Goal: Information Seeking & Learning: Check status

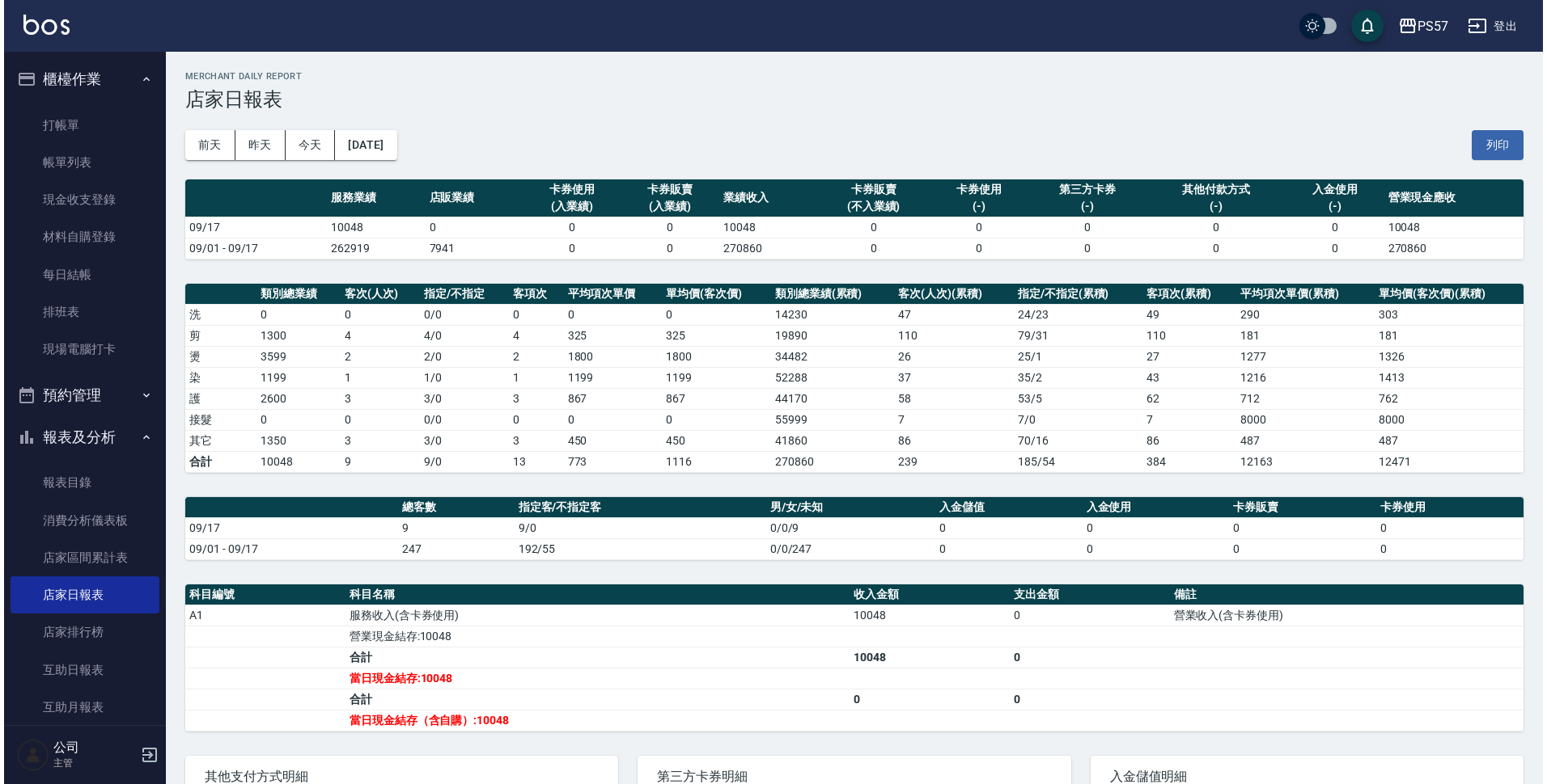
scroll to position [54, 0]
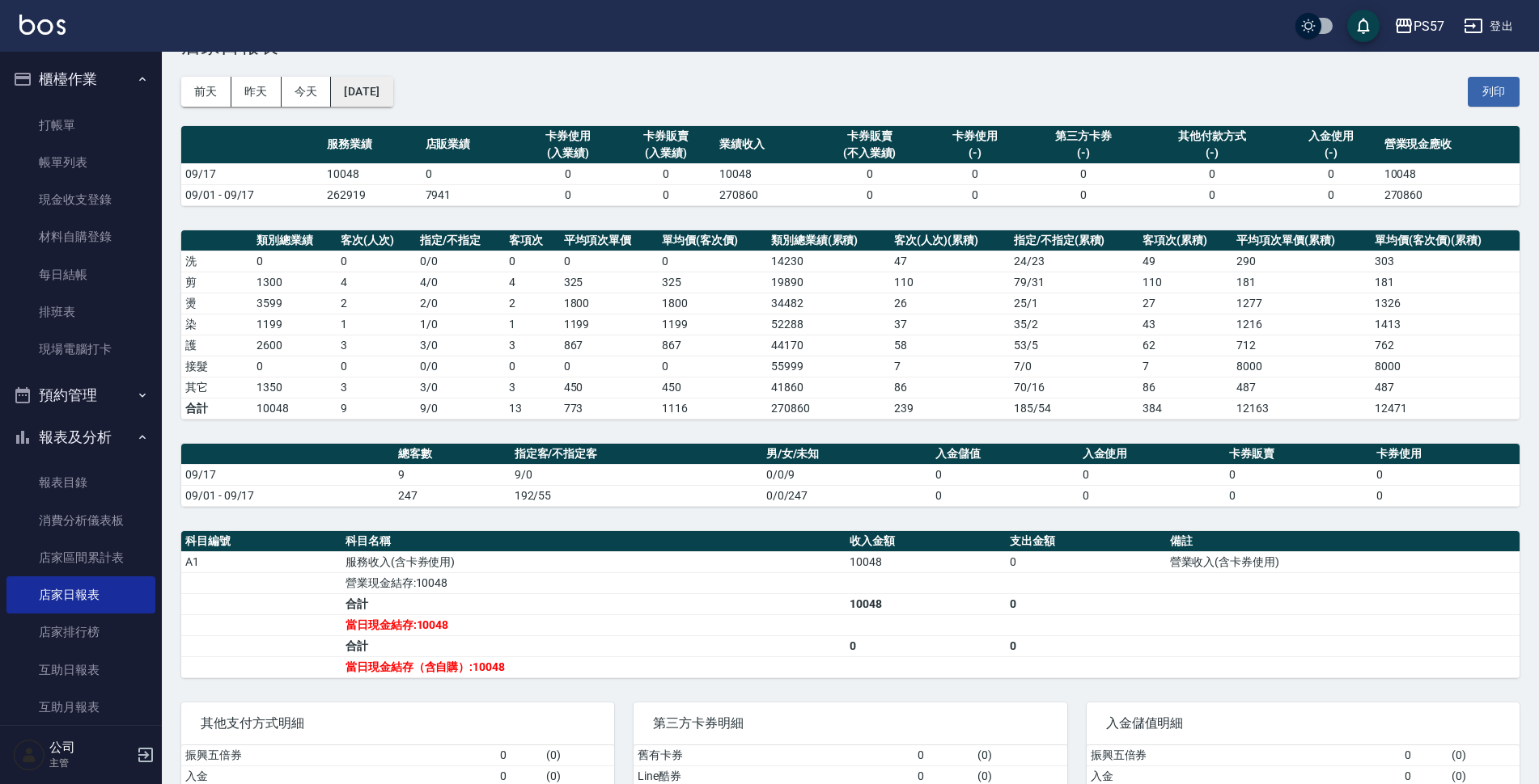
click at [393, 87] on button "[DATE]" at bounding box center [362, 92] width 61 height 30
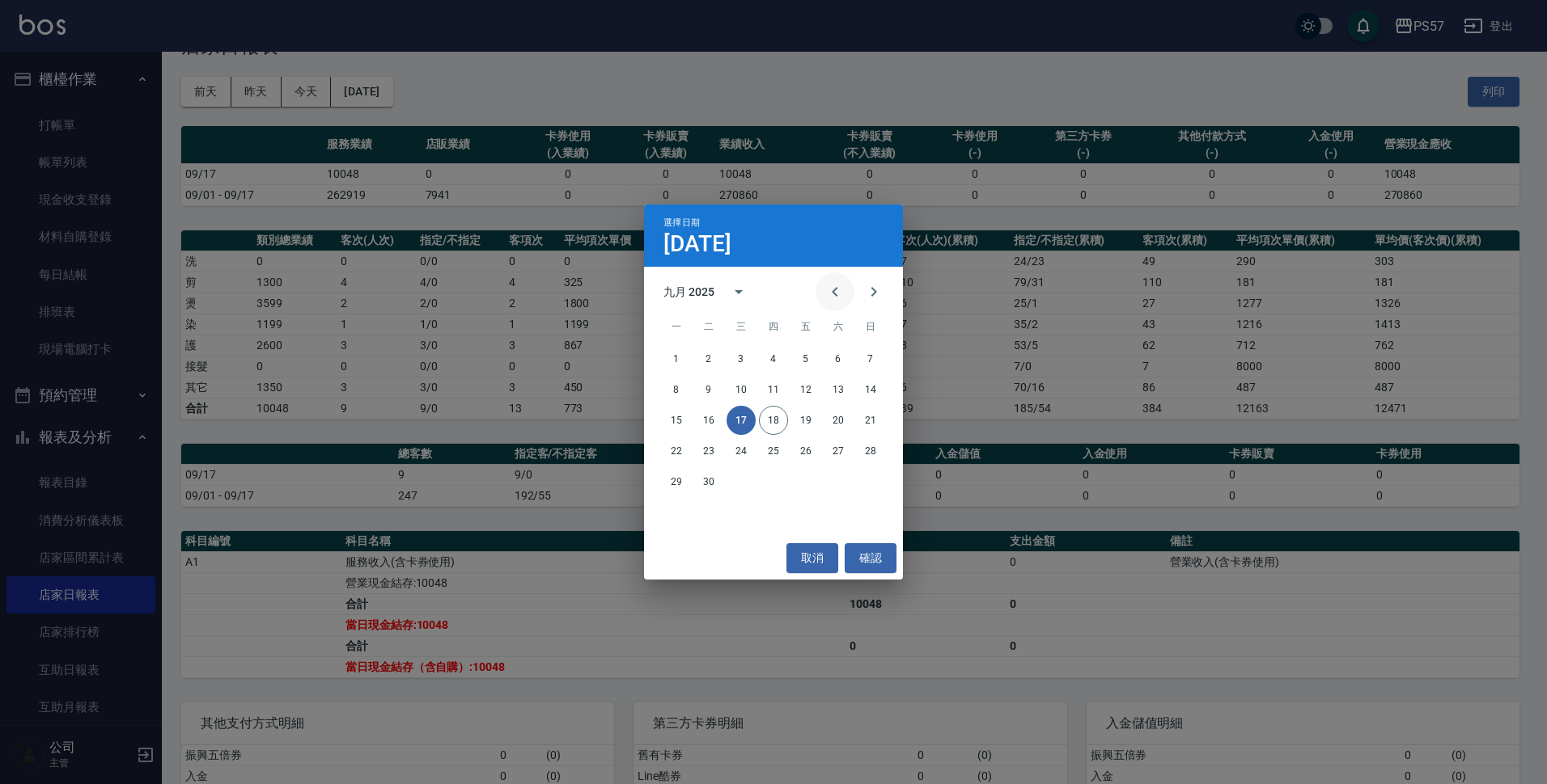
click at [843, 287] on icon "Previous month" at bounding box center [835, 292] width 20 height 20
click at [879, 487] on button "31" at bounding box center [870, 482] width 29 height 29
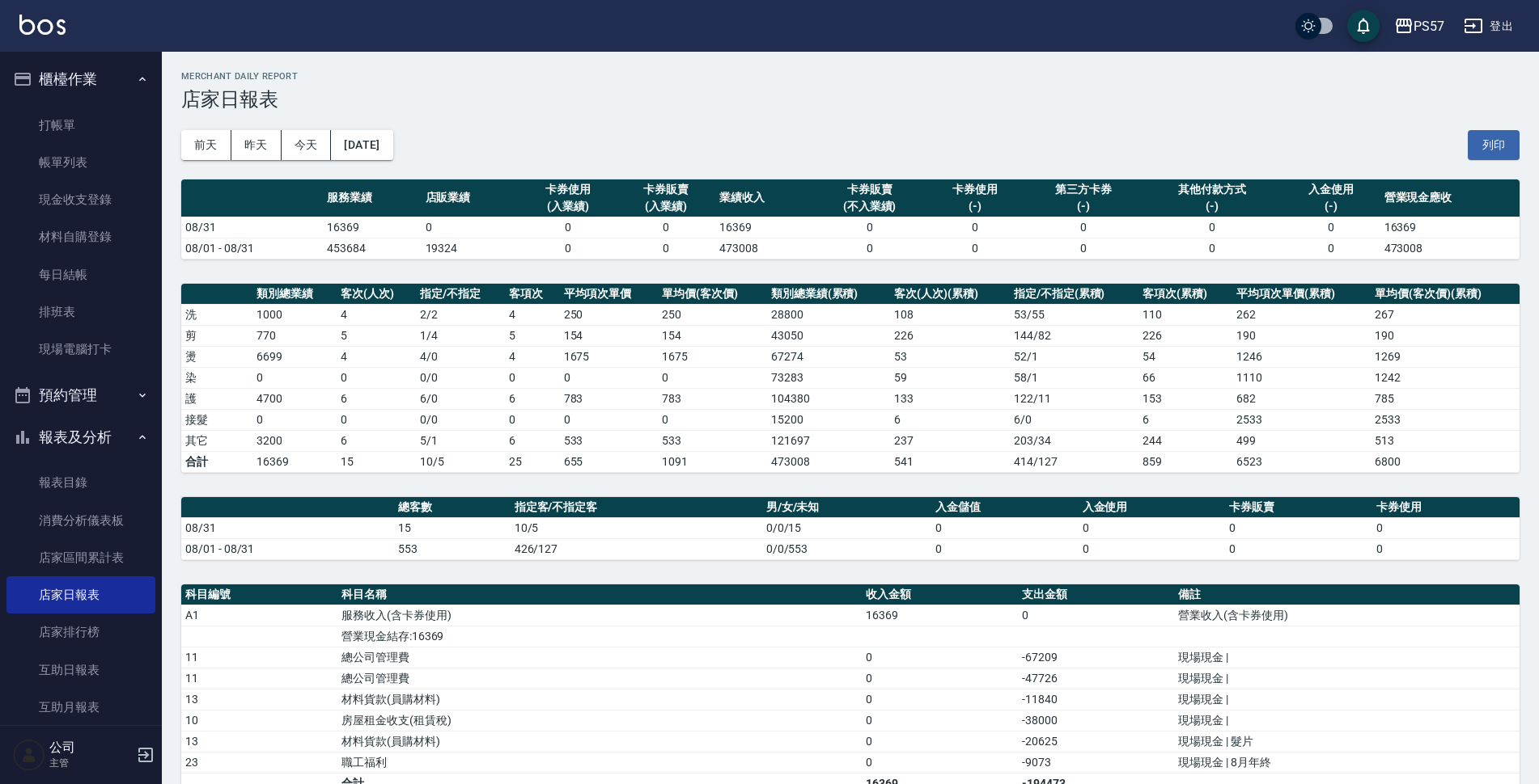
drag, startPoint x: 90, startPoint y: 475, endPoint x: 130, endPoint y: 450, distance: 47.2
click at [90, 475] on link "報表目錄" at bounding box center [81, 483] width 149 height 38
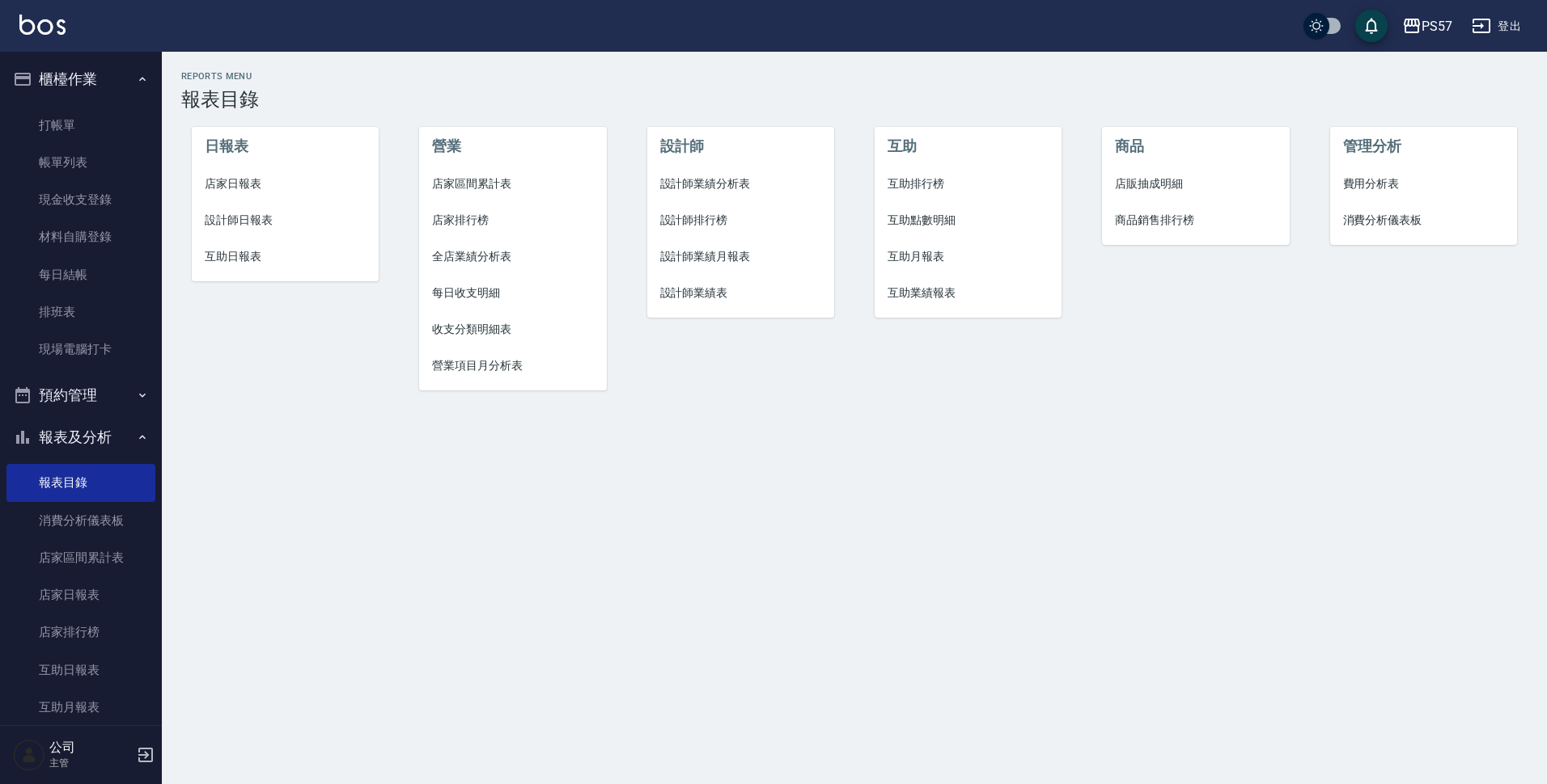
click at [479, 358] on span "營業項目月分析表" at bounding box center [513, 366] width 162 height 17
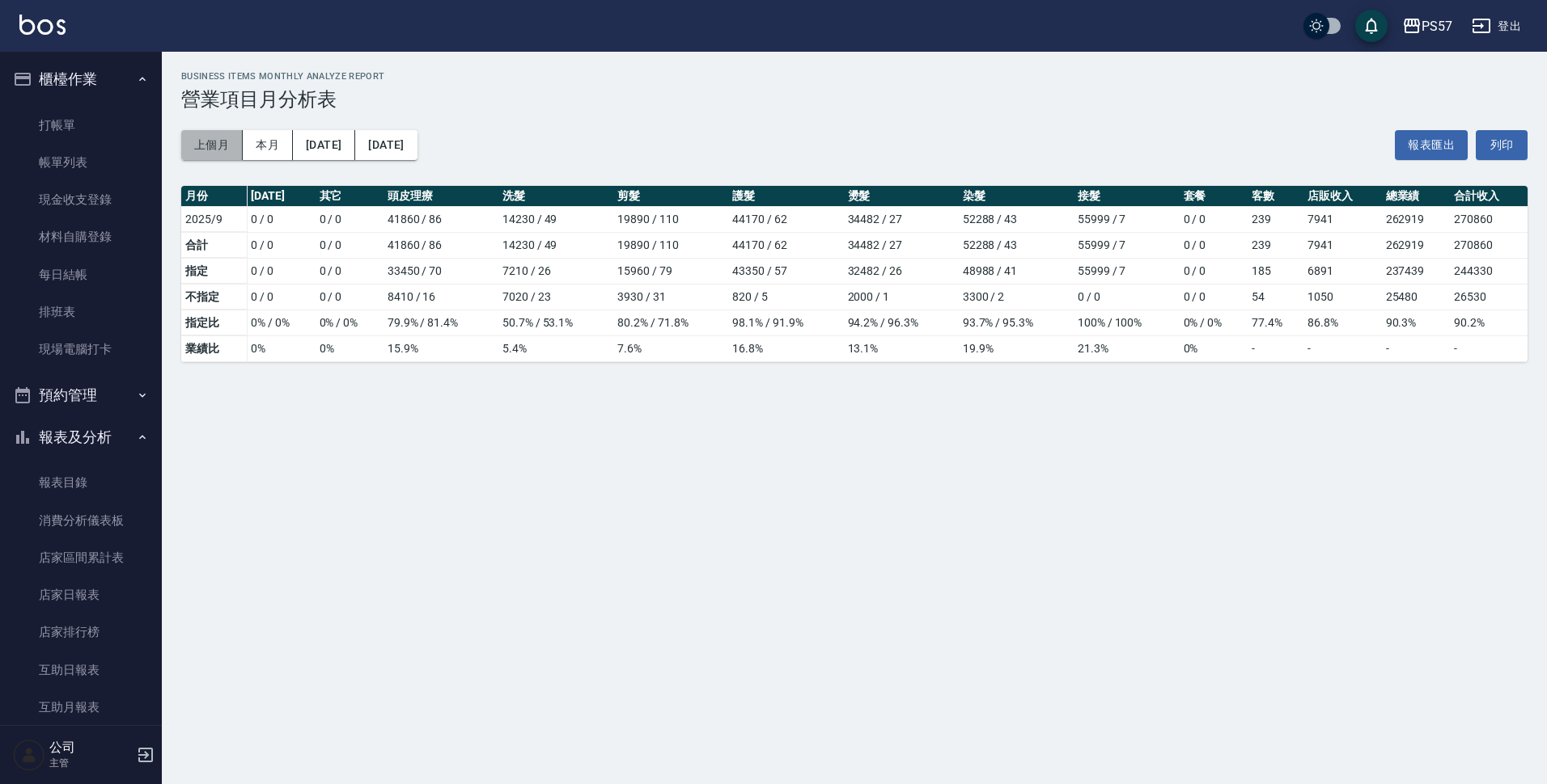
click at [213, 153] on button "上個月" at bounding box center [212, 145] width 61 height 30
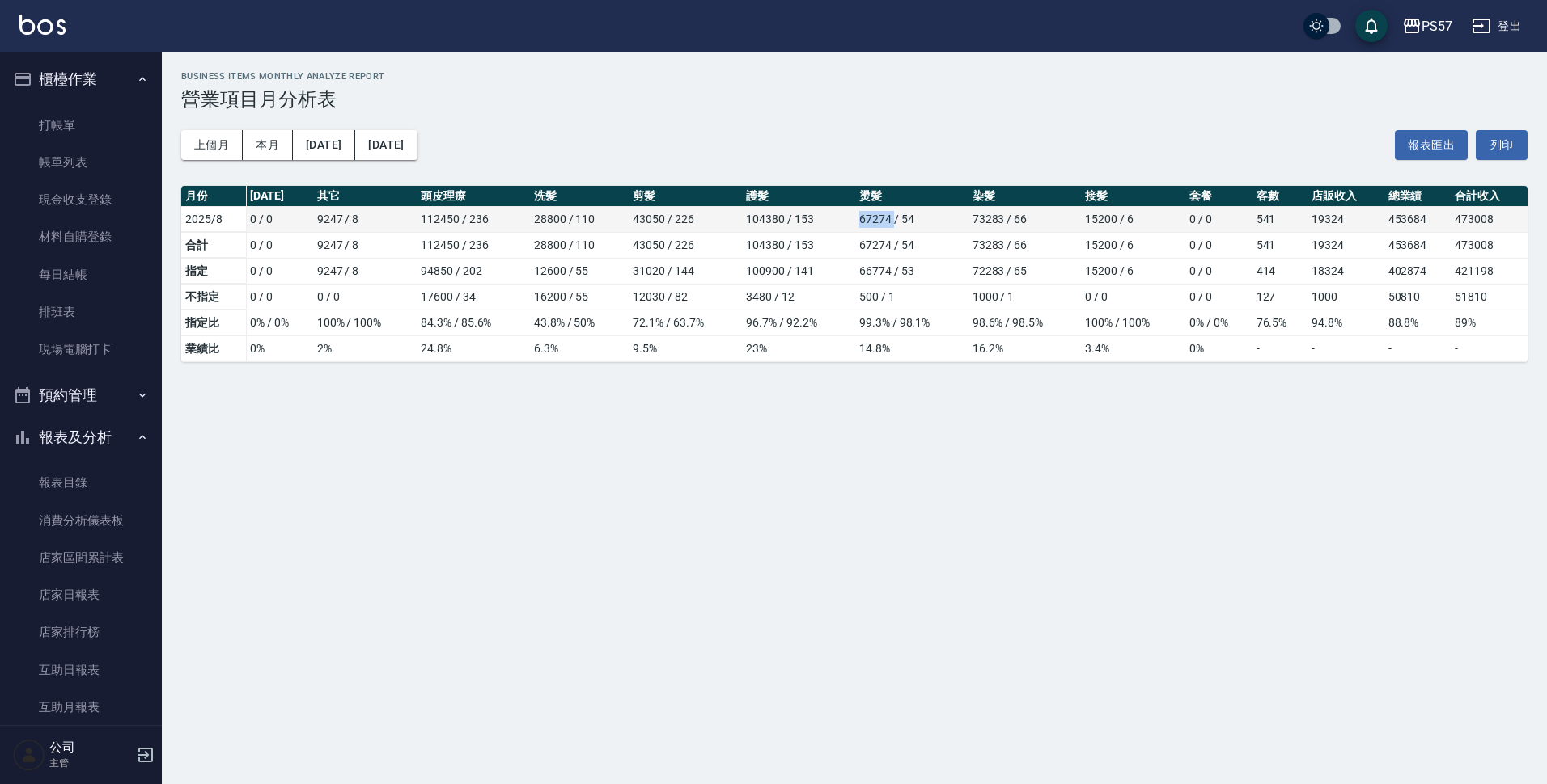
drag, startPoint x: 859, startPoint y: 221, endPoint x: 893, endPoint y: 224, distance: 34.1
click at [893, 224] on td "67274 / 54" at bounding box center [911, 219] width 113 height 26
copy td "67274"
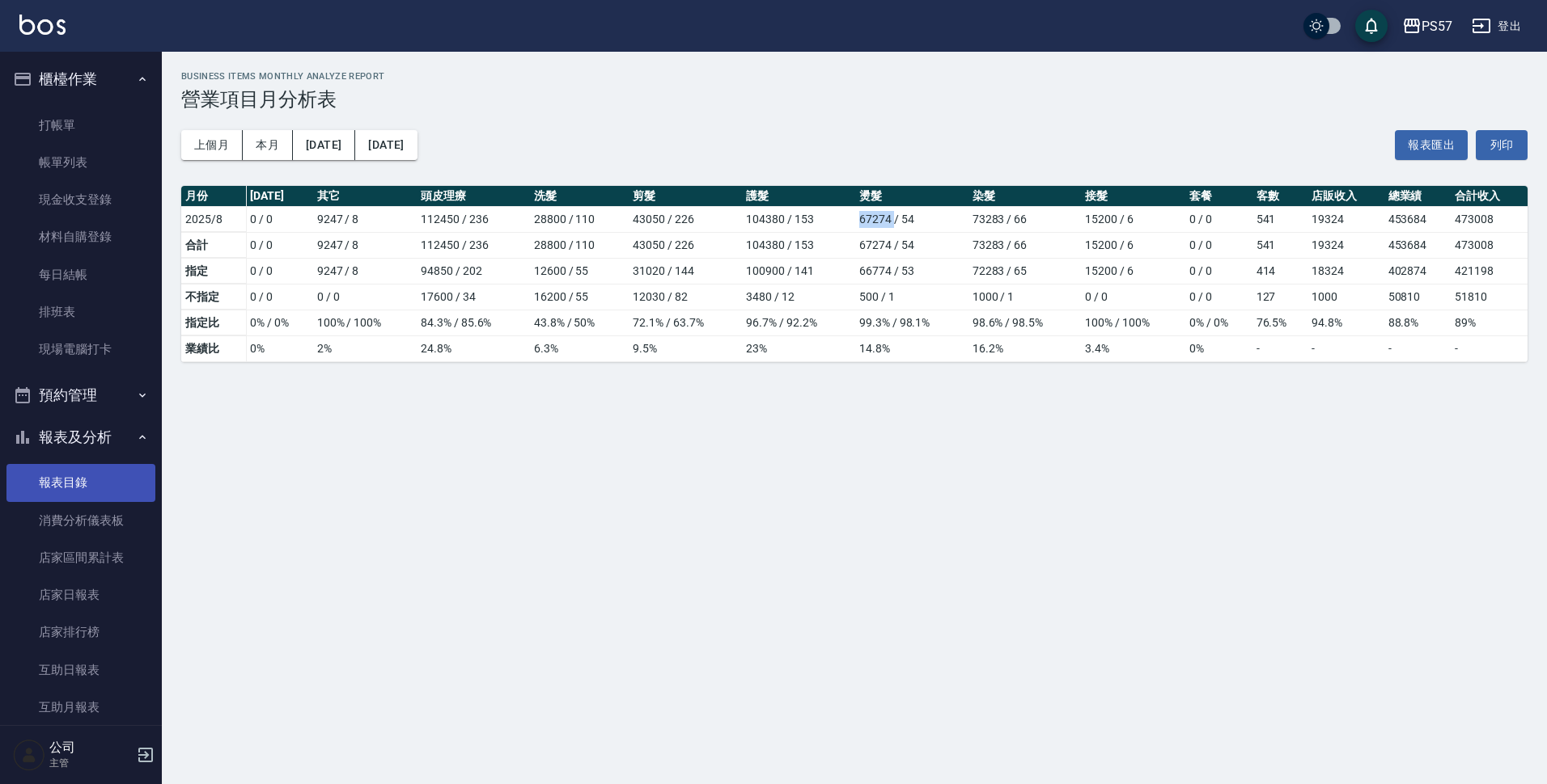
click at [70, 481] on link "報表目錄" at bounding box center [81, 483] width 149 height 38
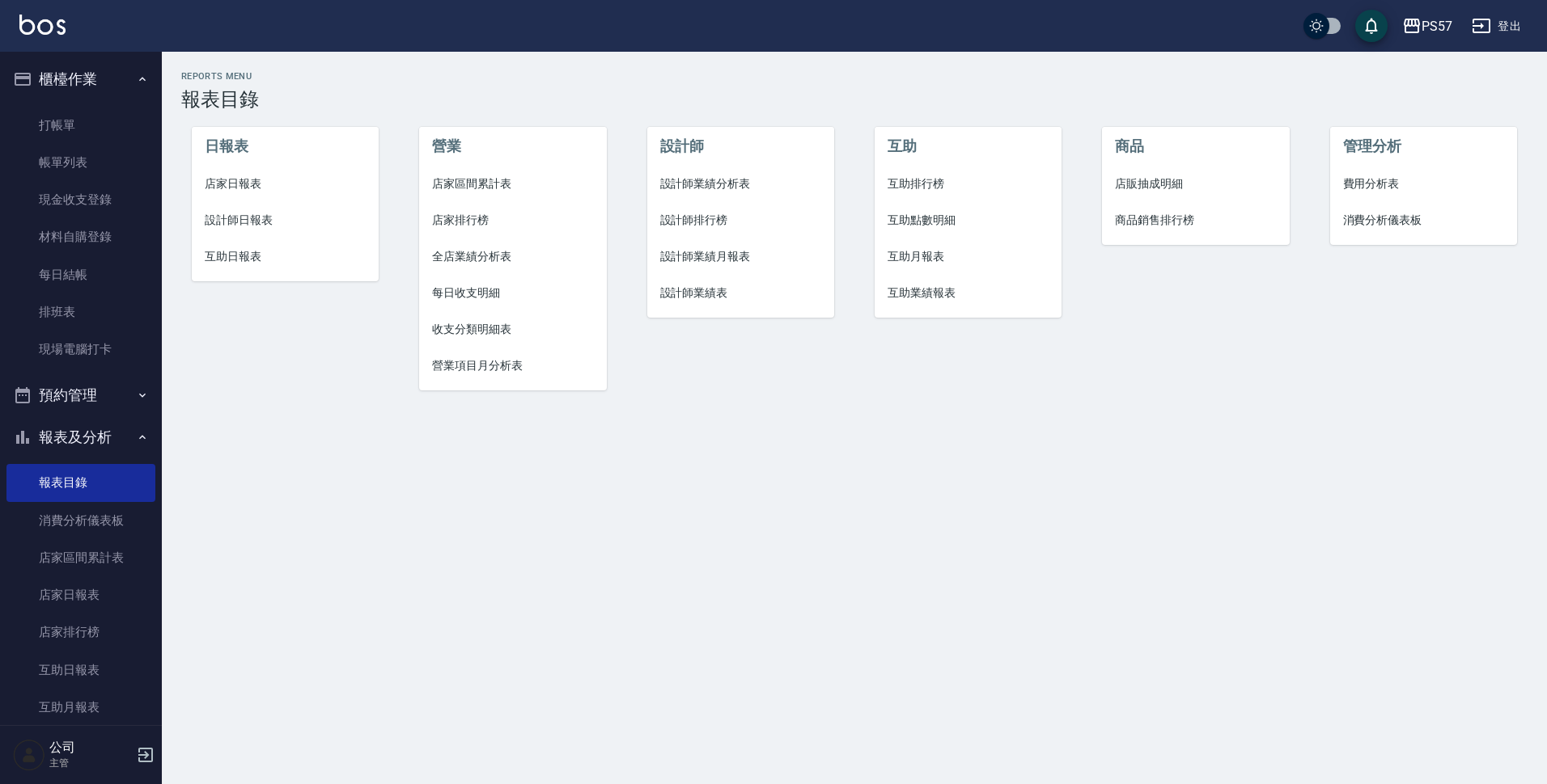
click at [481, 247] on li "全店業績分析表" at bounding box center [513, 257] width 187 height 37
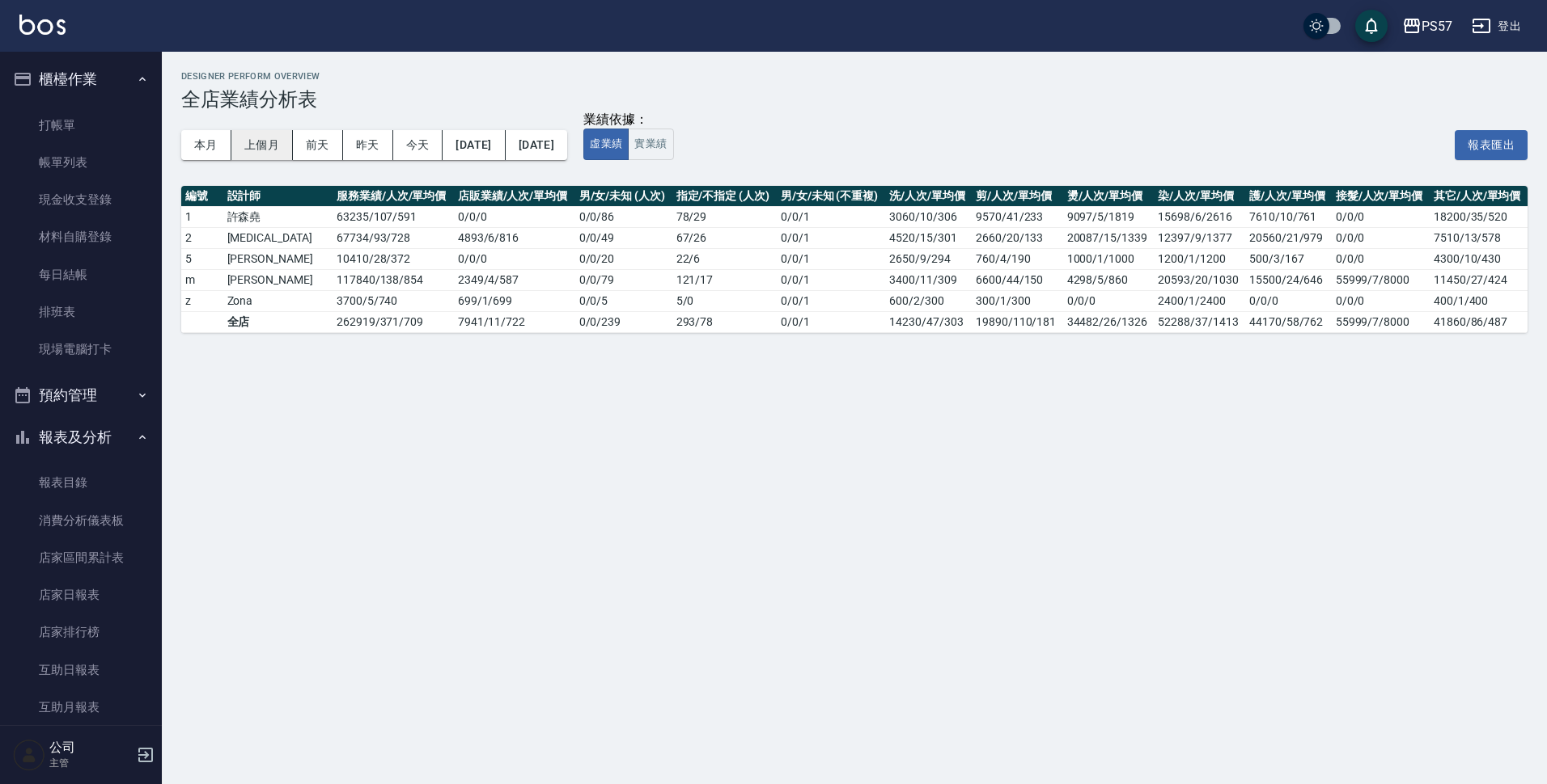
click at [258, 146] on button "上個月" at bounding box center [262, 145] width 61 height 30
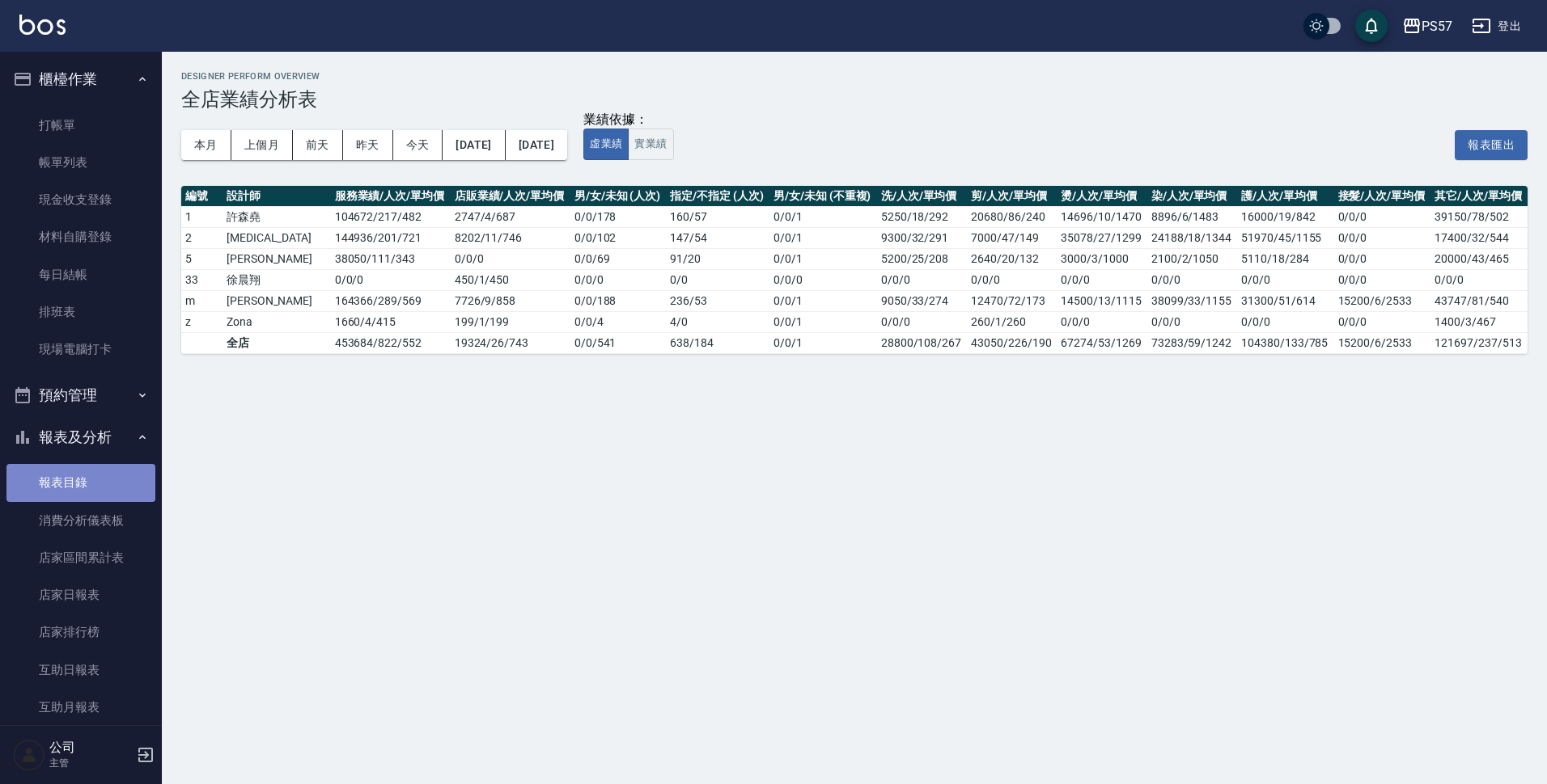
click at [85, 487] on link "報表目錄" at bounding box center [81, 483] width 149 height 38
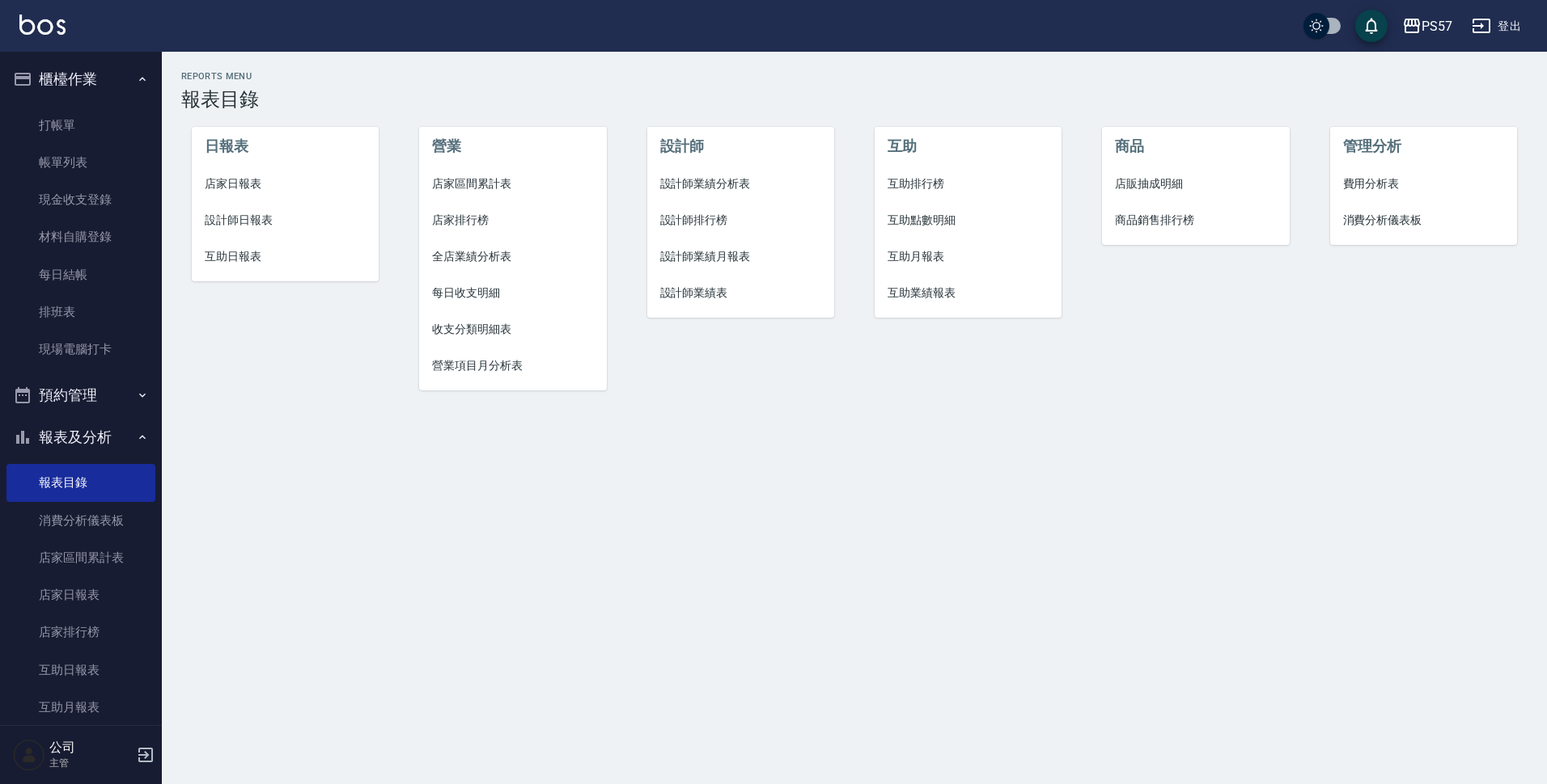
click at [469, 188] on span "店家區間累計表" at bounding box center [513, 183] width 162 height 17
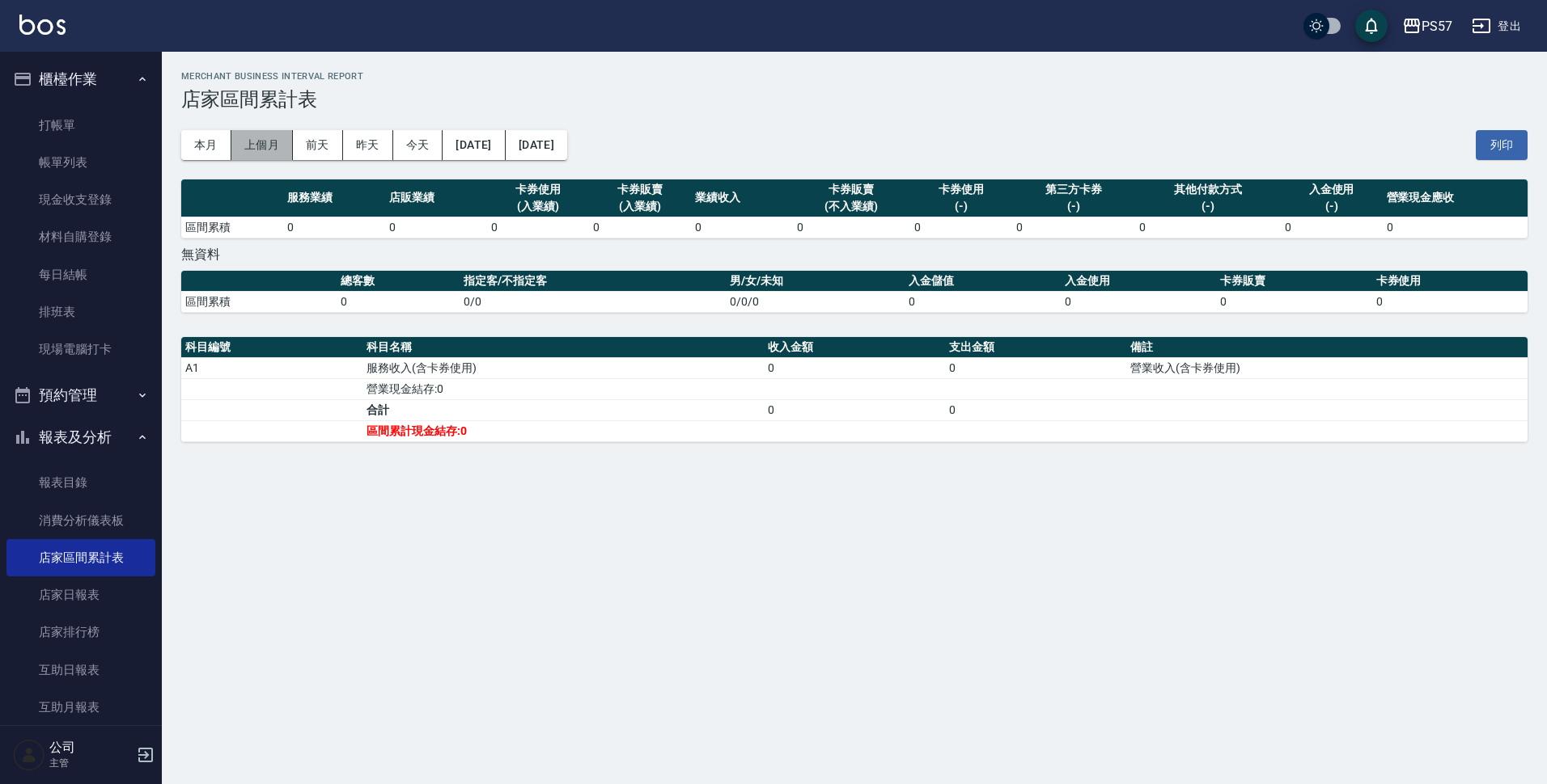
click at [258, 152] on button "上個月" at bounding box center [262, 145] width 61 height 30
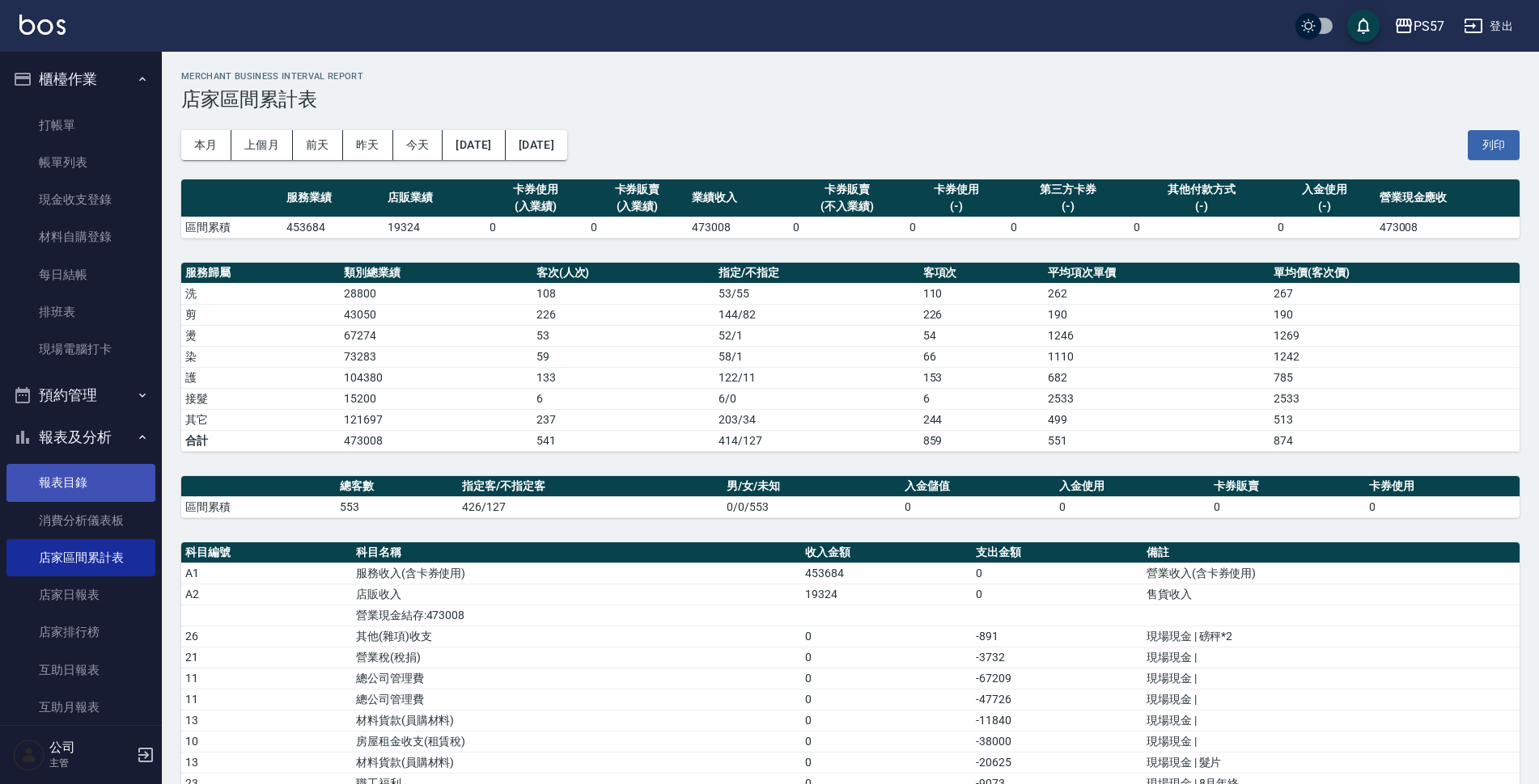
click at [65, 477] on link "報表目錄" at bounding box center [81, 483] width 149 height 38
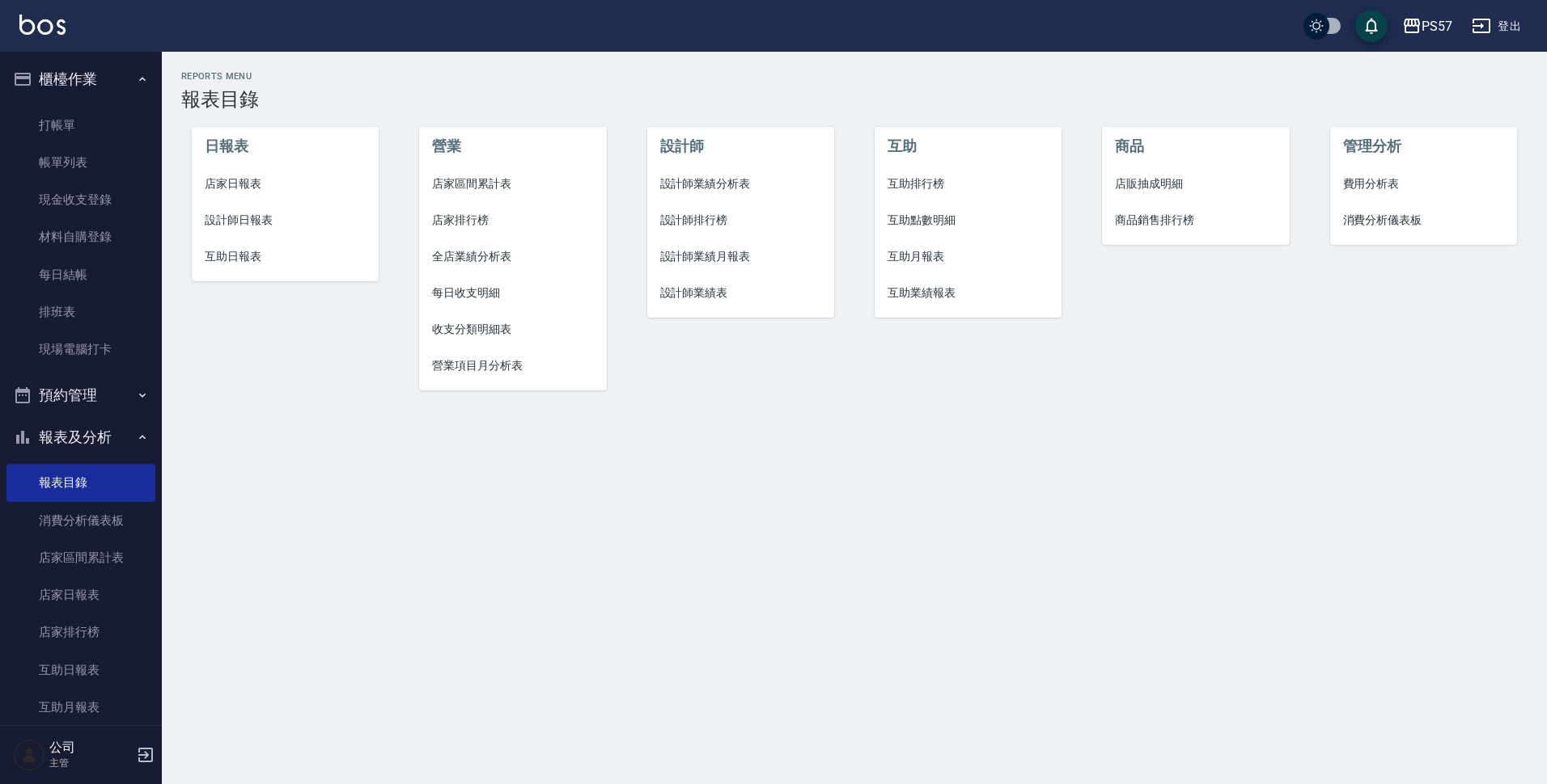
click at [691, 186] on span "設計師業績分析表" at bounding box center [741, 183] width 162 height 17
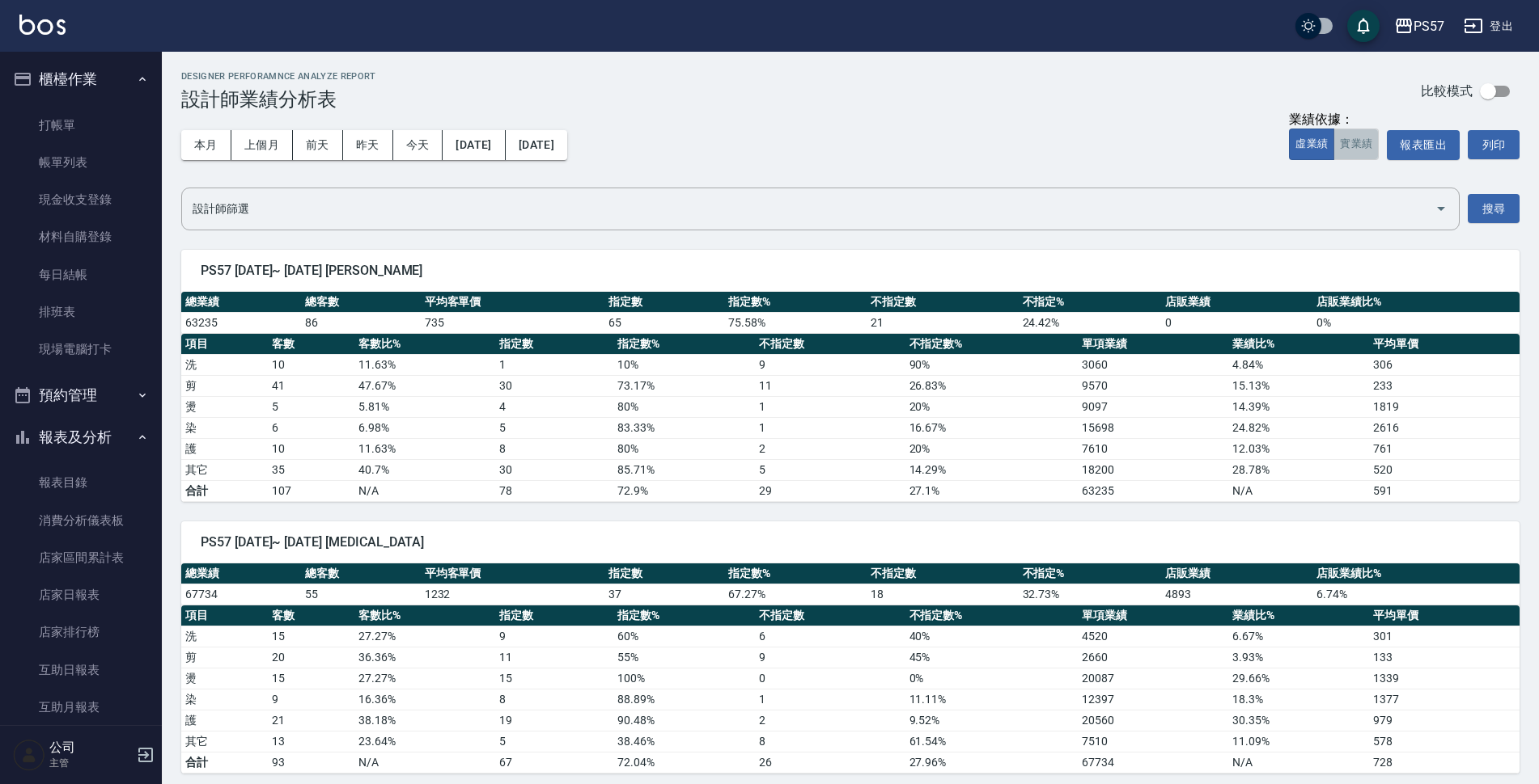
click at [1365, 140] on button "實業績" at bounding box center [1357, 145] width 46 height 32
click at [1482, 95] on input "checkbox" at bounding box center [1487, 91] width 92 height 31
checkbox input "true"
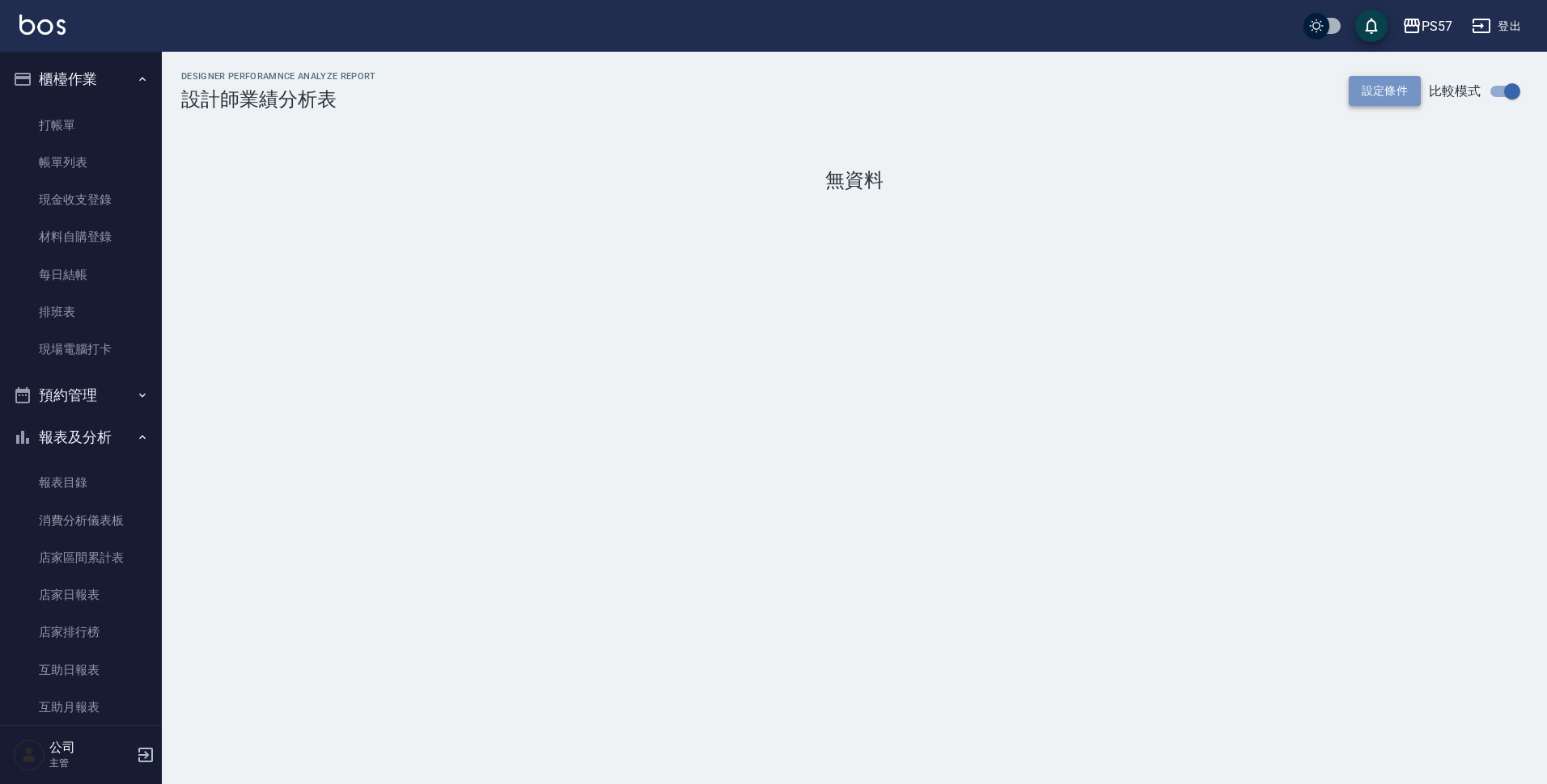
click at [1360, 85] on button "設定條件" at bounding box center [1384, 91] width 72 height 30
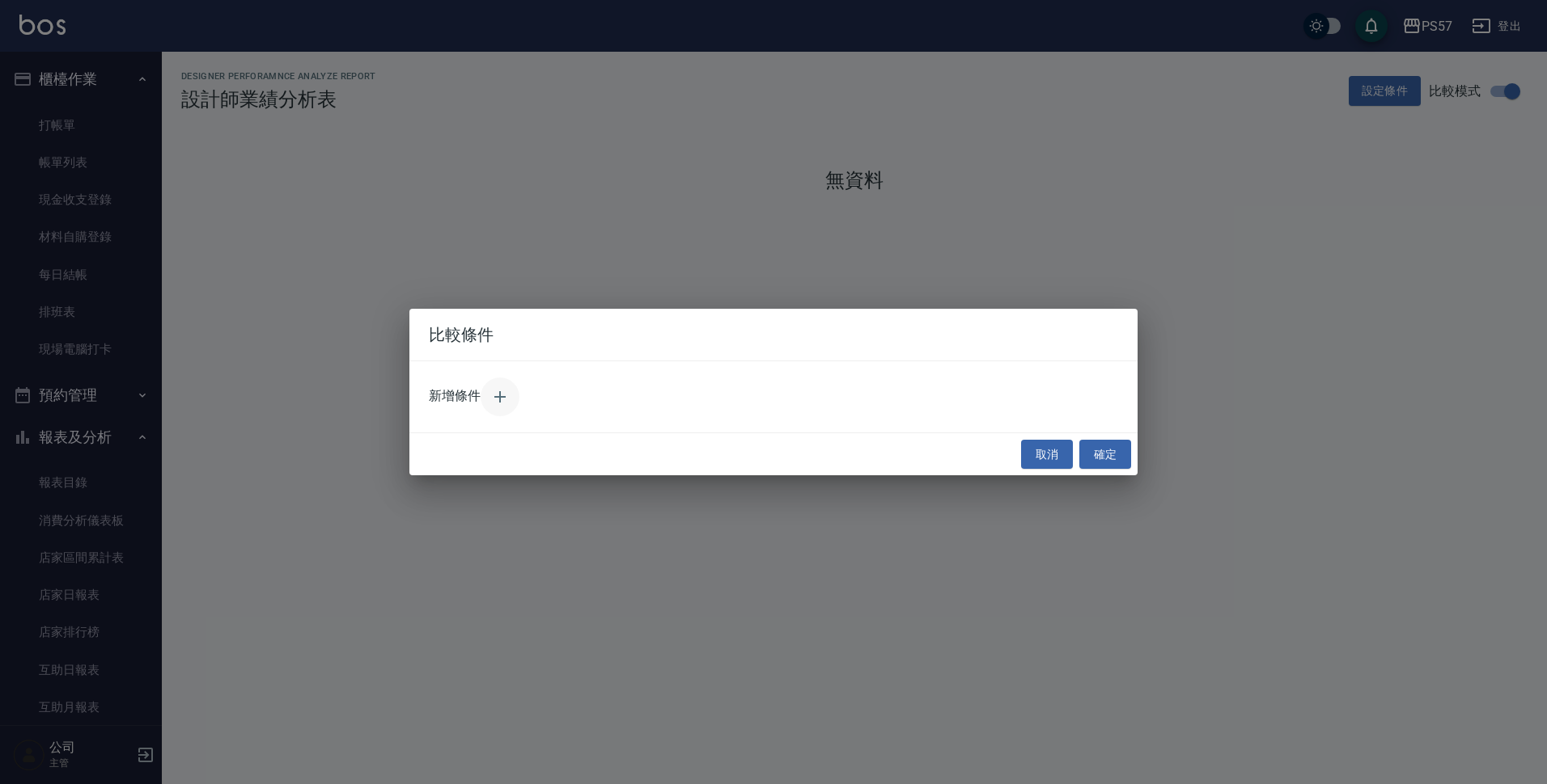
click at [495, 407] on button "button" at bounding box center [500, 396] width 39 height 39
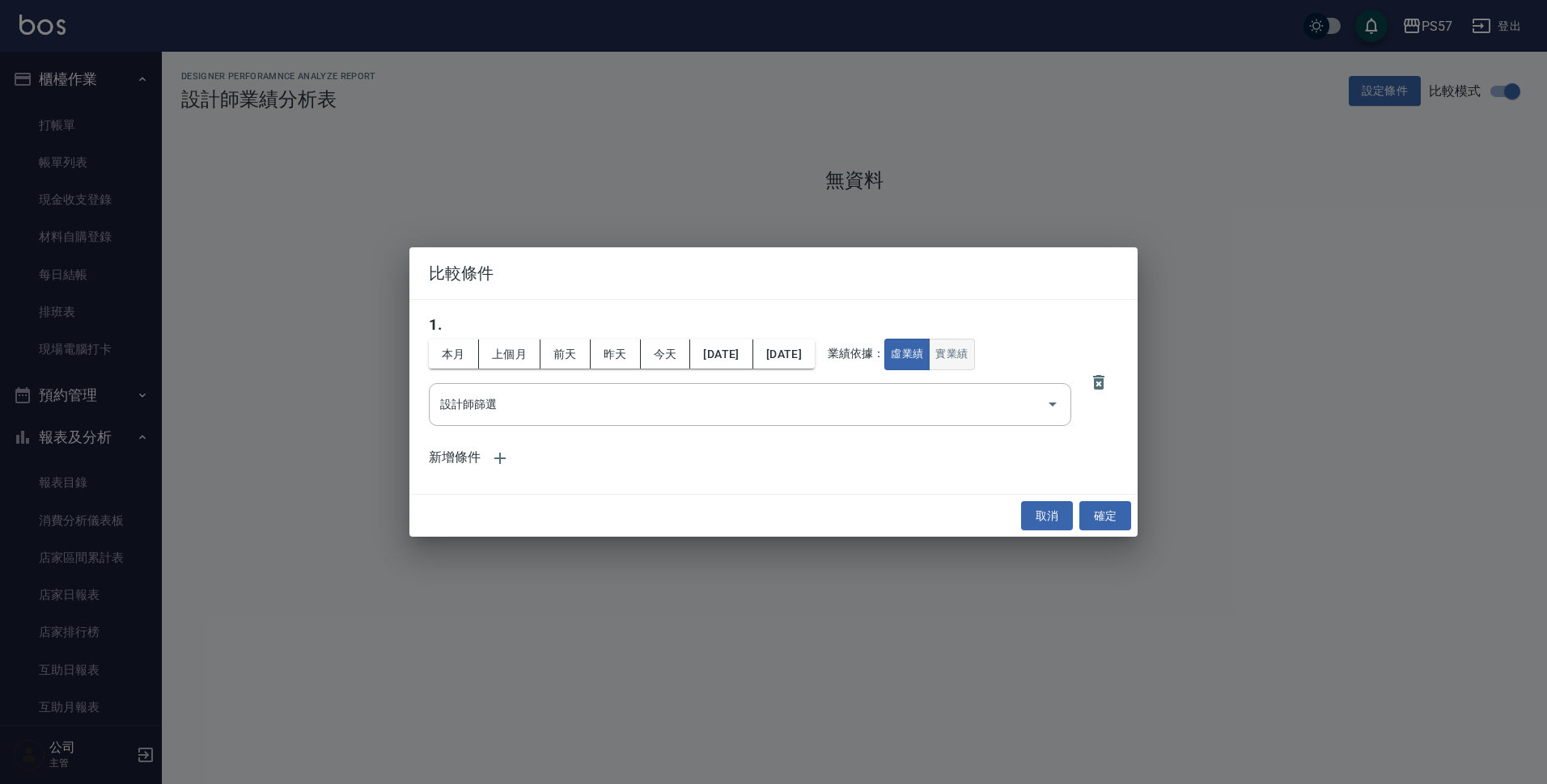
click at [974, 357] on button "實業績" at bounding box center [952, 355] width 46 height 32
click at [734, 350] on button "[DATE]" at bounding box center [721, 355] width 62 height 30
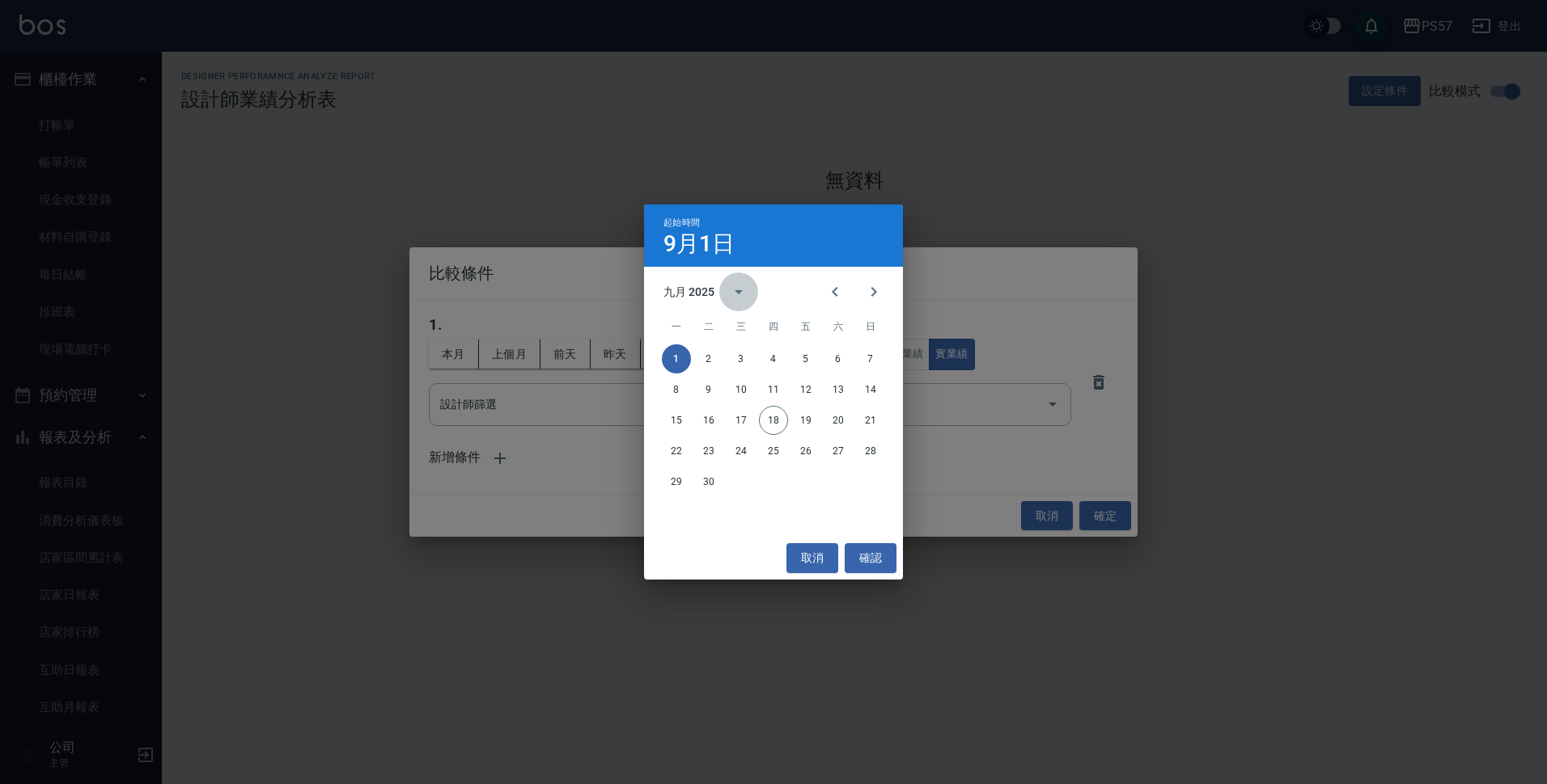
click at [743, 292] on icon "calendar view is open, switch to year view" at bounding box center [739, 292] width 20 height 20
click at [772, 426] on button "2024" at bounding box center [774, 423] width 59 height 29
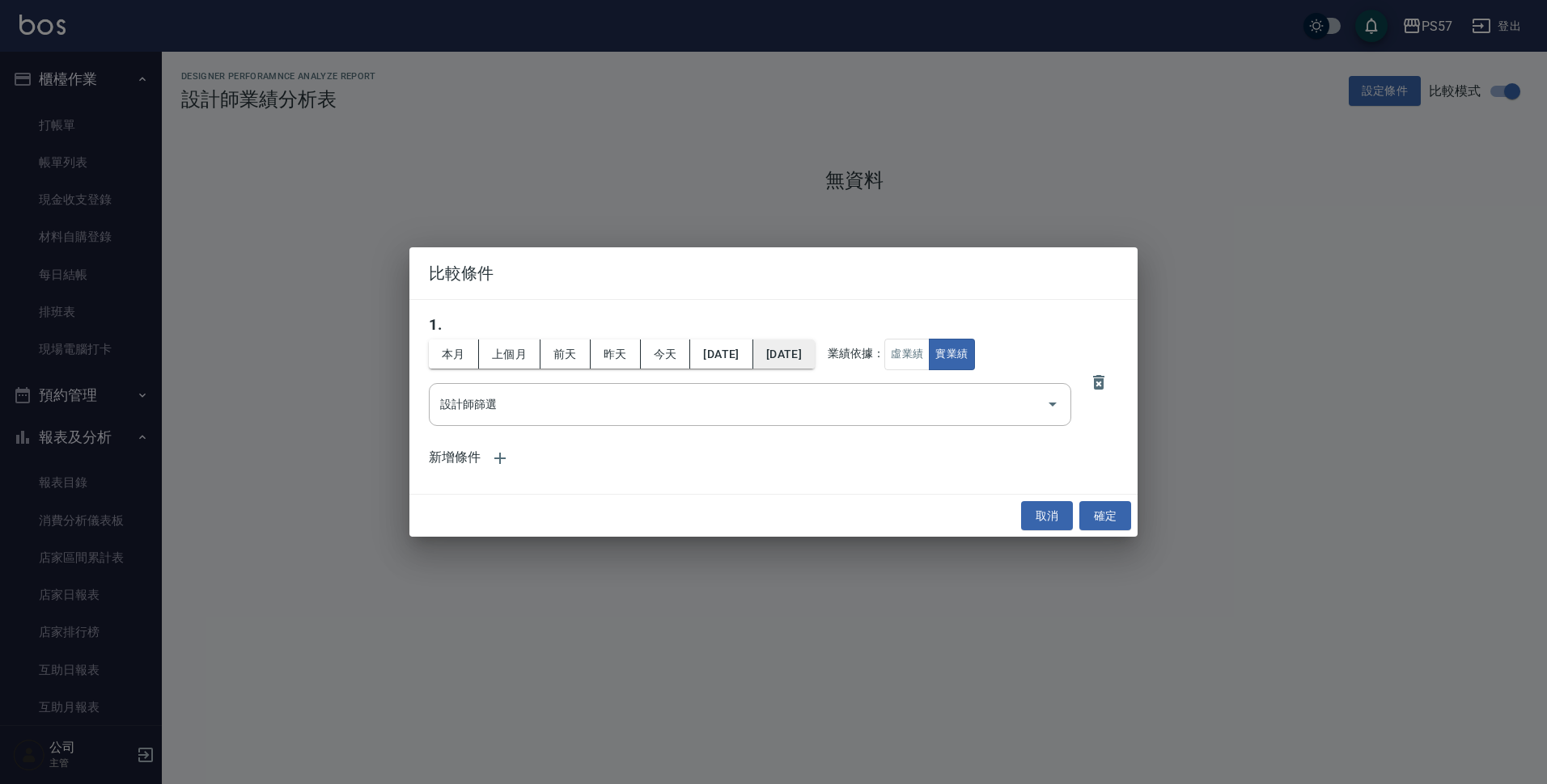
click at [815, 344] on button "[DATE]" at bounding box center [784, 355] width 61 height 30
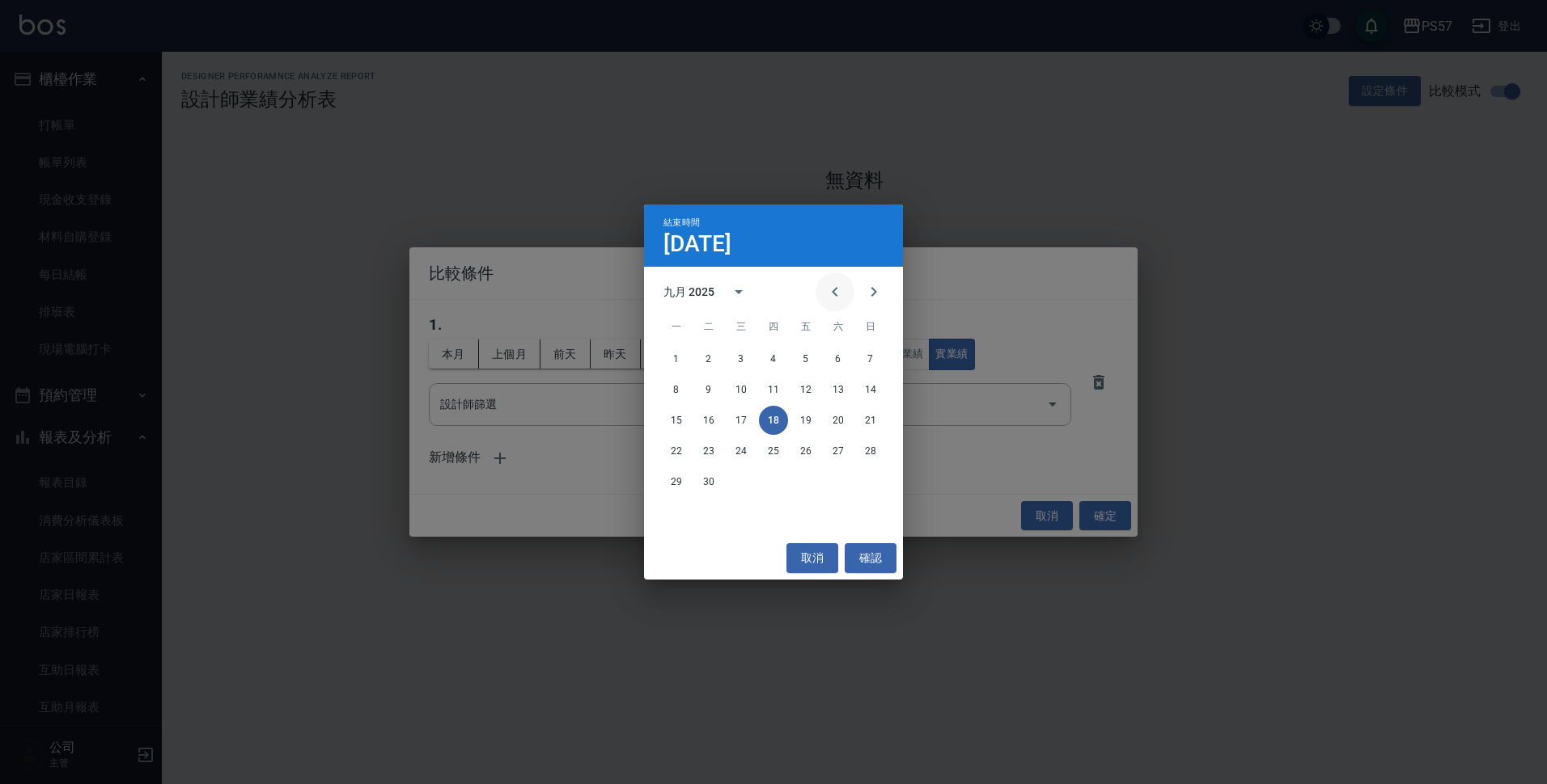
click at [833, 290] on icon "Previous month" at bounding box center [835, 292] width 20 height 20
click at [728, 289] on button "calendar view is open, switch to year view" at bounding box center [738, 291] width 39 height 39
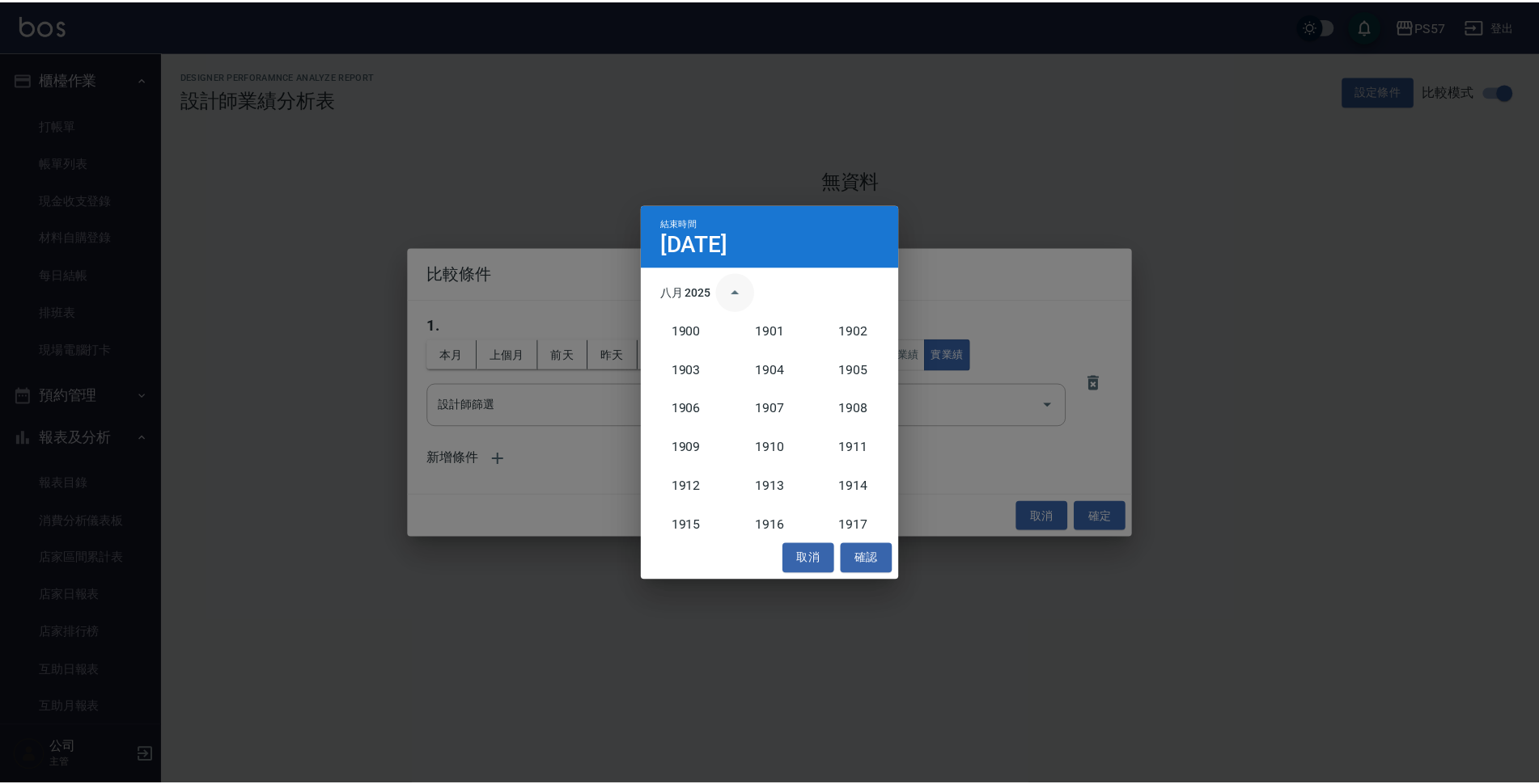
scroll to position [1498, 0]
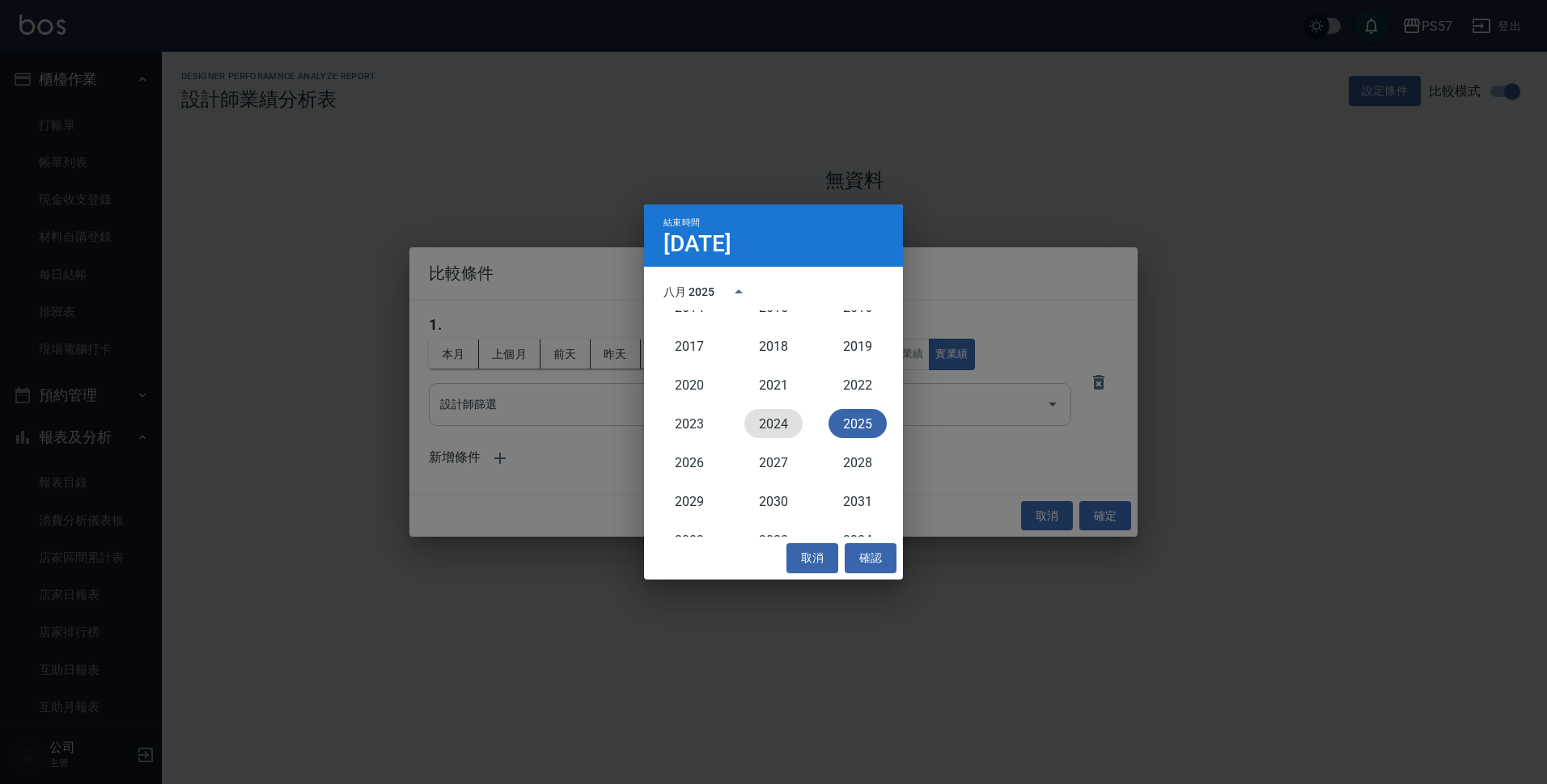
click at [765, 417] on button "2024" at bounding box center [774, 423] width 59 height 29
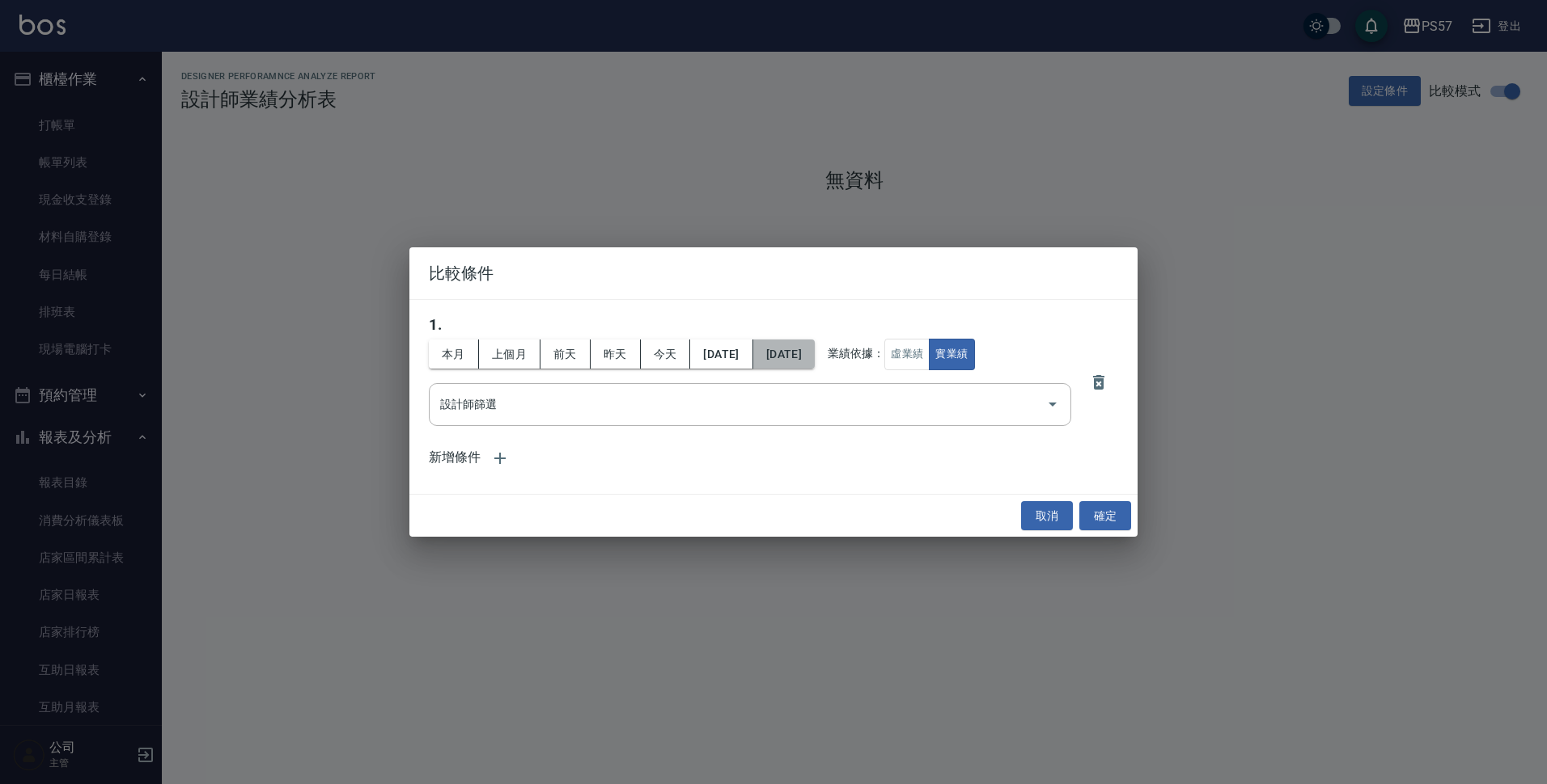
click at [815, 351] on button "[DATE]" at bounding box center [784, 355] width 61 height 30
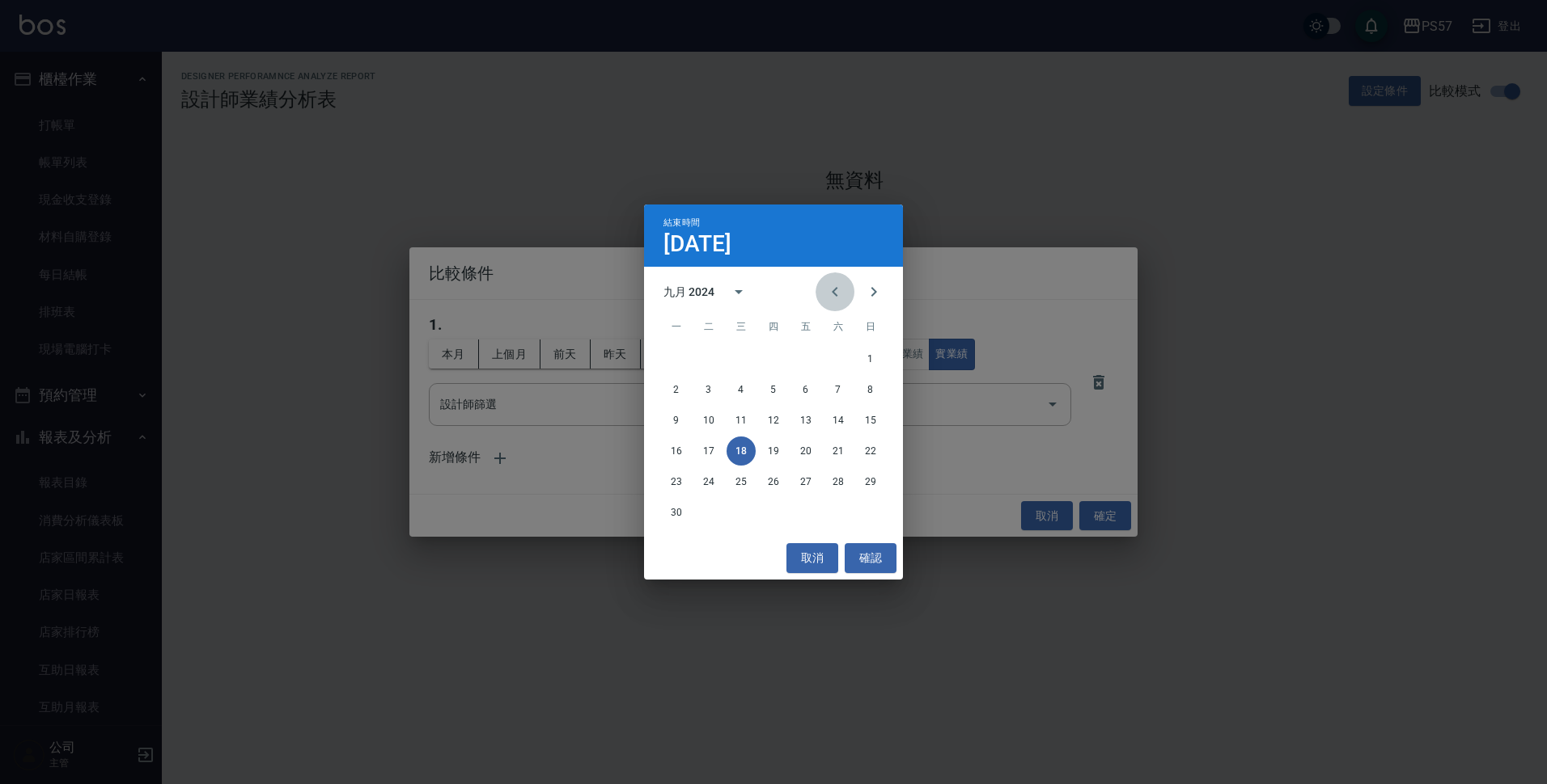
click at [833, 291] on icon "Previous month" at bounding box center [835, 292] width 20 height 20
click at [838, 479] on button "31" at bounding box center [838, 482] width 29 height 29
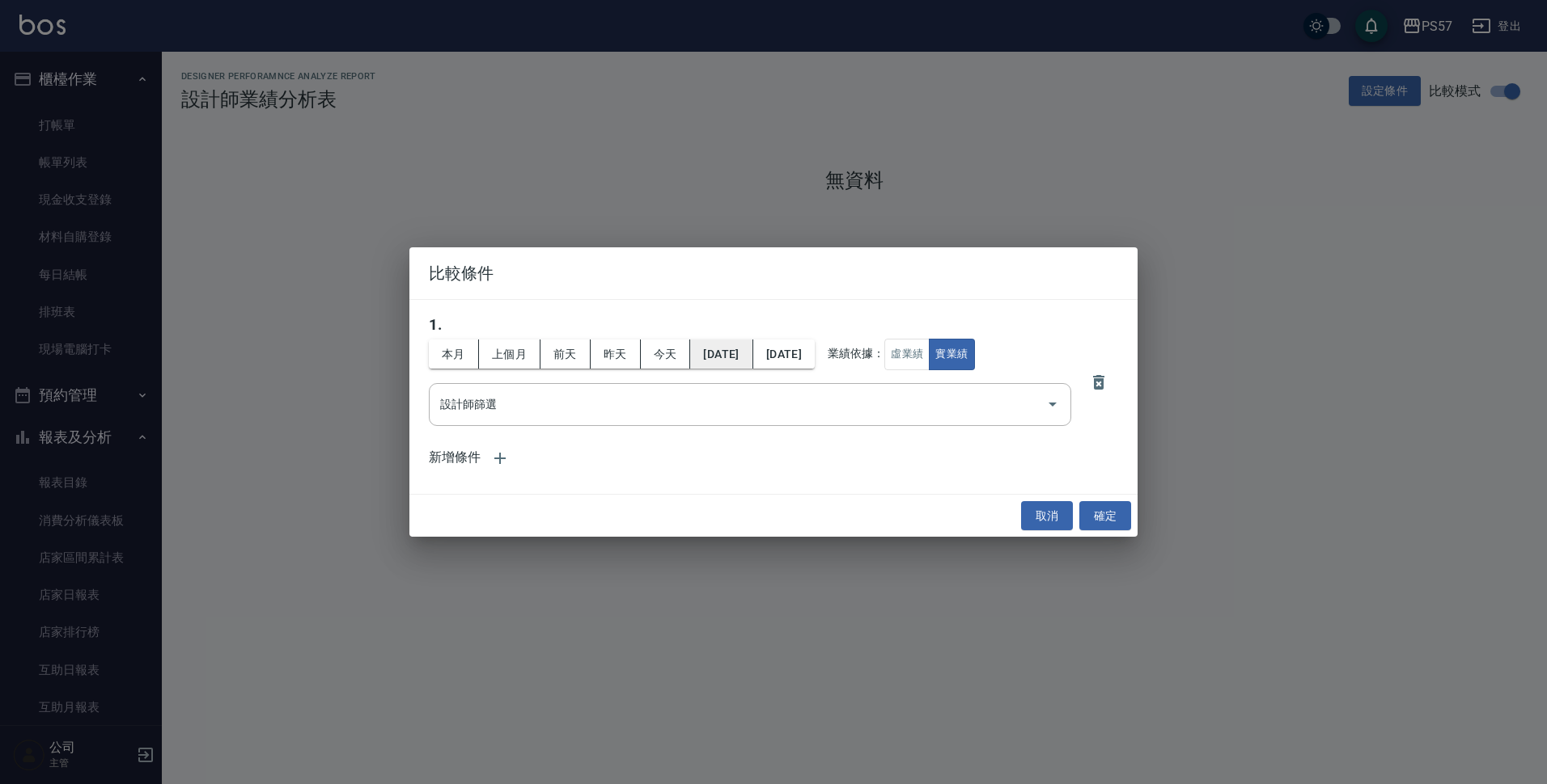
click at [753, 350] on button "[DATE]" at bounding box center [721, 355] width 62 height 30
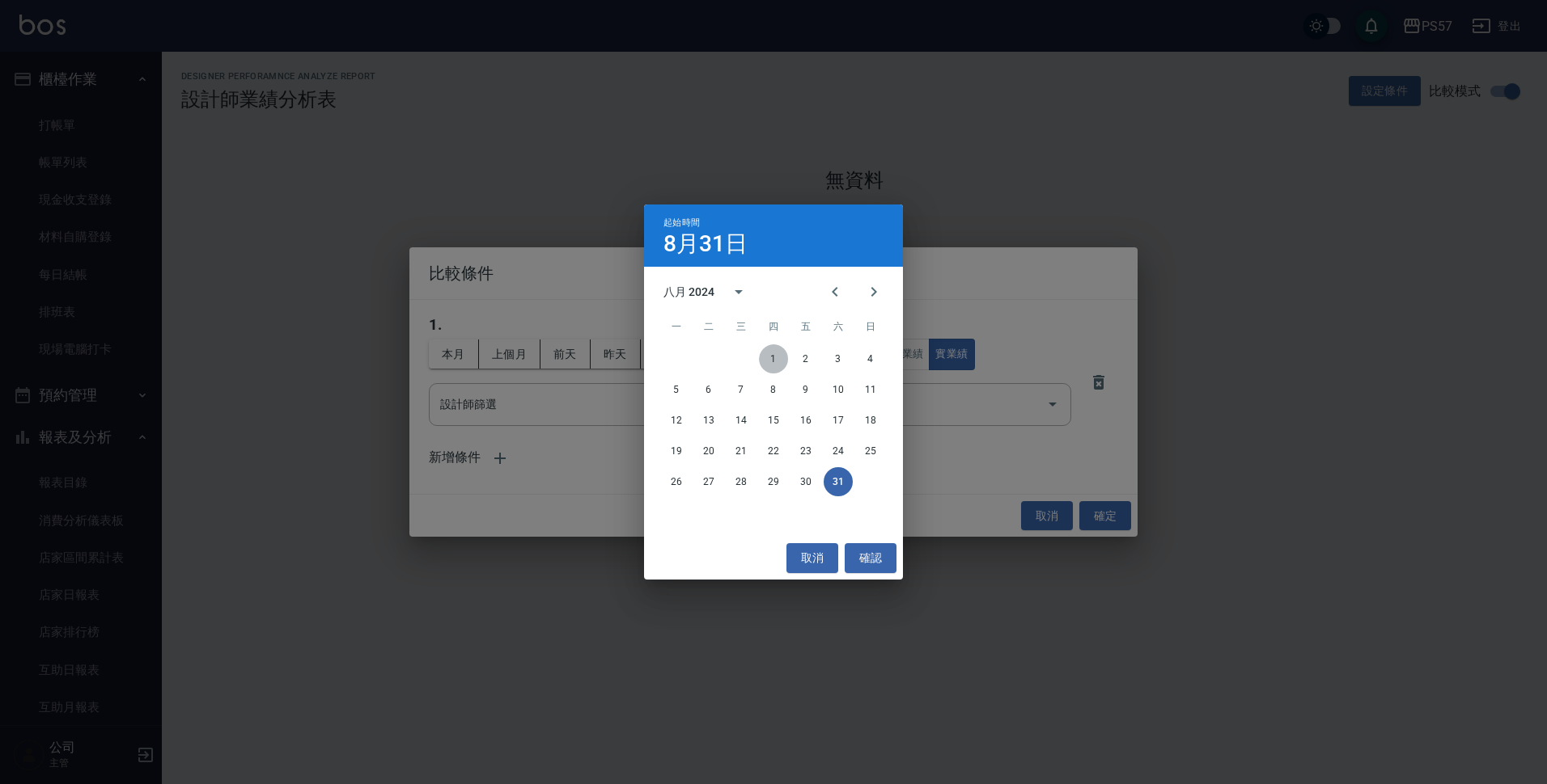
click at [780, 356] on button "1" at bounding box center [773, 359] width 29 height 29
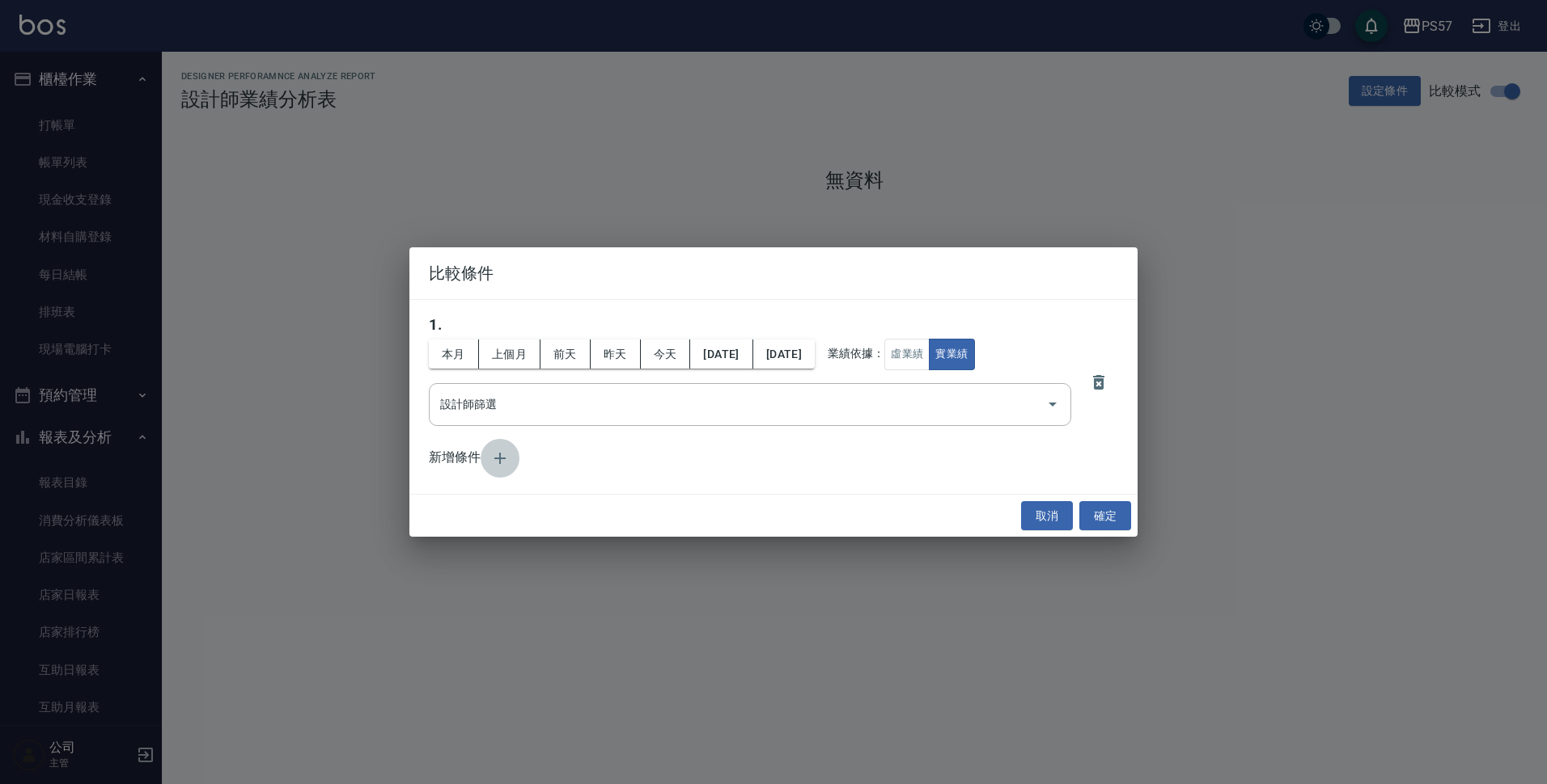
click at [499, 455] on icon "button" at bounding box center [500, 458] width 11 height 11
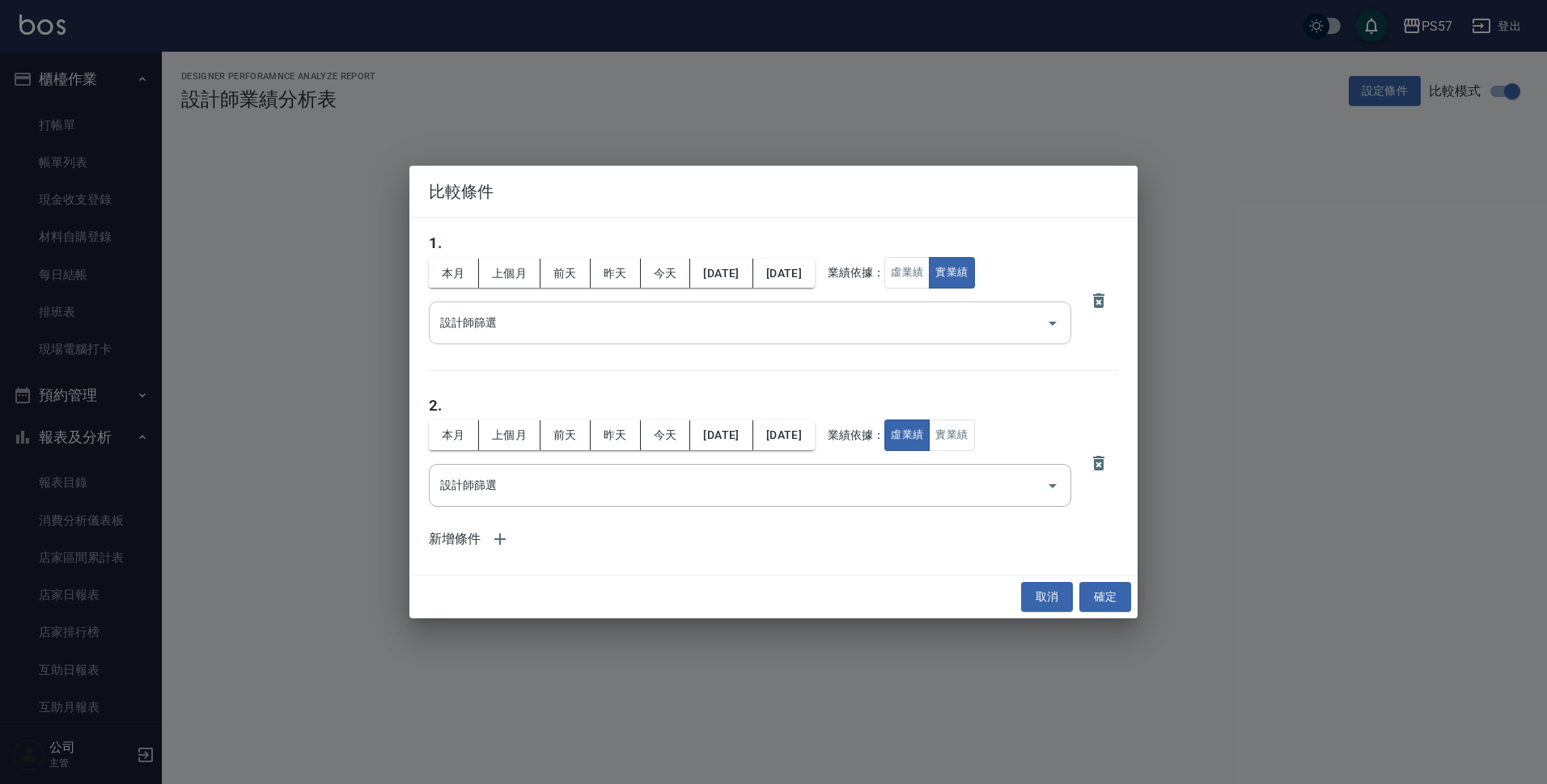
click at [1062, 330] on button "Open" at bounding box center [1052, 323] width 26 height 26
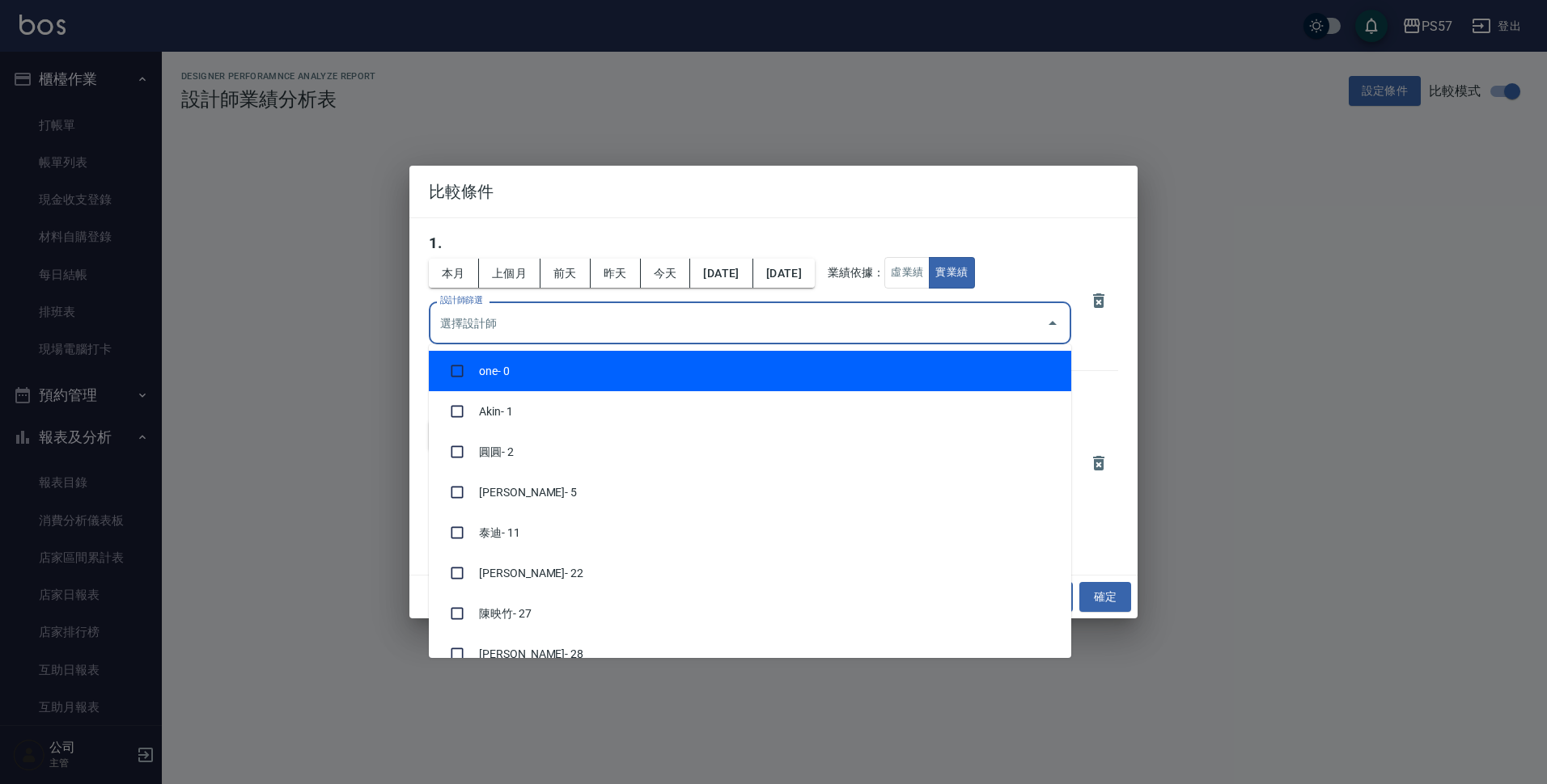
click at [1062, 330] on button "Close" at bounding box center [1052, 323] width 26 height 26
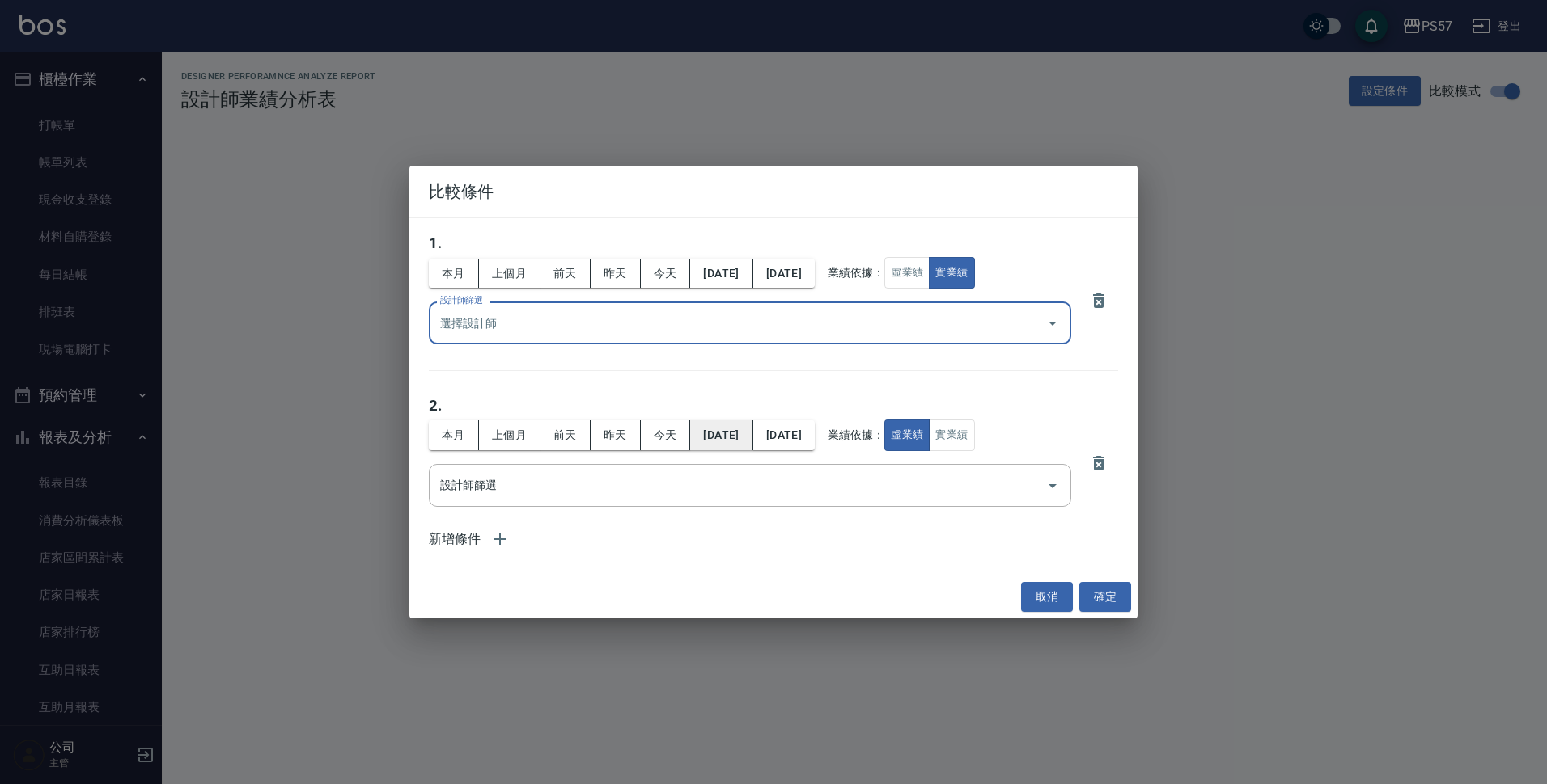
click at [745, 437] on button "[DATE]" at bounding box center [721, 435] width 62 height 30
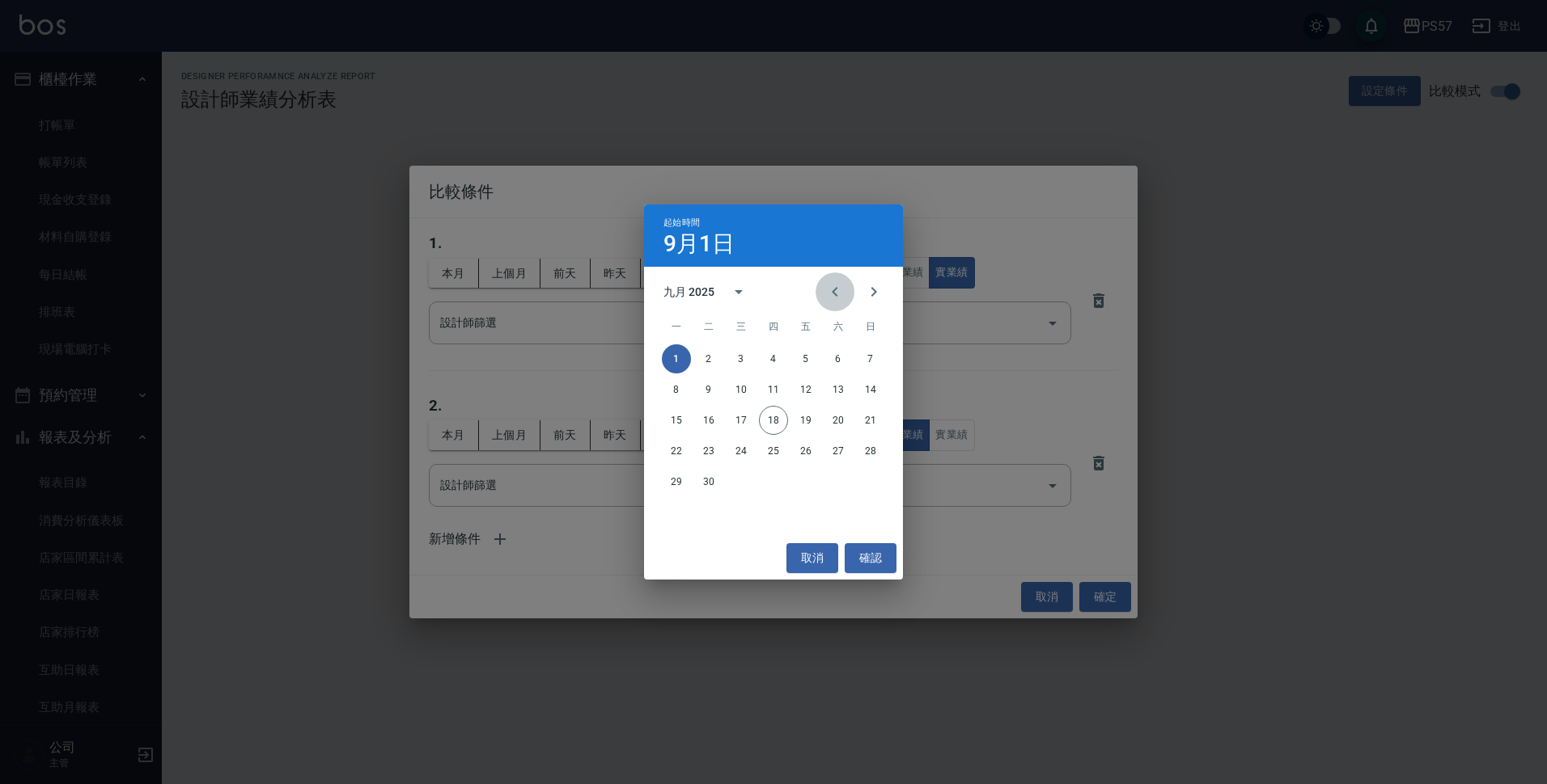
click at [825, 291] on button "Previous month" at bounding box center [834, 291] width 39 height 39
click at [803, 349] on button "1" at bounding box center [805, 359] width 29 height 29
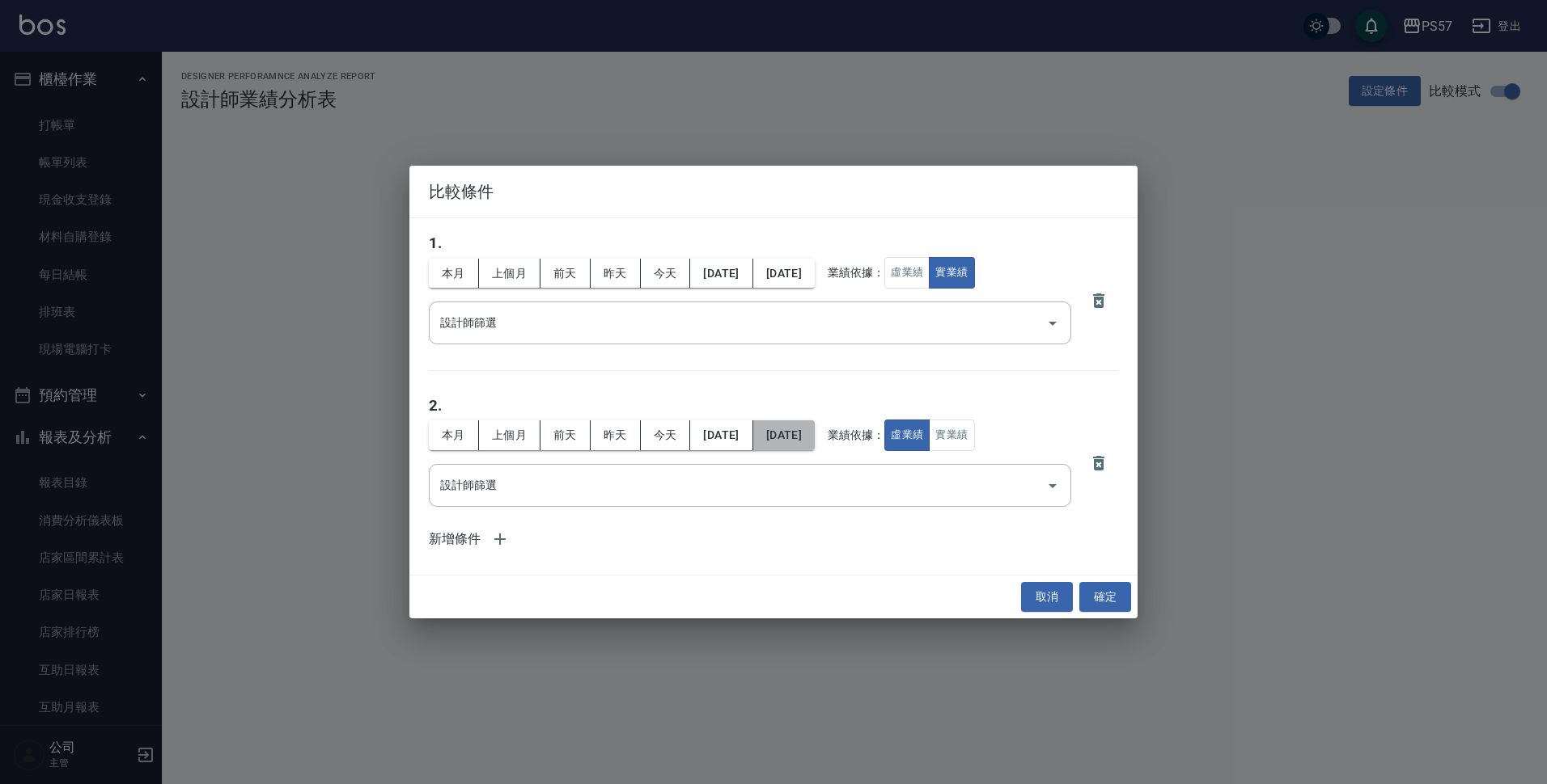
click at [813, 433] on button "[DATE]" at bounding box center [784, 435] width 61 height 30
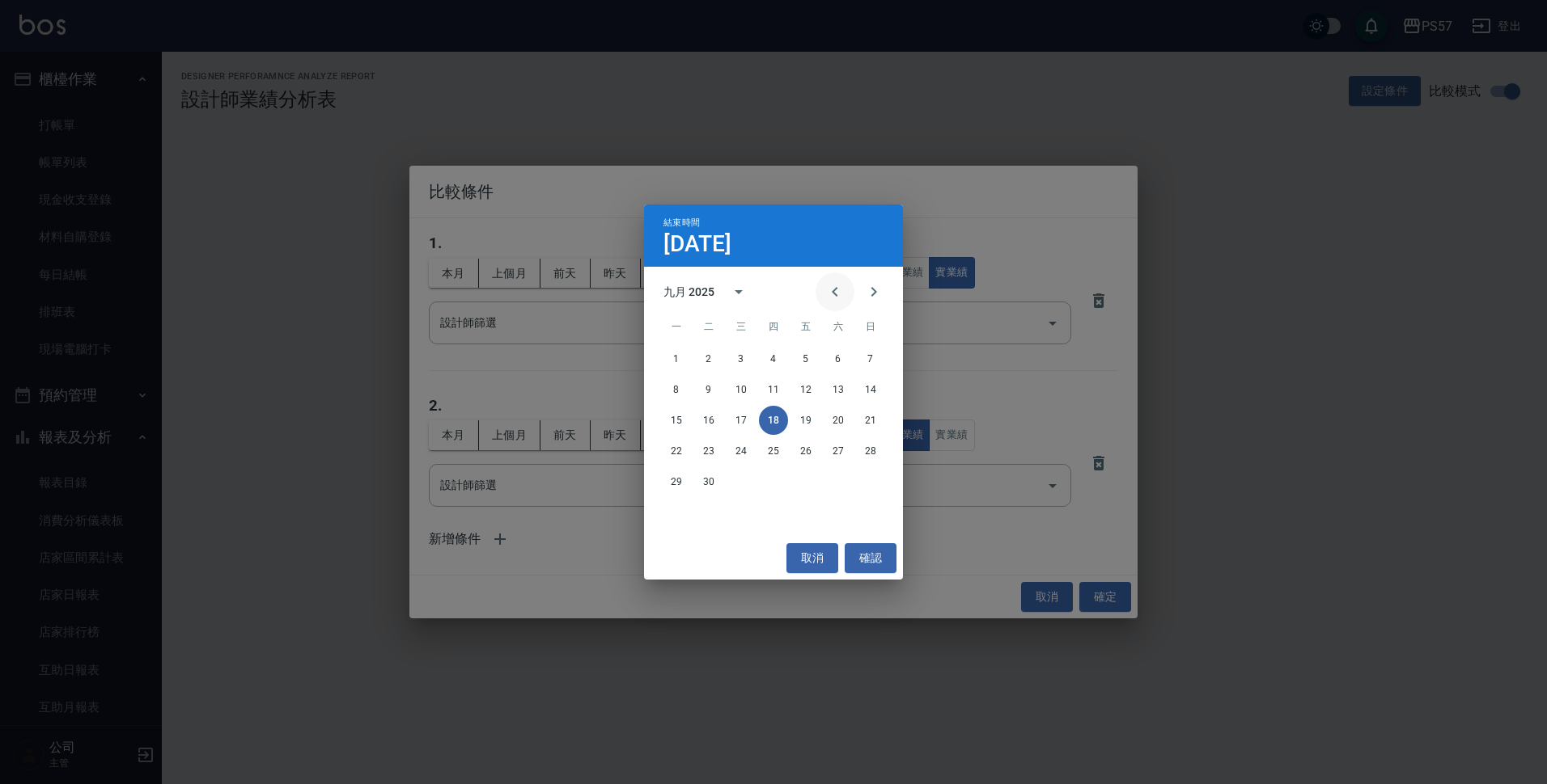
click at [836, 295] on icon "Previous month" at bounding box center [835, 292] width 6 height 10
click at [873, 485] on button "31" at bounding box center [870, 482] width 29 height 29
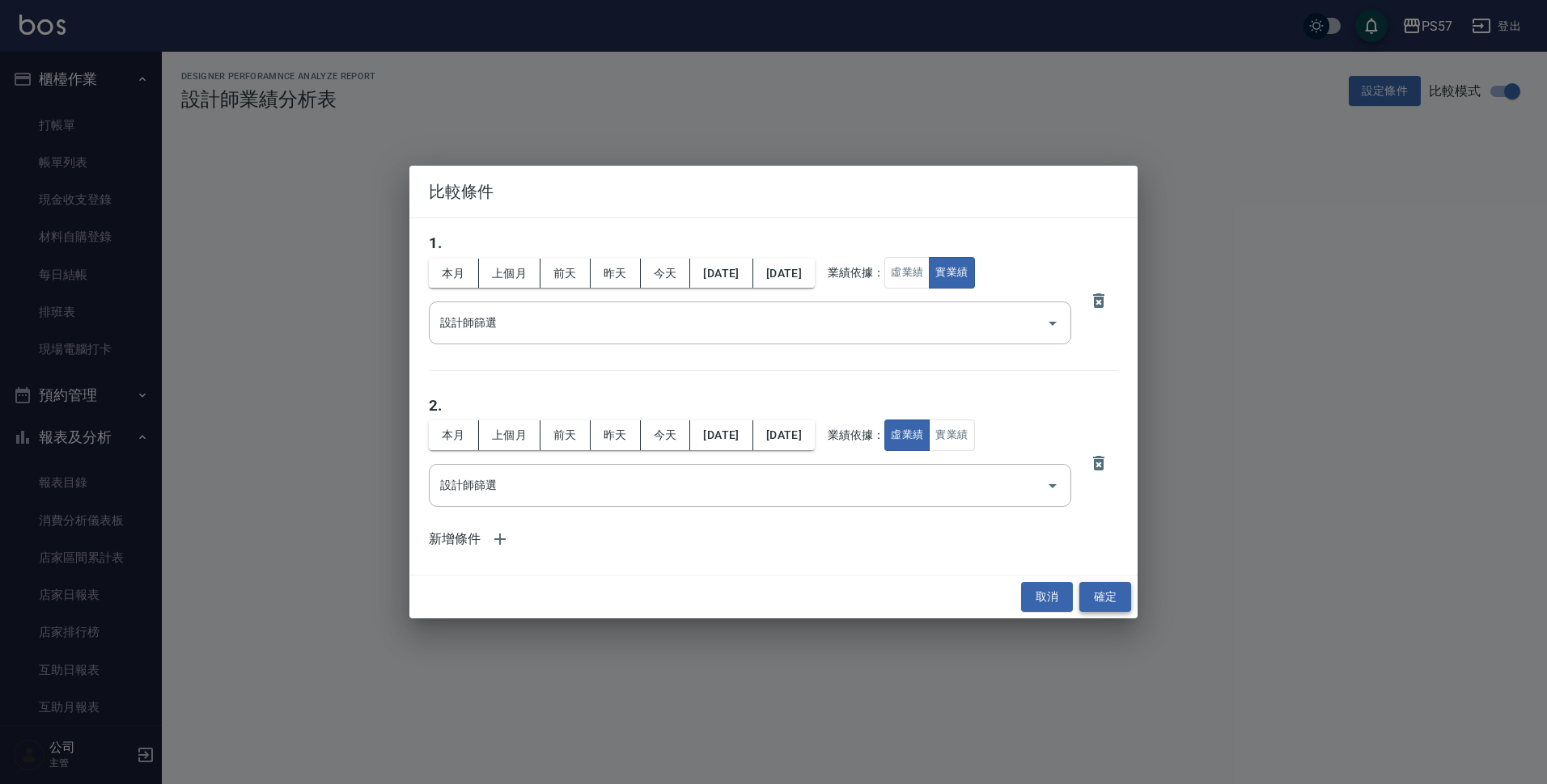
click at [1115, 602] on button "確定" at bounding box center [1105, 597] width 52 height 30
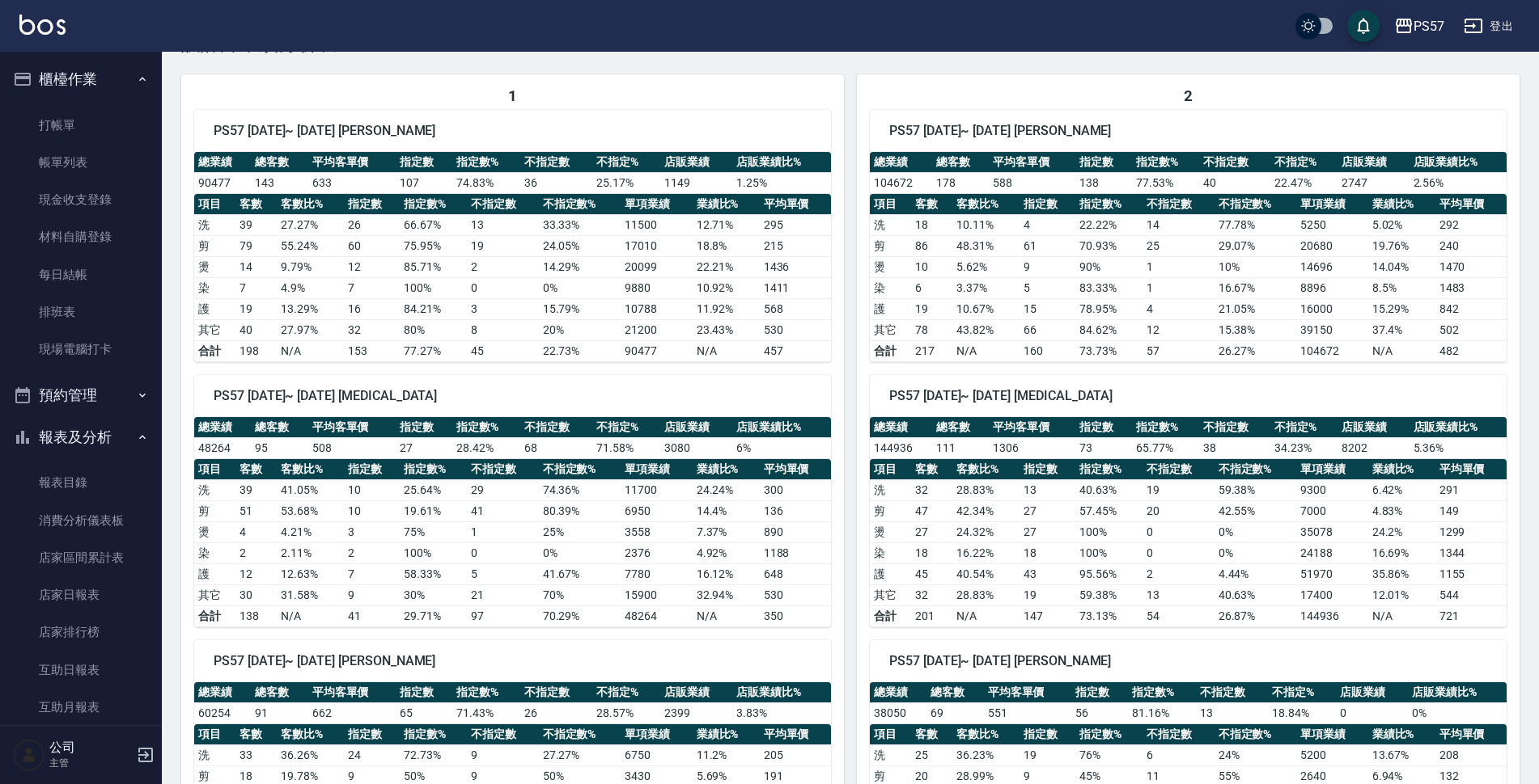
scroll to position [81, 0]
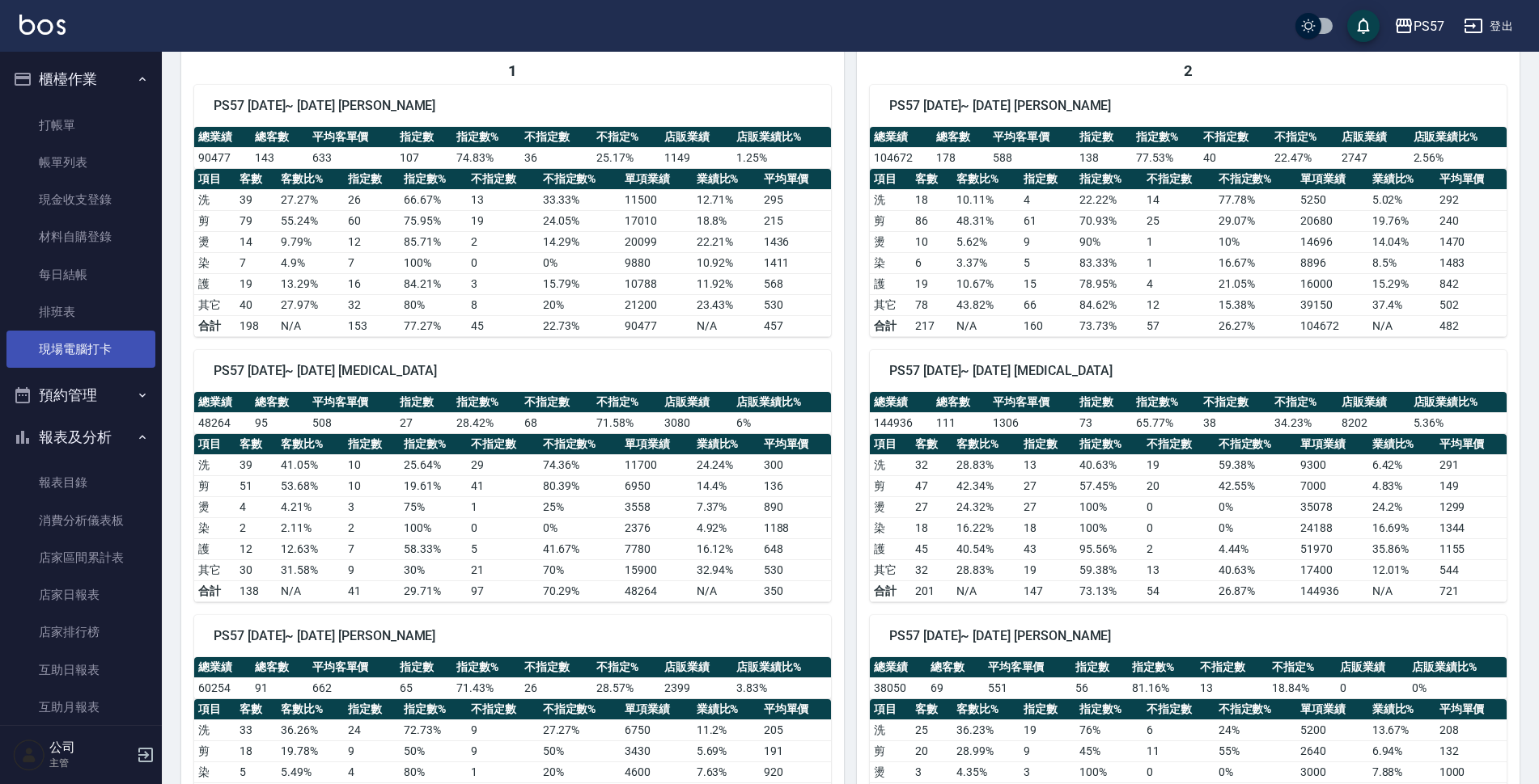
click at [101, 346] on link "現場電腦打卡" at bounding box center [81, 350] width 149 height 38
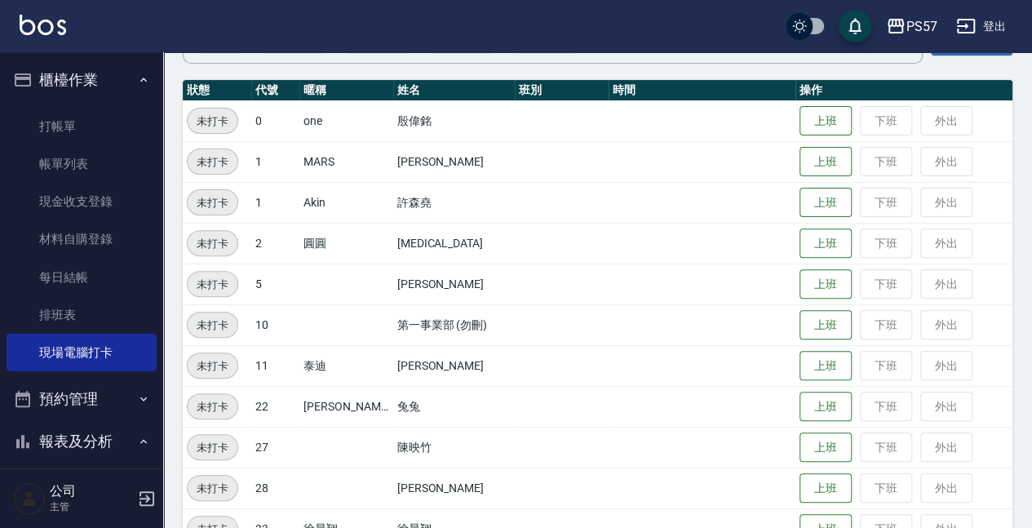
scroll to position [217, 0]
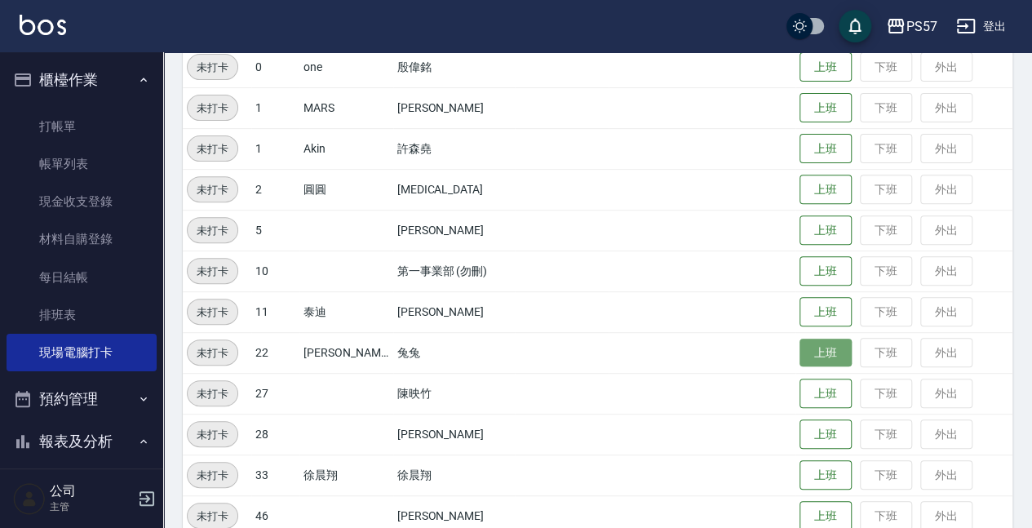
click at [800, 340] on button "上班" at bounding box center [826, 353] width 52 height 29
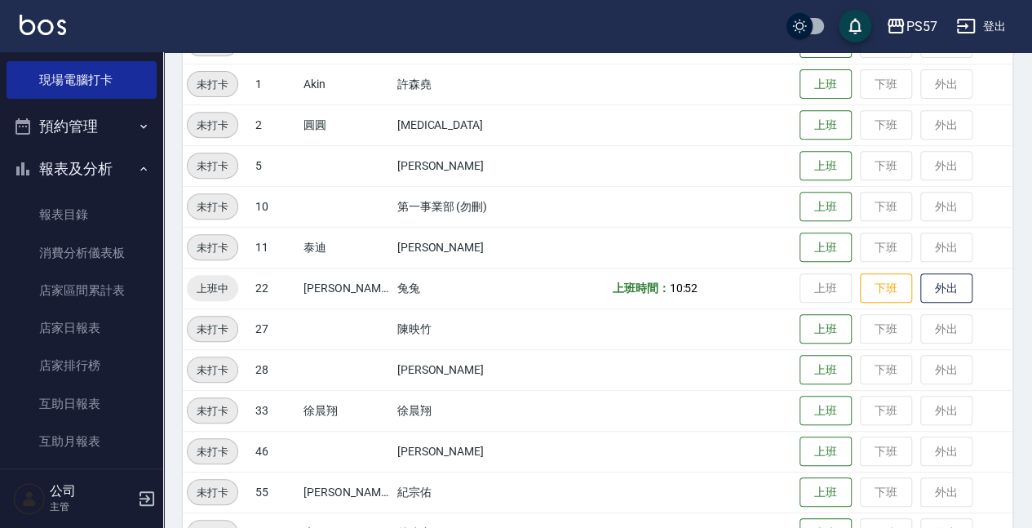
scroll to position [272, 0]
click at [75, 206] on link "報表目錄" at bounding box center [82, 216] width 150 height 38
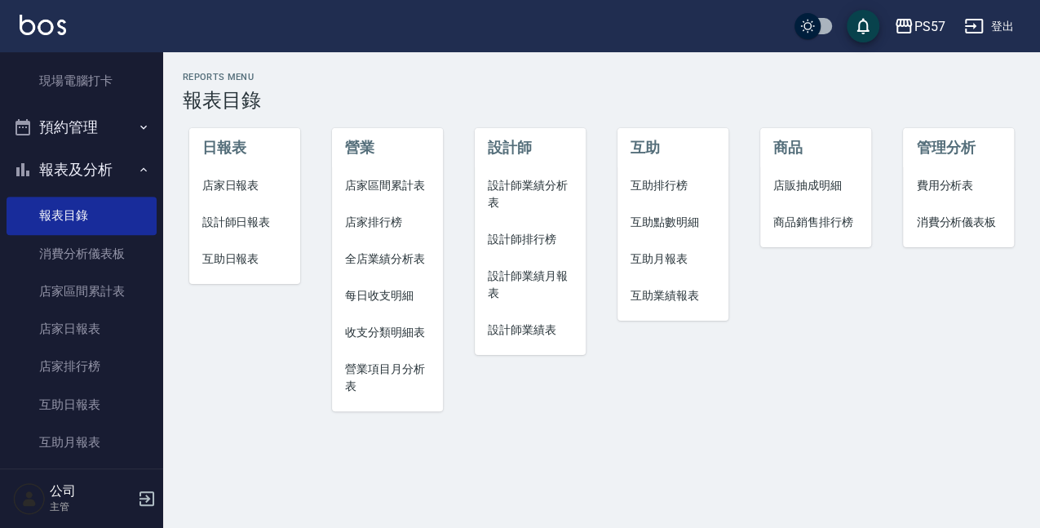
click at [400, 181] on span "店家區間累計表" at bounding box center [387, 185] width 85 height 17
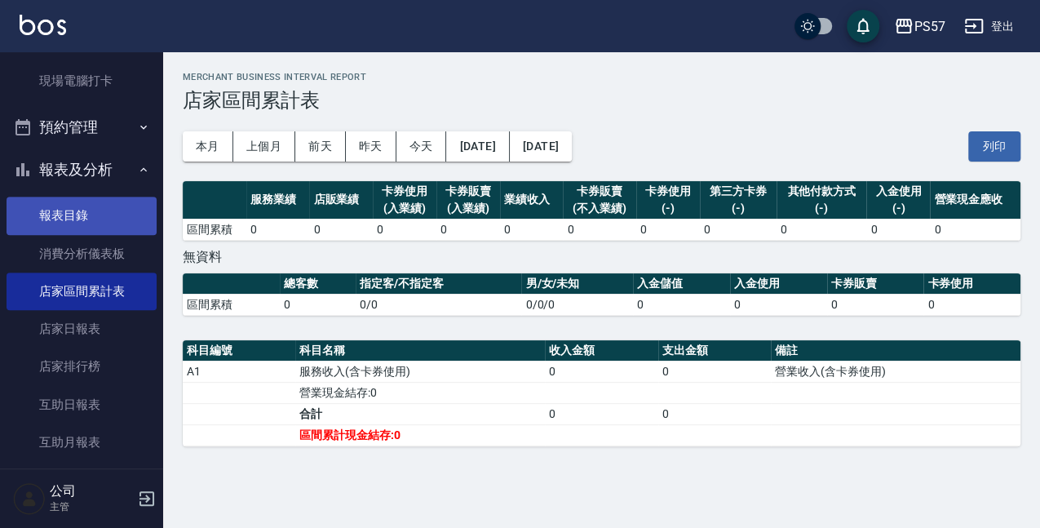
click at [91, 217] on link "報表目錄" at bounding box center [82, 216] width 150 height 38
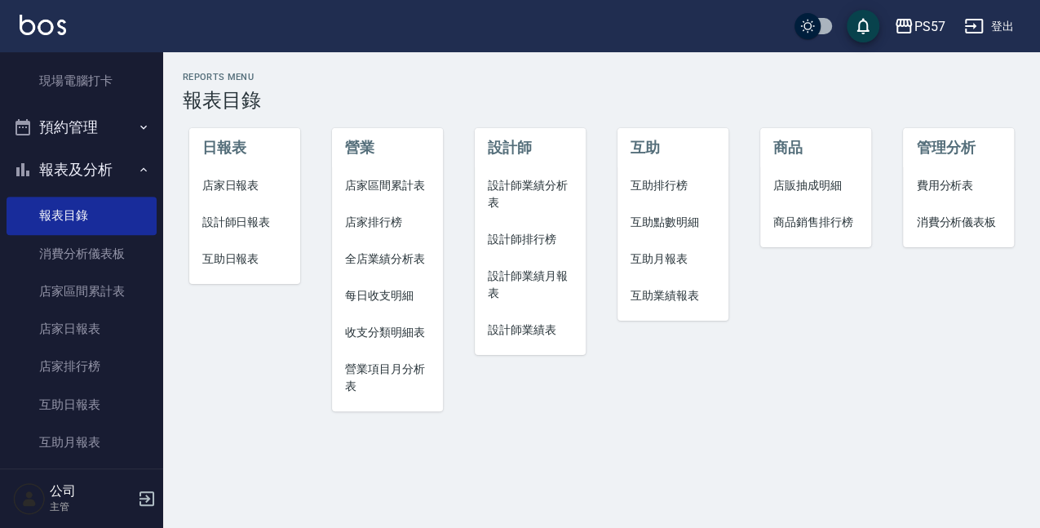
click at [389, 256] on span "全店業績分析表" at bounding box center [387, 258] width 85 height 17
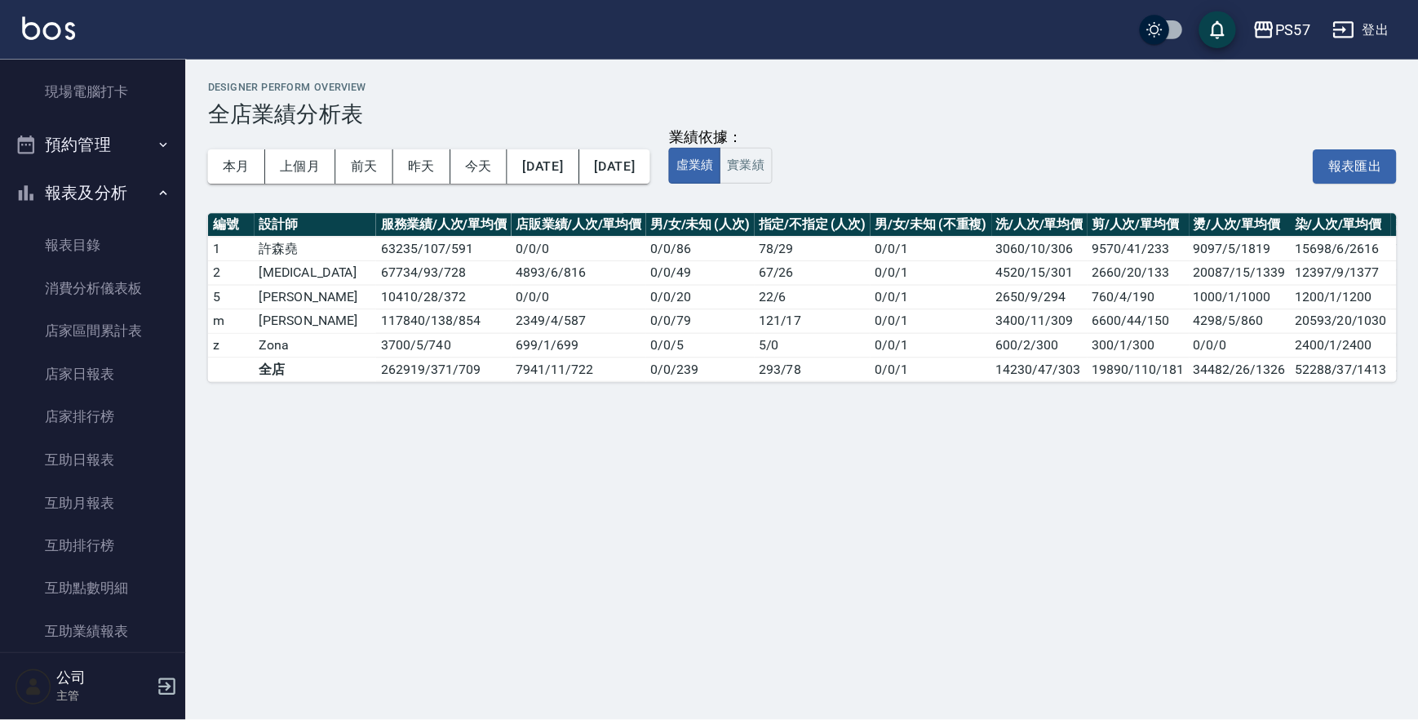
scroll to position [272, 0]
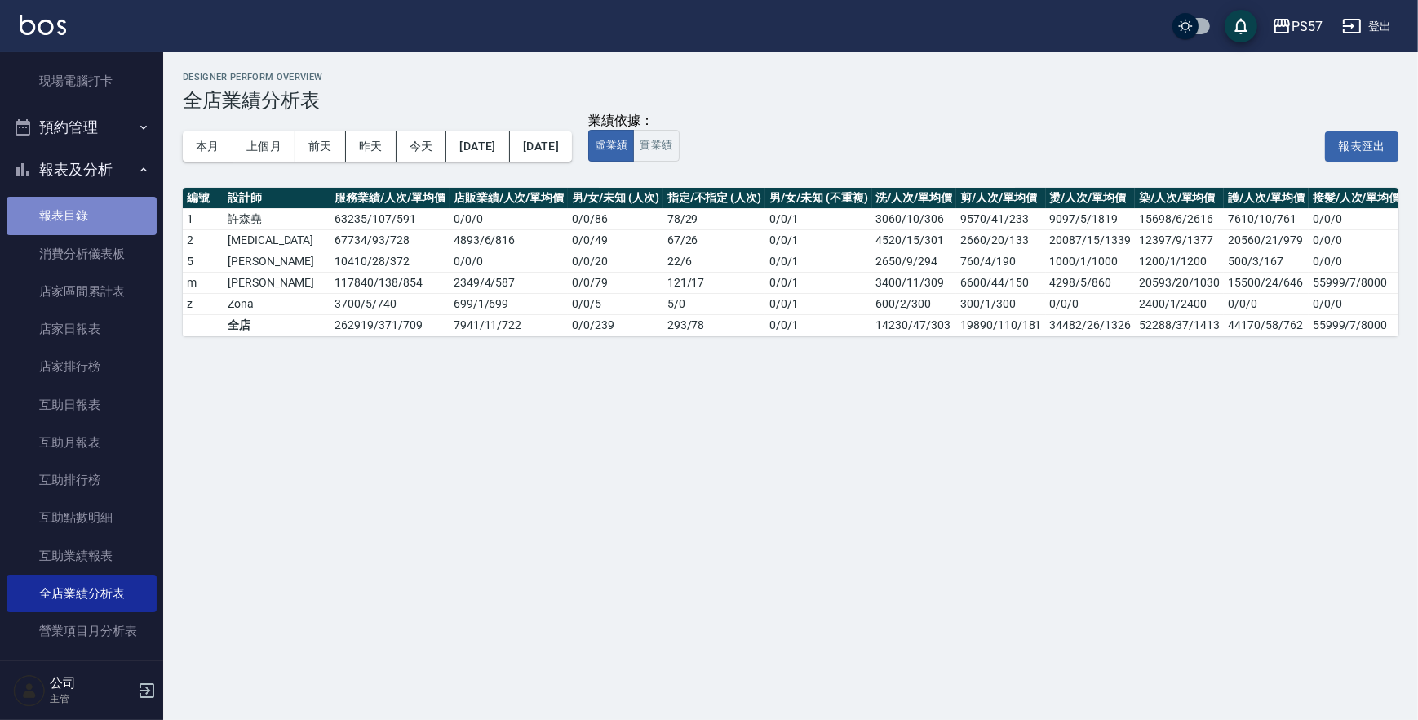
click at [103, 221] on link "報表目錄" at bounding box center [82, 216] width 150 height 38
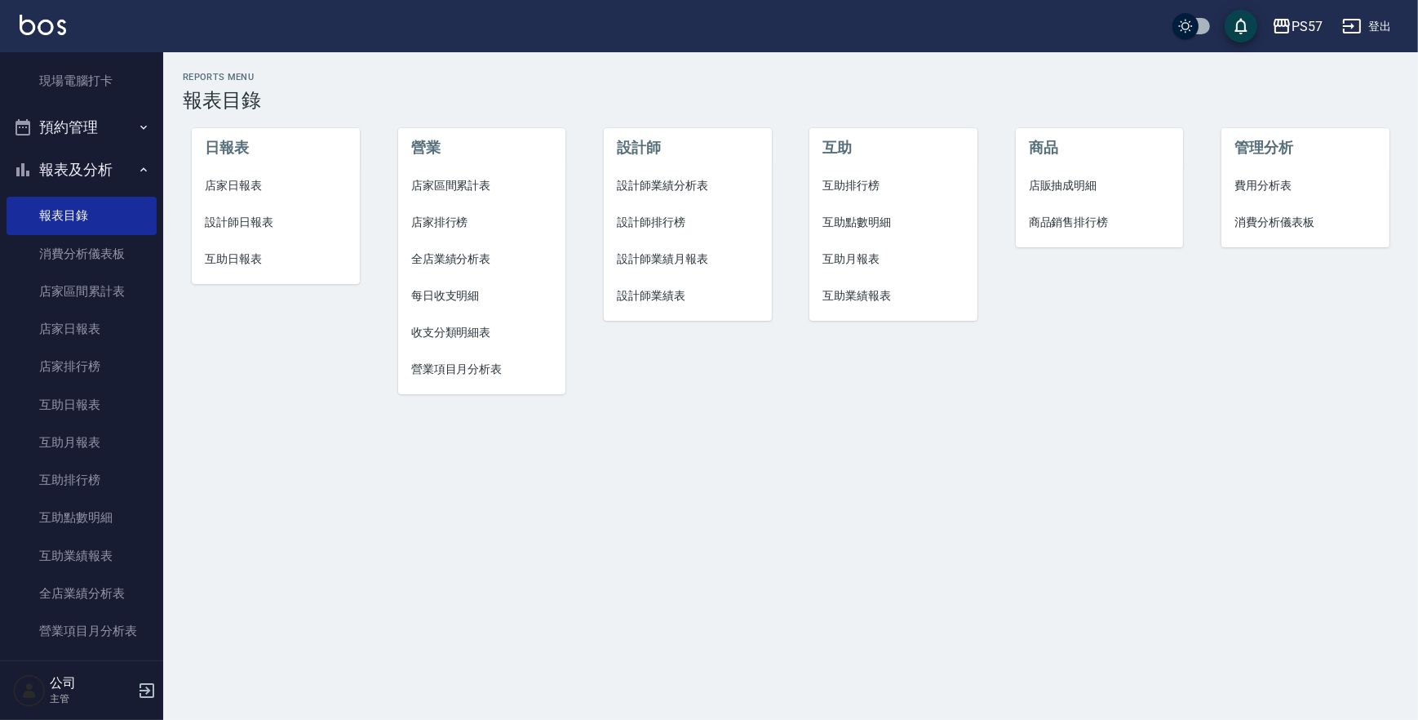
click at [692, 184] on span "設計師業績分析表" at bounding box center [687, 185] width 141 height 17
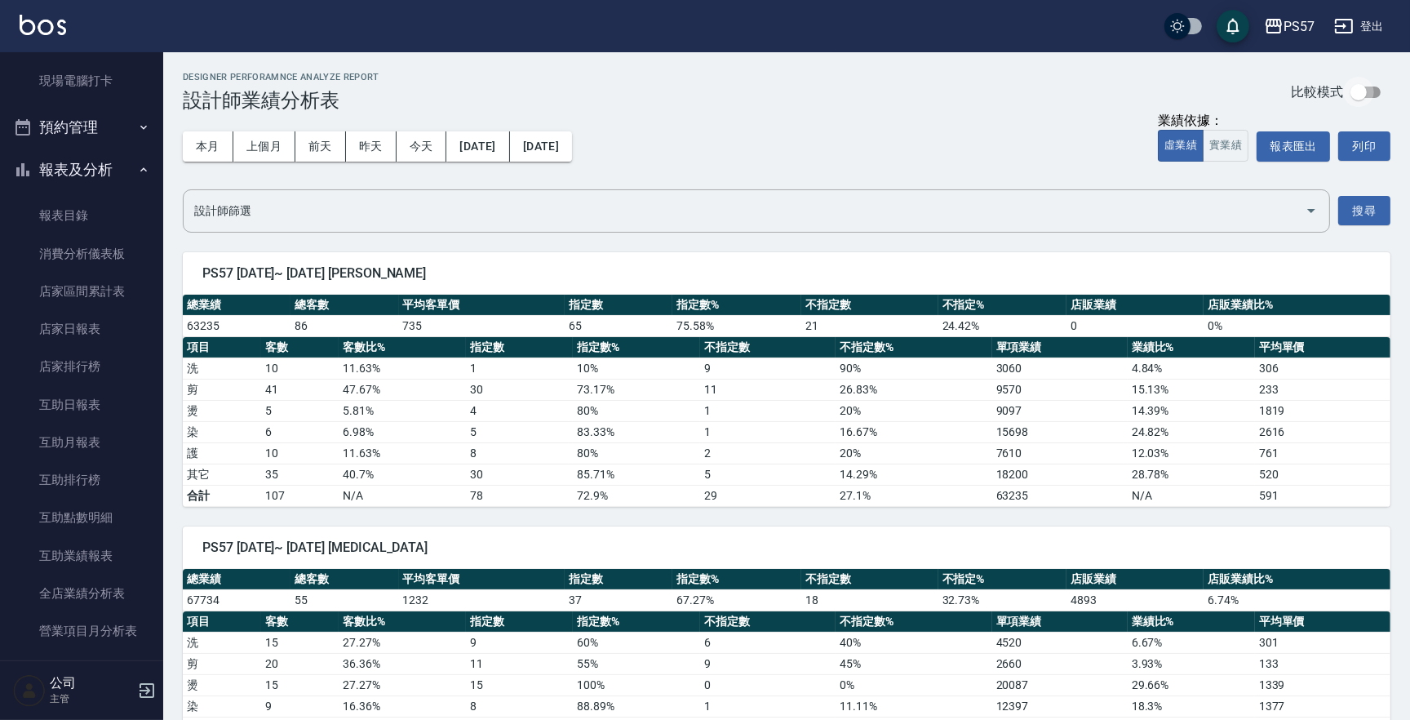
click at [1377, 92] on input "checkbox" at bounding box center [1358, 92] width 93 height 31
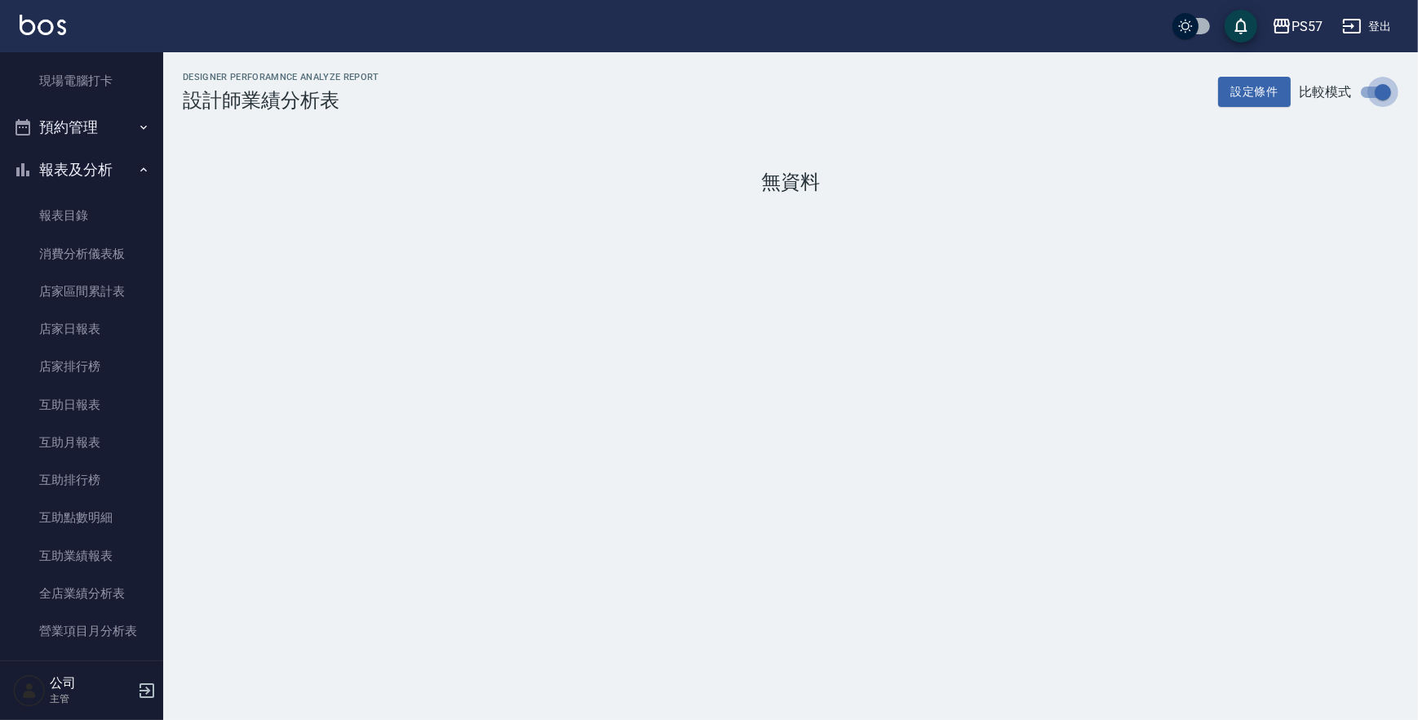
click at [1375, 89] on input "checkbox" at bounding box center [1382, 92] width 93 height 31
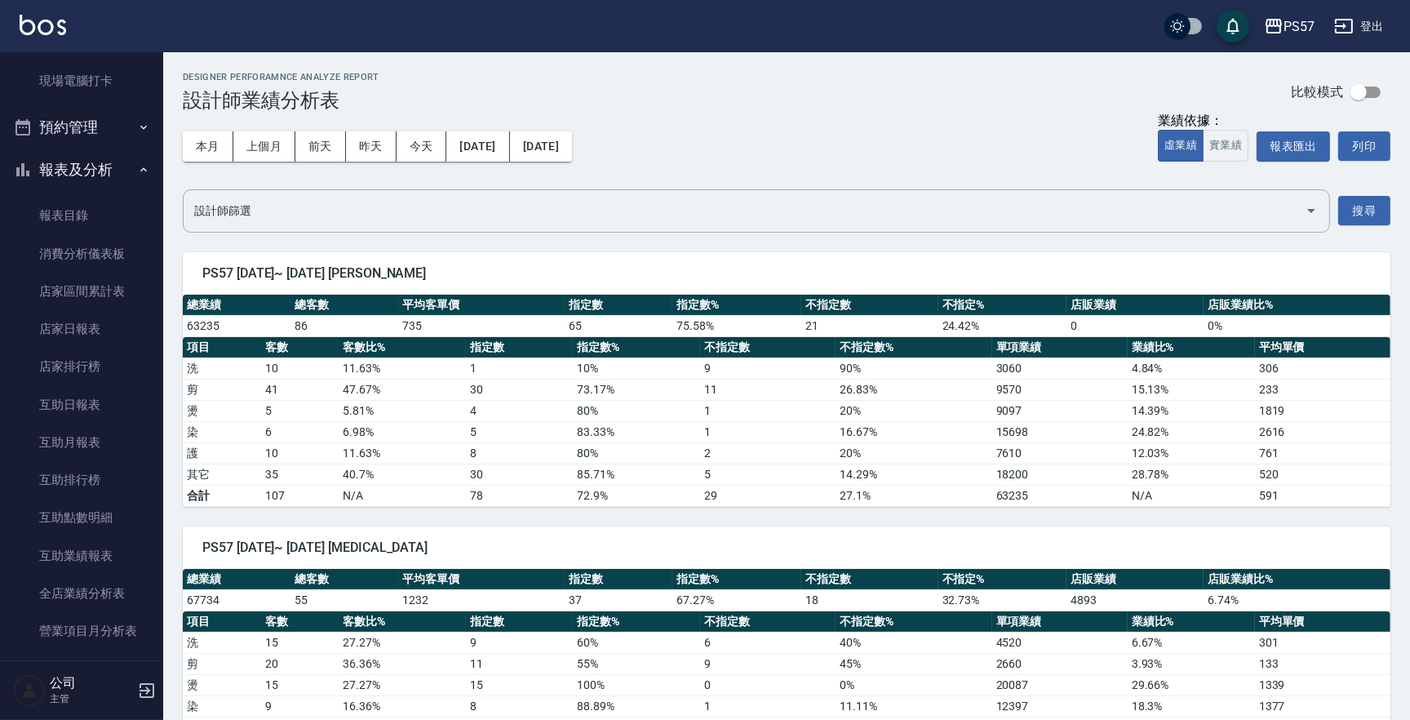
click at [1375, 89] on input "checkbox" at bounding box center [1358, 92] width 93 height 31
checkbox input "true"
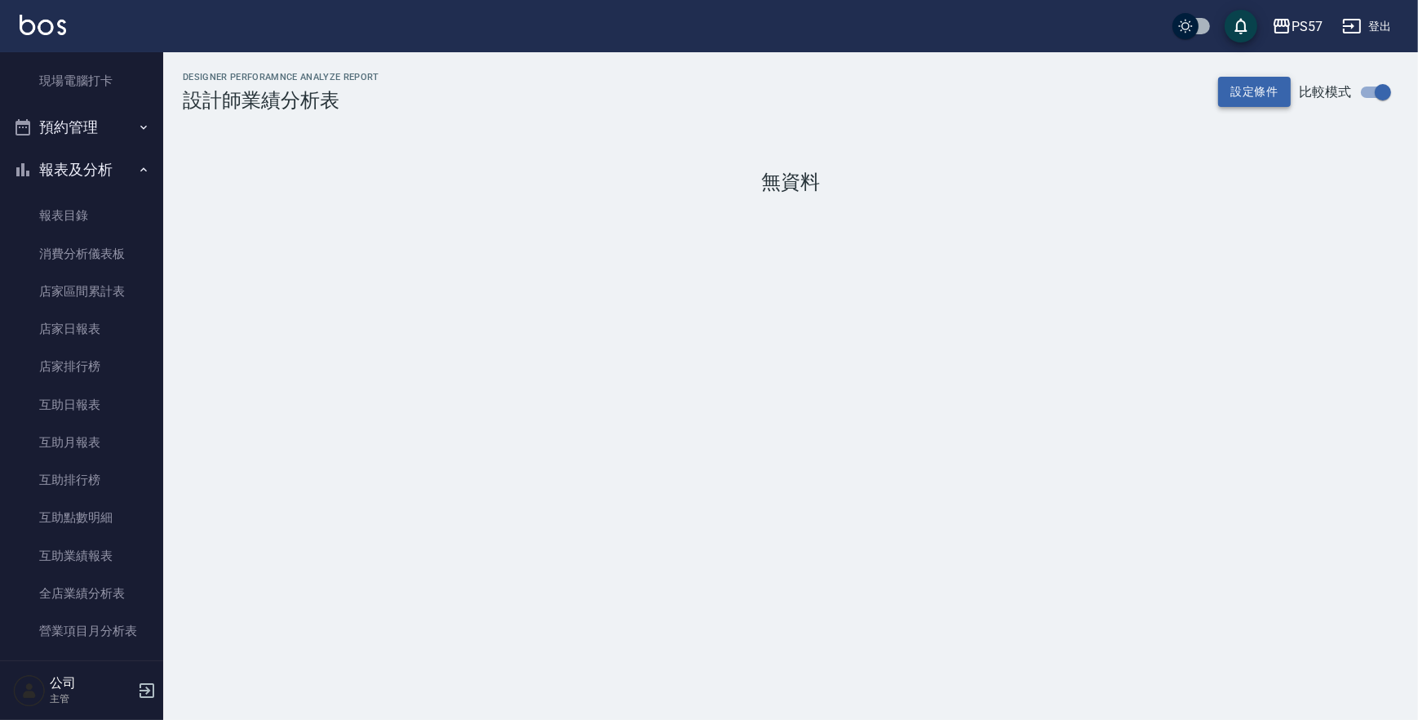
click at [1256, 89] on button "設定條件" at bounding box center [1254, 92] width 73 height 30
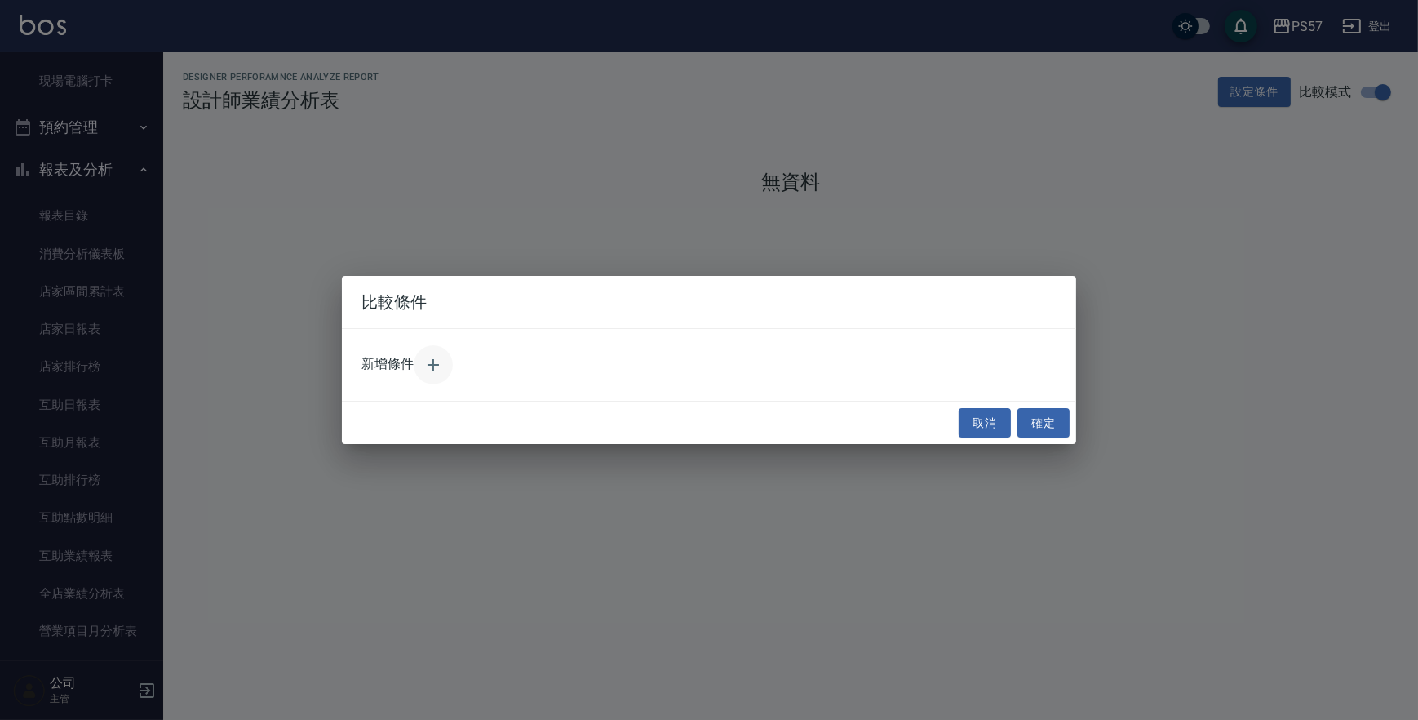
click at [437, 360] on icon "button" at bounding box center [433, 365] width 20 height 20
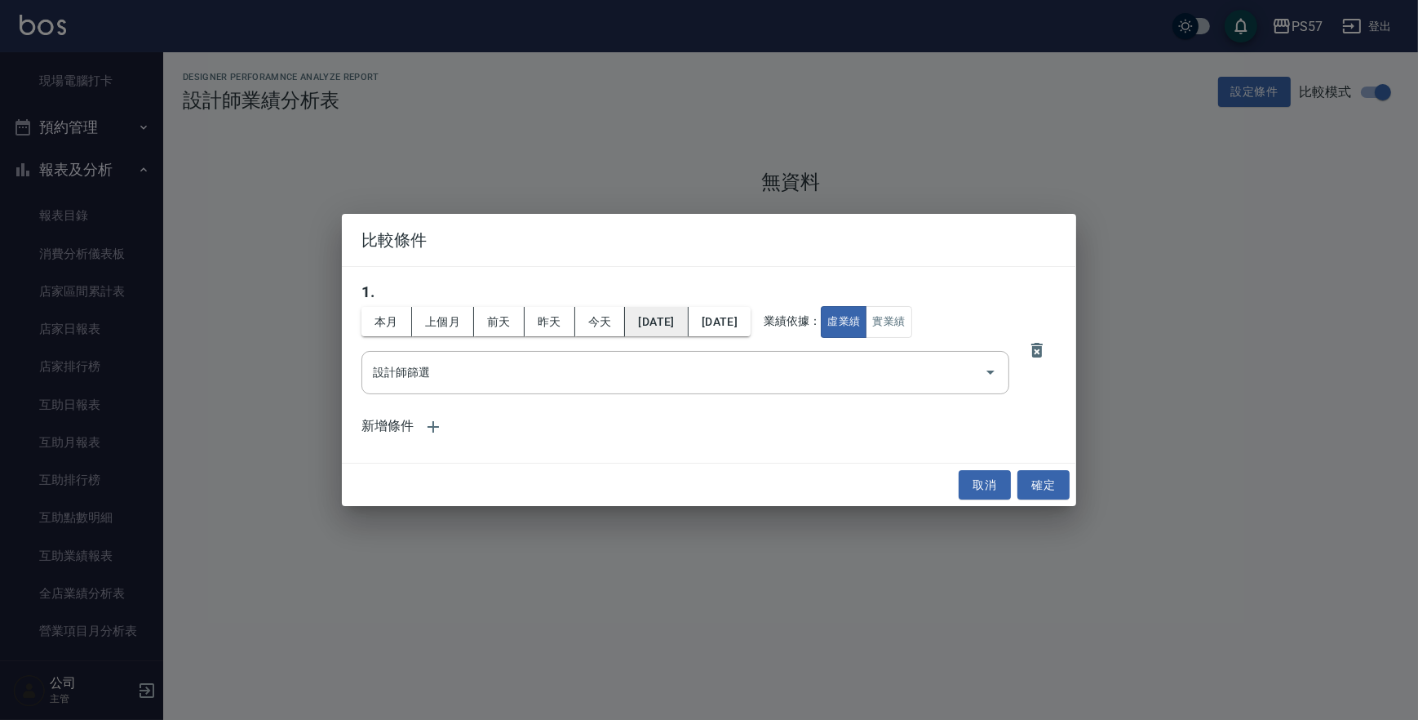
click at [662, 322] on button "[DATE]" at bounding box center [656, 322] width 63 height 30
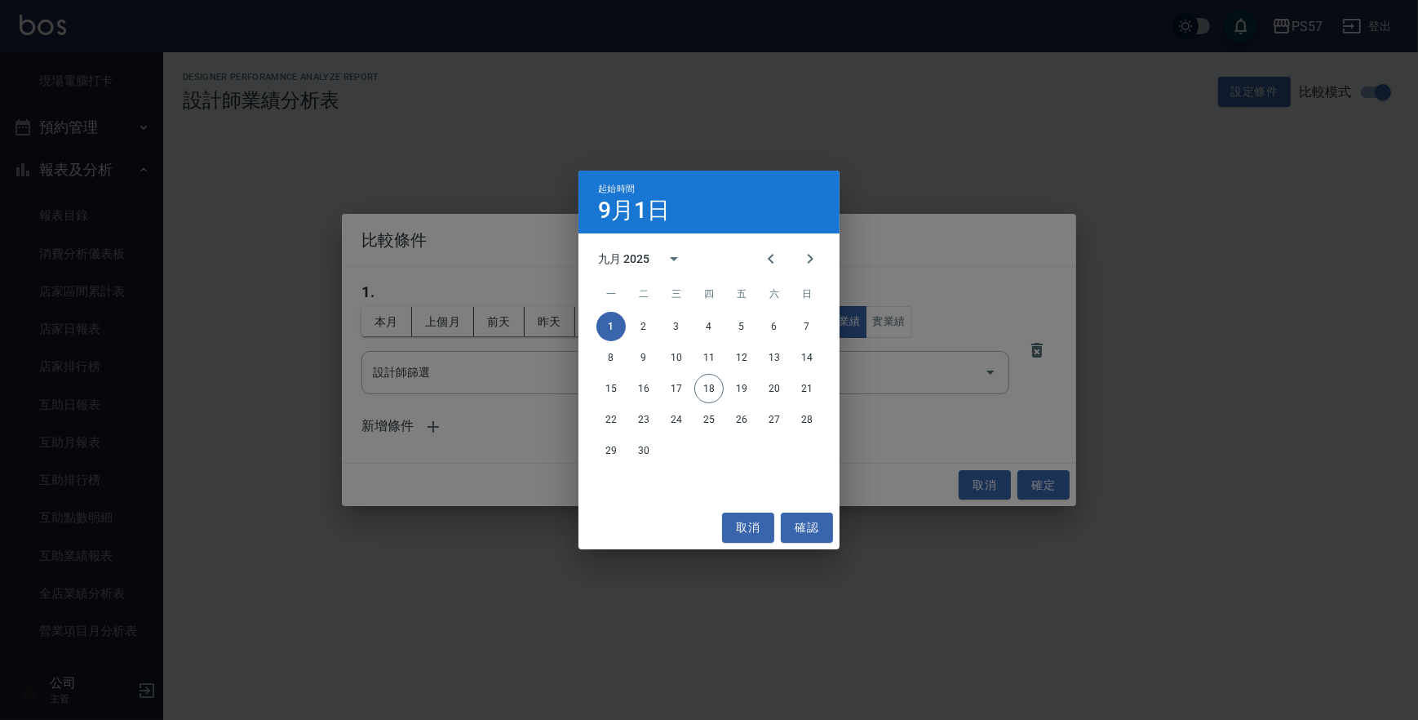
click at [618, 268] on div "九月 2025" at bounding box center [645, 258] width 95 height 39
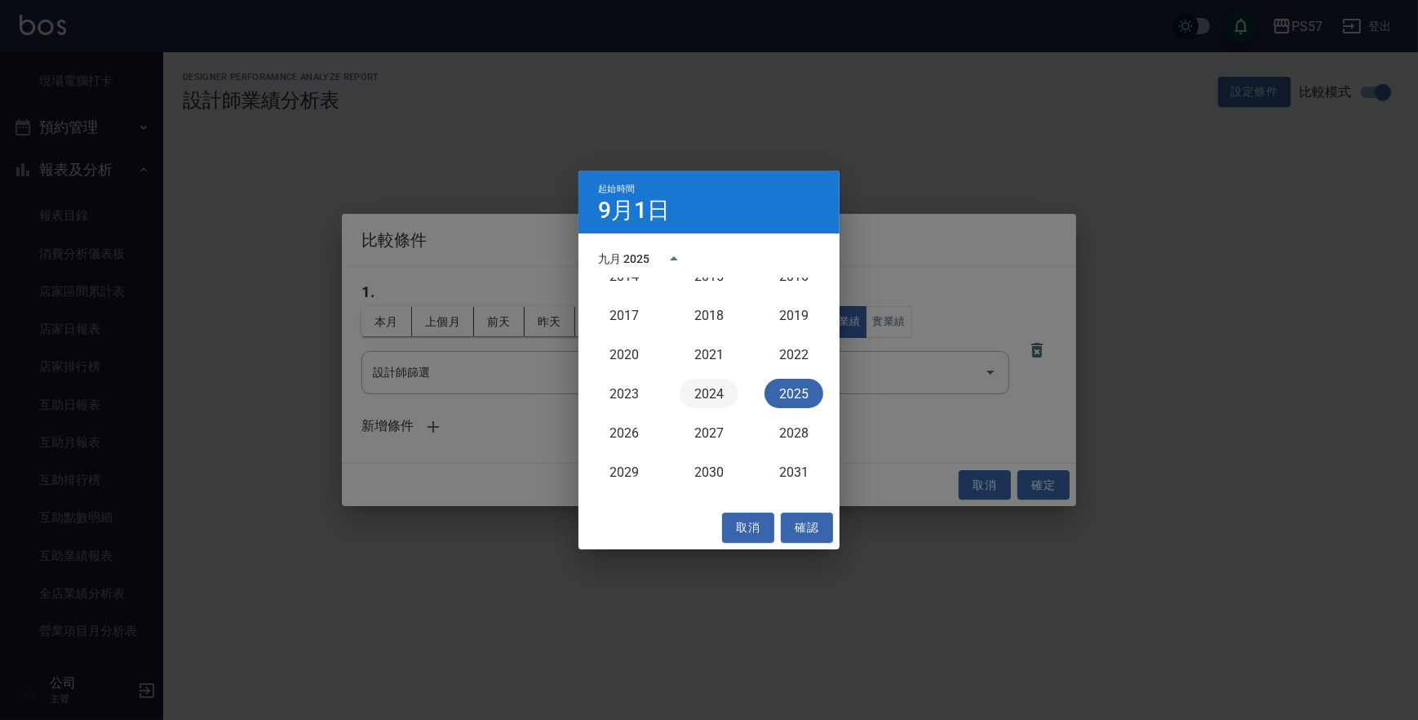
click at [701, 397] on button "2024" at bounding box center [709, 393] width 59 height 29
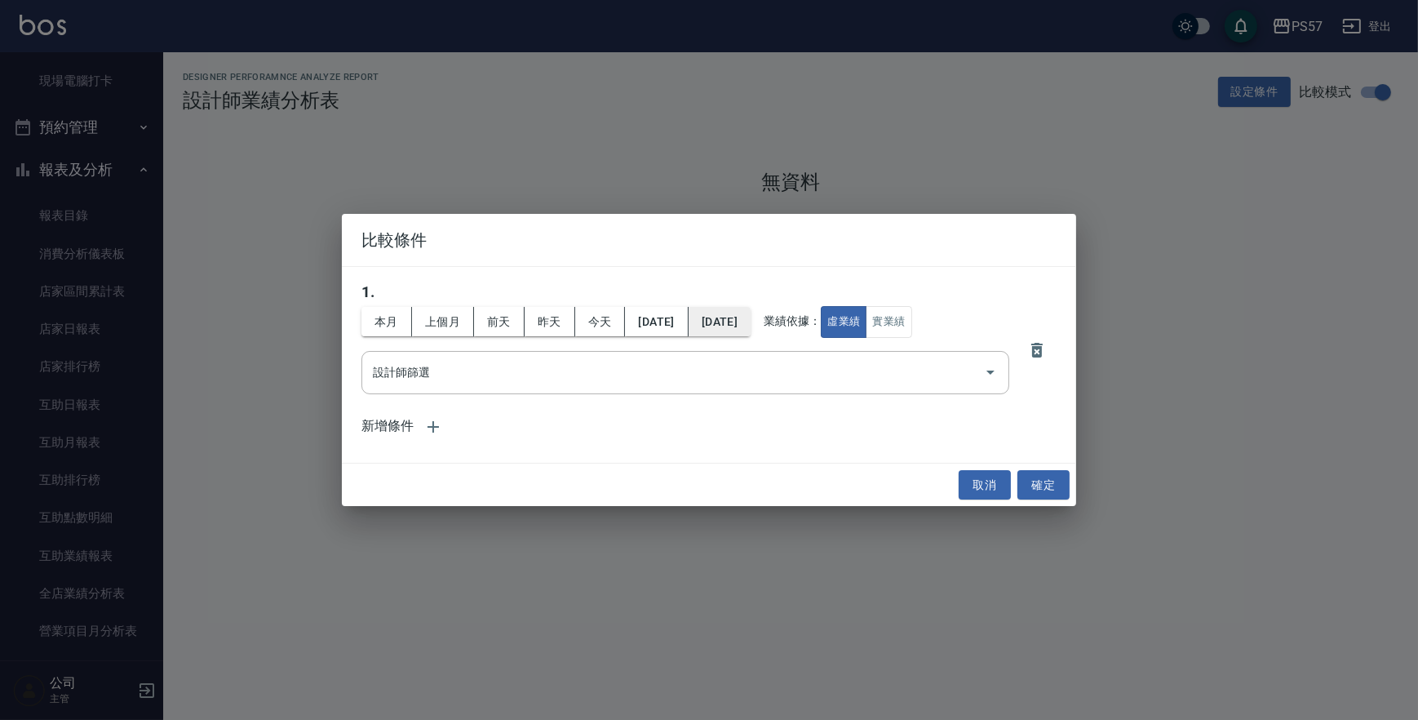
click at [744, 328] on button "[DATE]" at bounding box center [720, 322] width 62 height 30
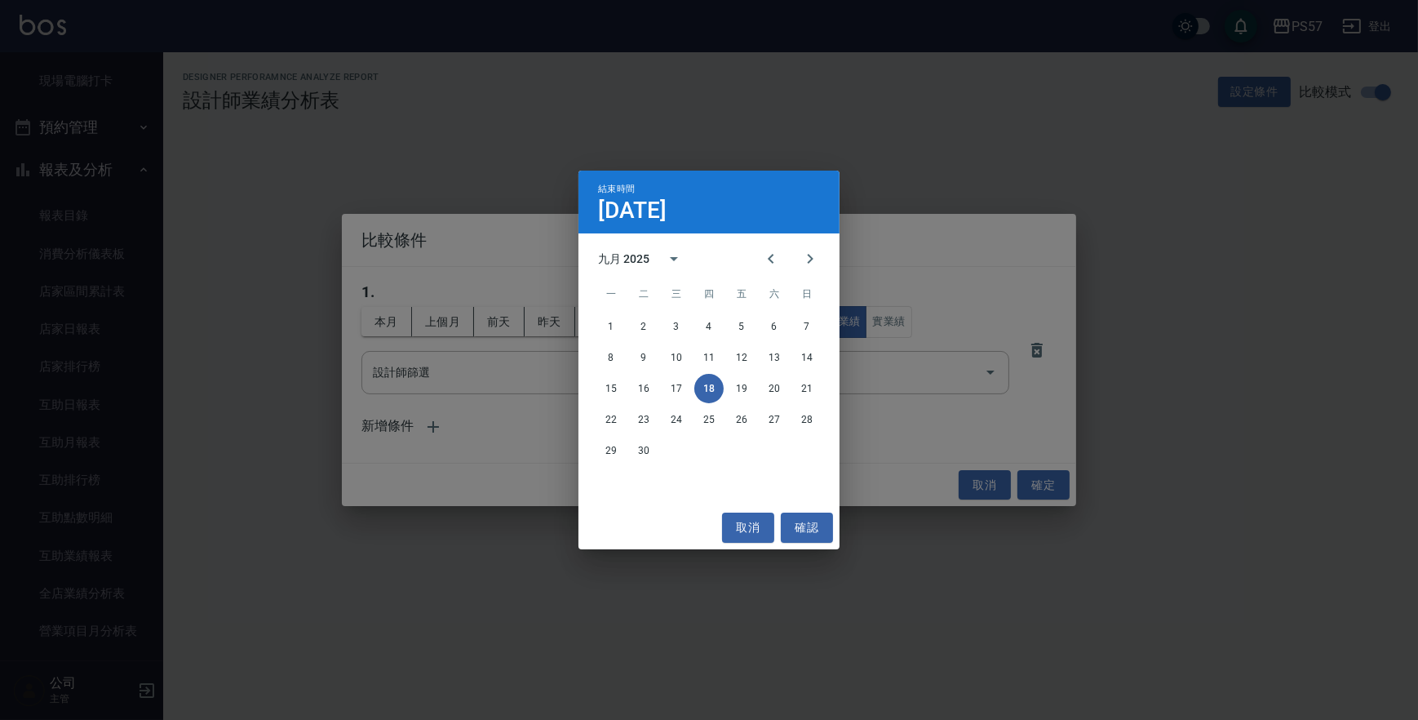
click at [623, 256] on div "九月 2025" at bounding box center [623, 258] width 51 height 17
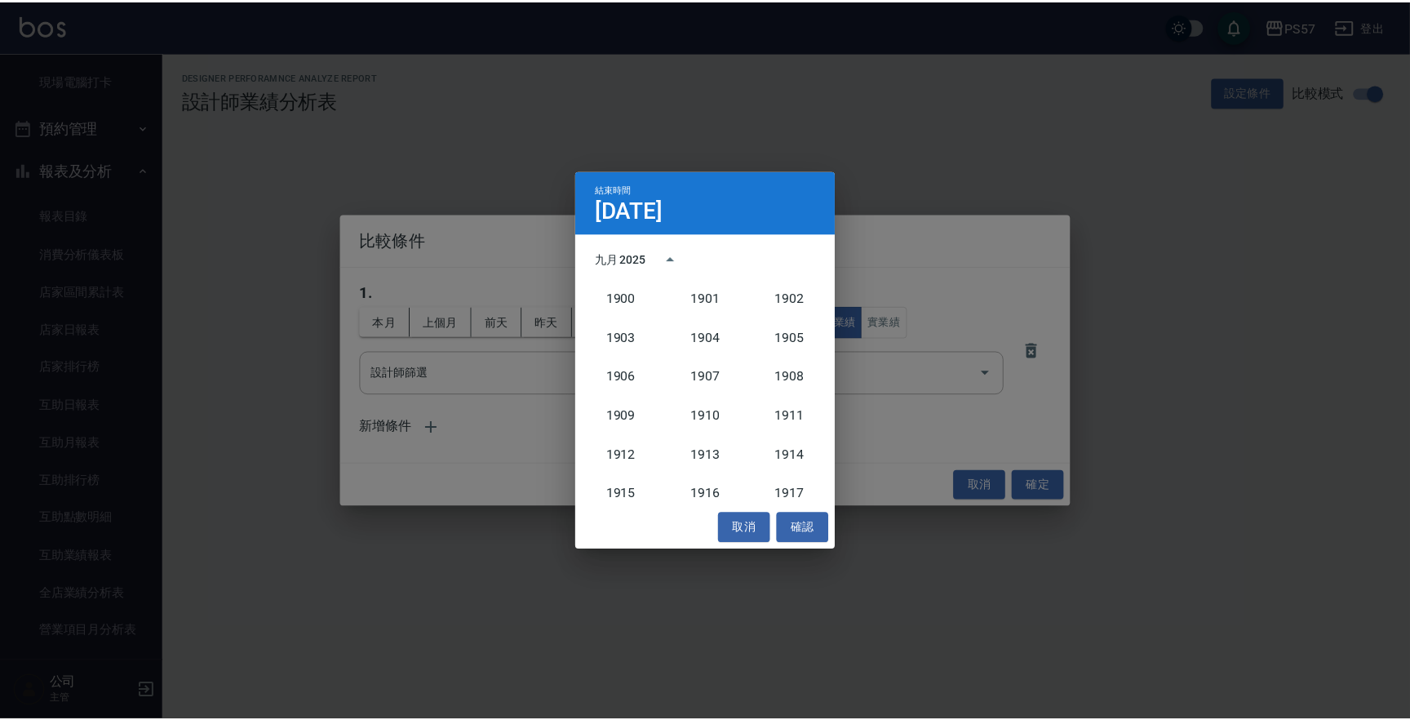
scroll to position [1509, 0]
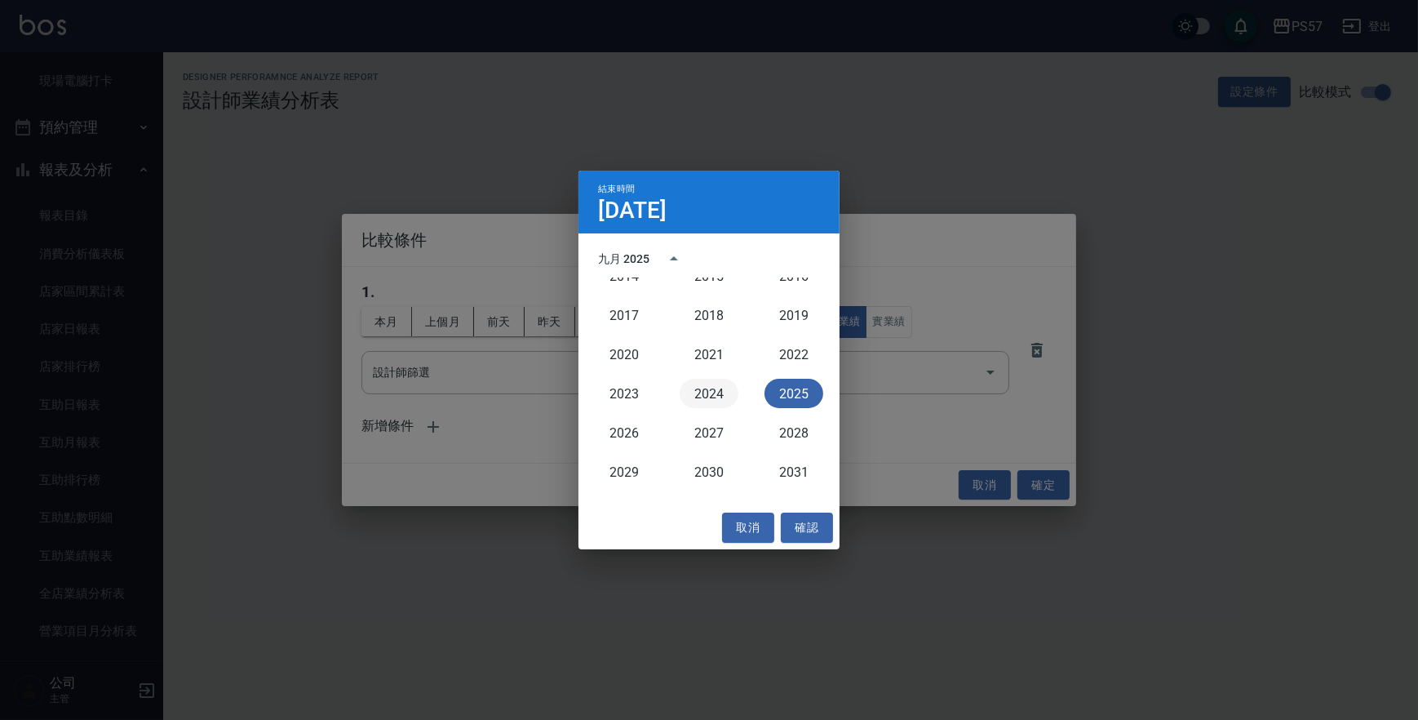
click at [695, 392] on button "2024" at bounding box center [709, 393] width 59 height 29
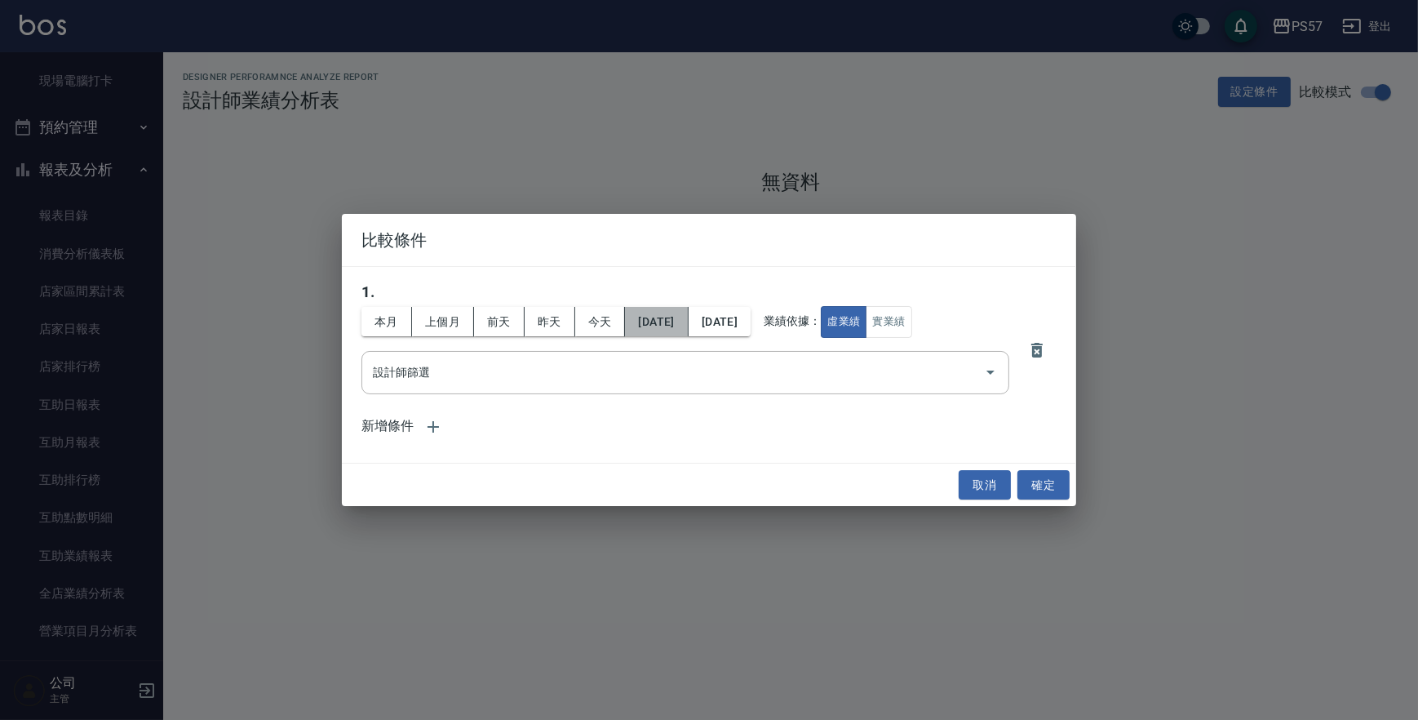
click at [688, 325] on button "[DATE]" at bounding box center [656, 322] width 63 height 30
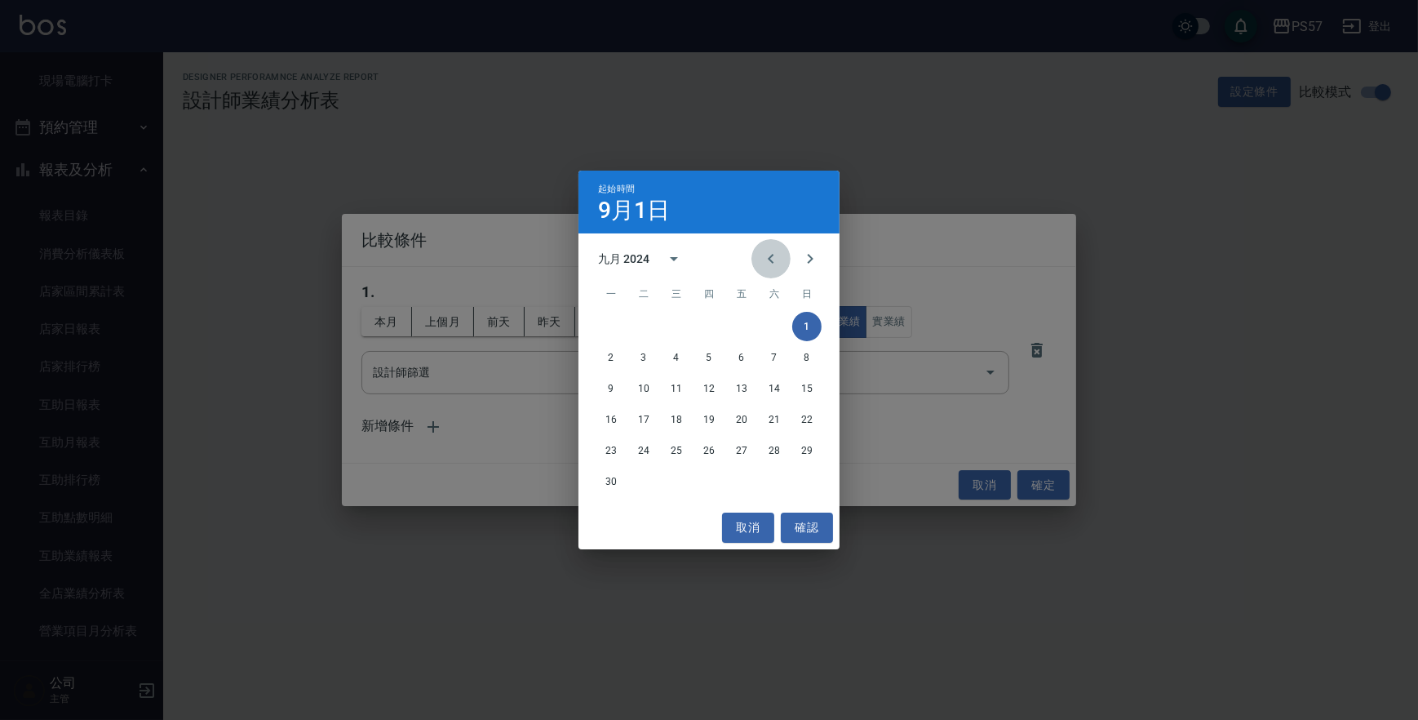
click at [780, 255] on icon "Previous month" at bounding box center [771, 259] width 20 height 20
click at [706, 324] on button "1" at bounding box center [708, 326] width 29 height 29
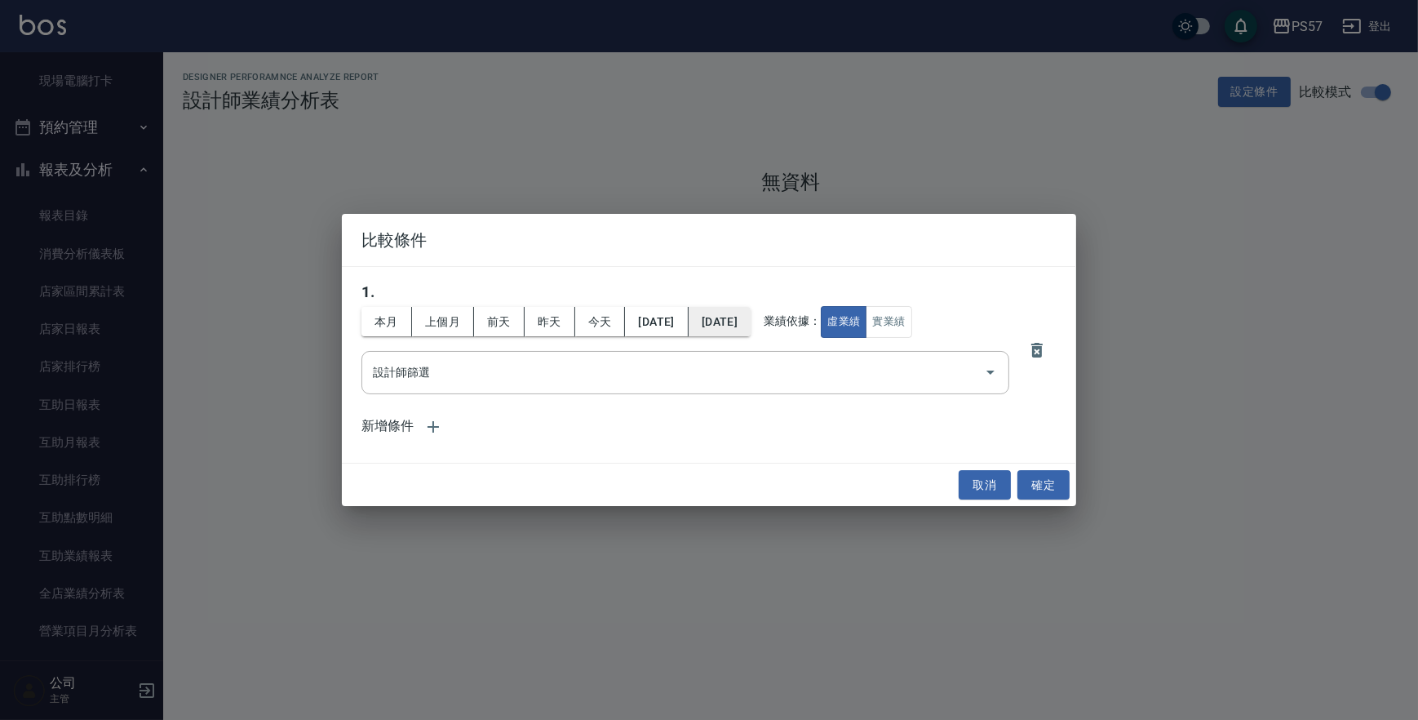
click at [751, 321] on button "[DATE]" at bounding box center [720, 322] width 62 height 30
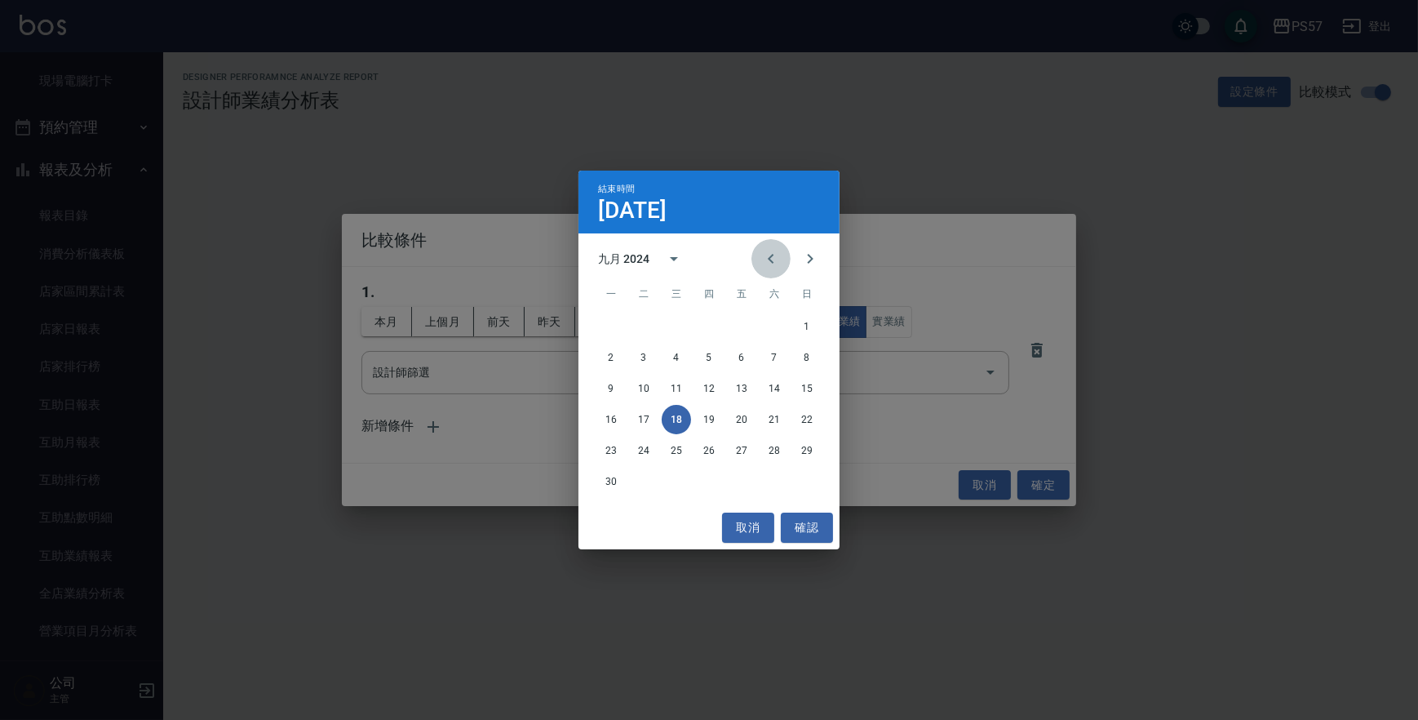
click at [774, 261] on icon "Previous month" at bounding box center [771, 259] width 20 height 20
click at [767, 449] on button "31" at bounding box center [774, 450] width 29 height 29
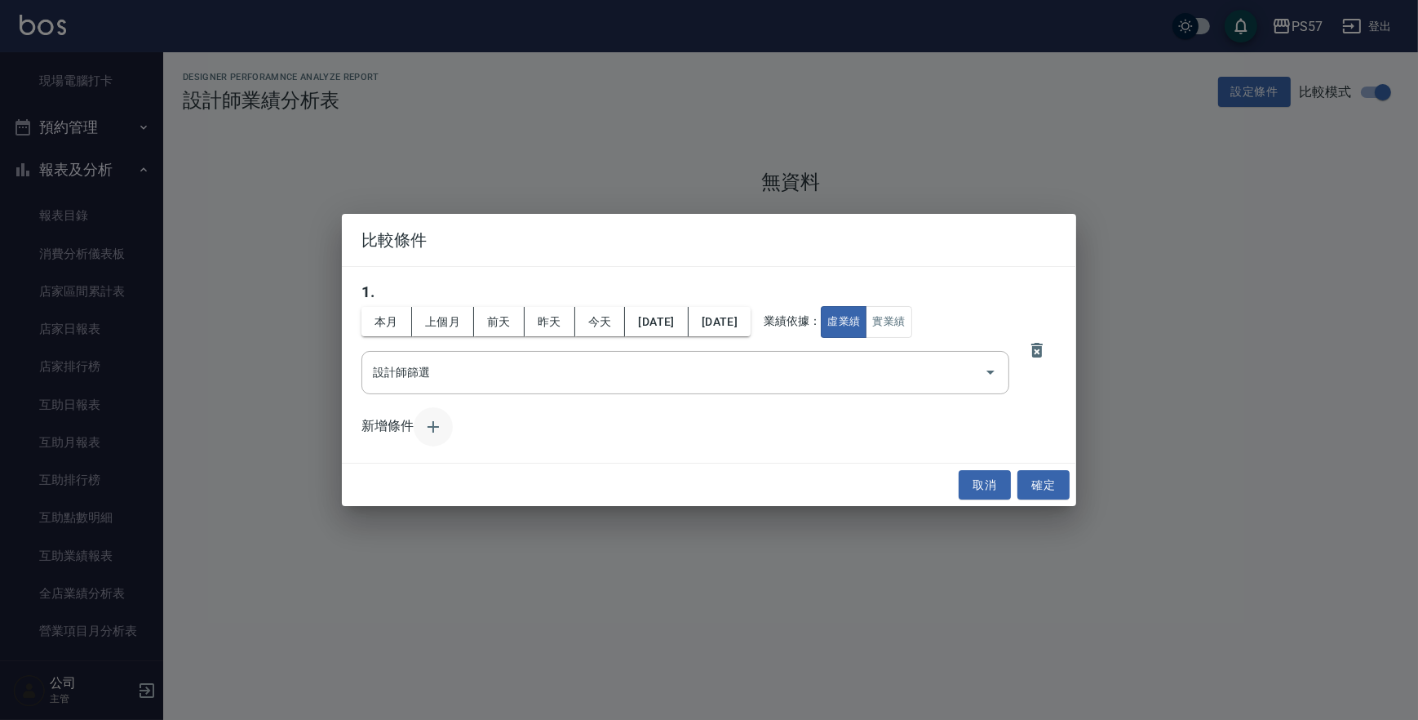
click at [435, 427] on icon "button" at bounding box center [433, 426] width 11 height 11
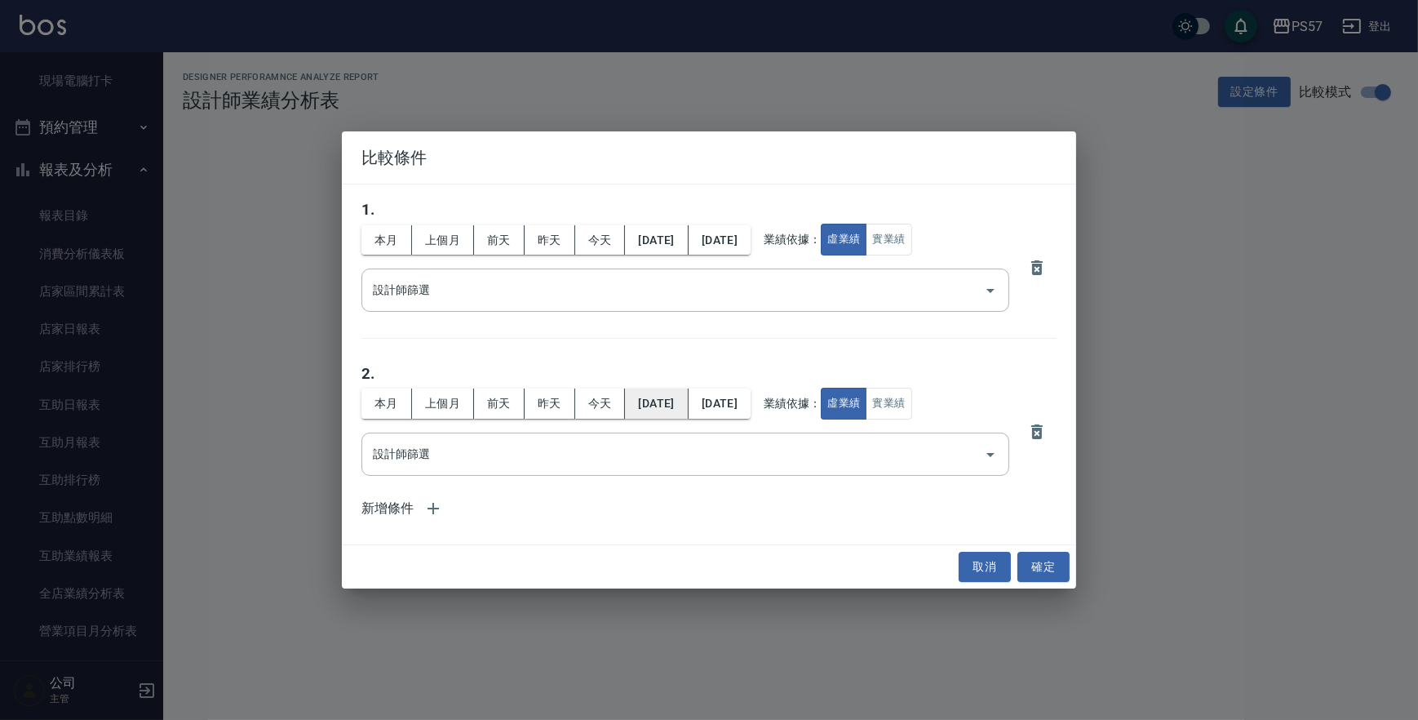
click at [677, 398] on button "[DATE]" at bounding box center [656, 403] width 63 height 30
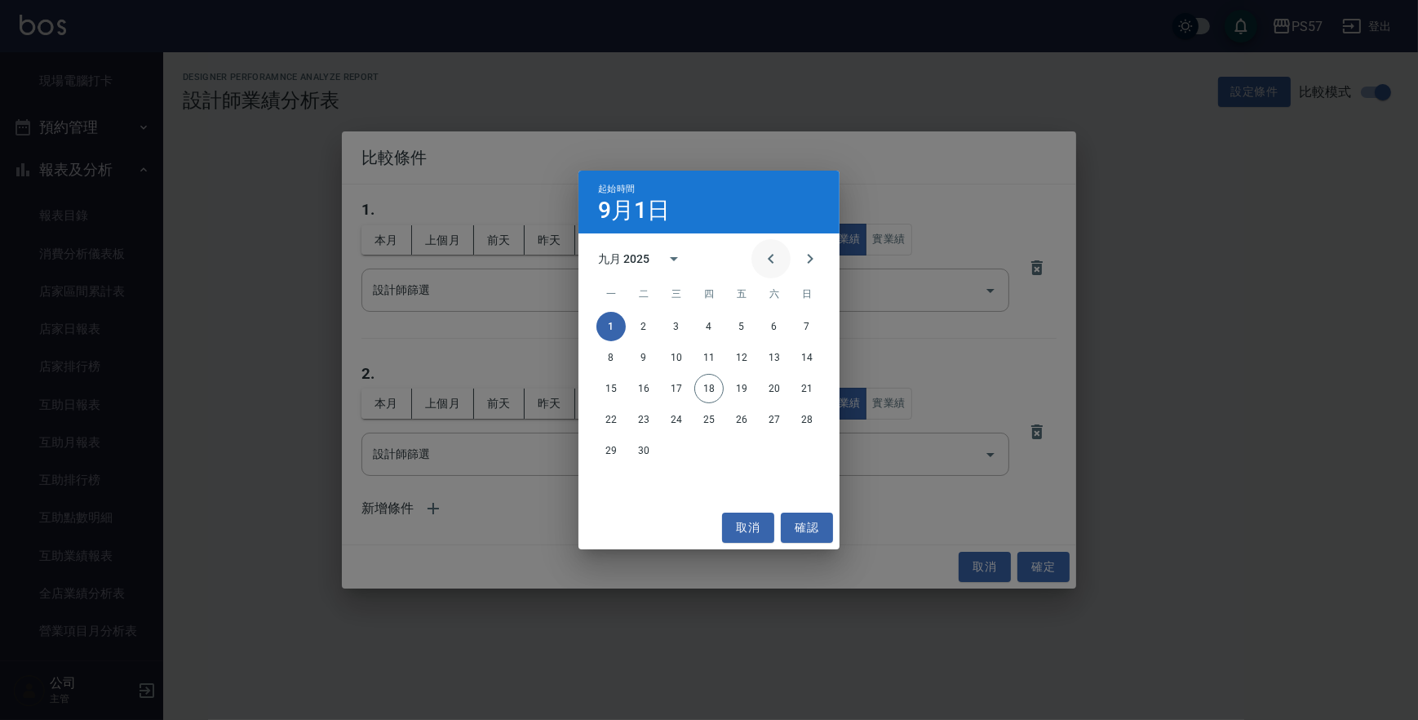
click at [769, 259] on icon "Previous month" at bounding box center [771, 259] width 6 height 10
click at [743, 322] on button "1" at bounding box center [741, 326] width 29 height 29
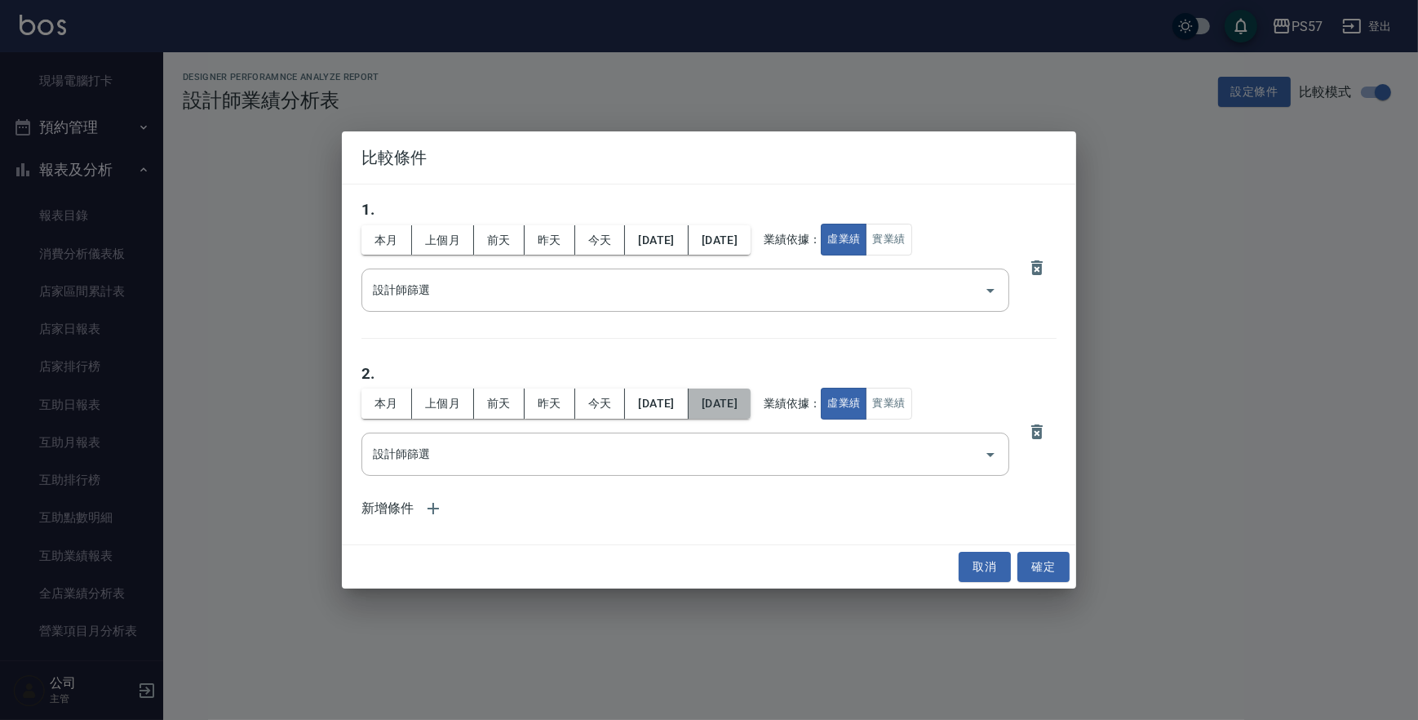
click at [751, 411] on button "[DATE]" at bounding box center [720, 403] width 62 height 30
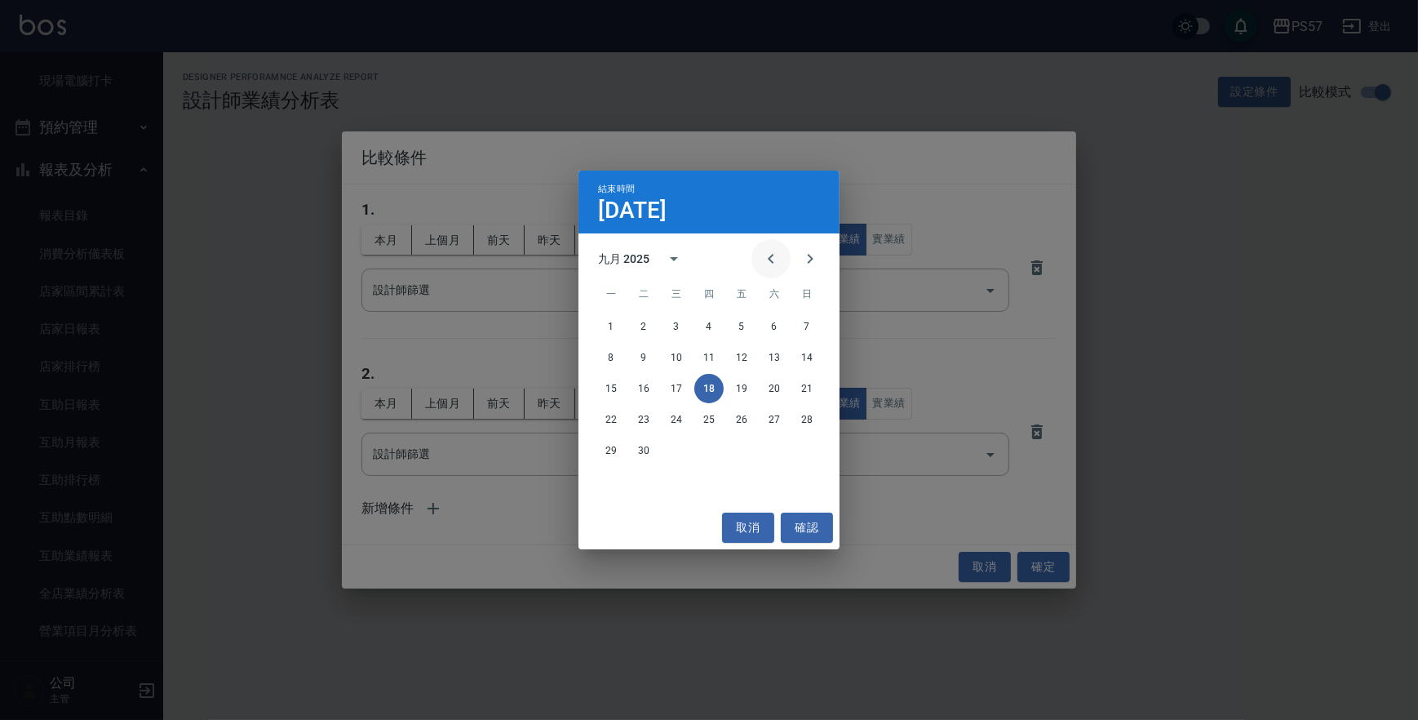
click at [764, 262] on icon "Previous month" at bounding box center [771, 259] width 20 height 20
click at [811, 450] on button "31" at bounding box center [806, 450] width 29 height 29
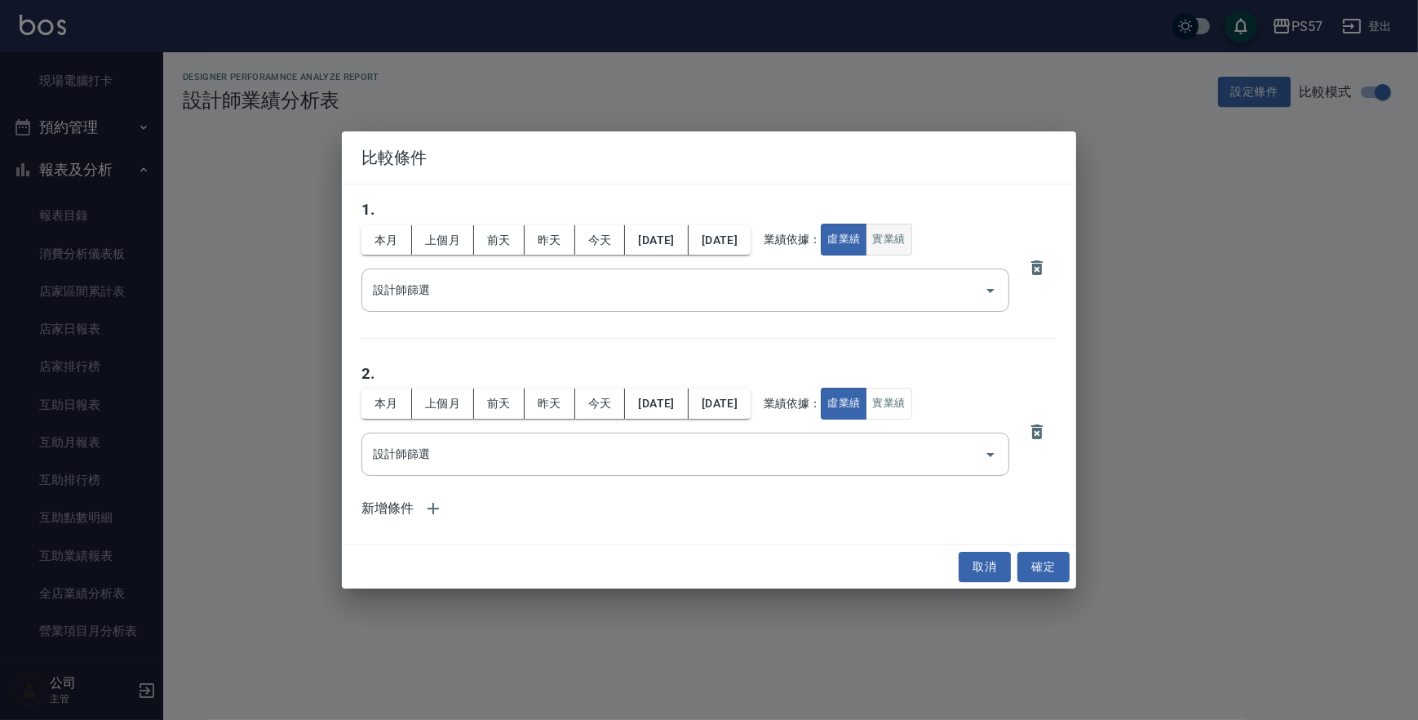
click at [911, 239] on button "實業績" at bounding box center [889, 240] width 46 height 32
click at [911, 405] on button "實業績" at bounding box center [889, 404] width 46 height 32
click at [1041, 571] on button "確定" at bounding box center [1043, 567] width 52 height 30
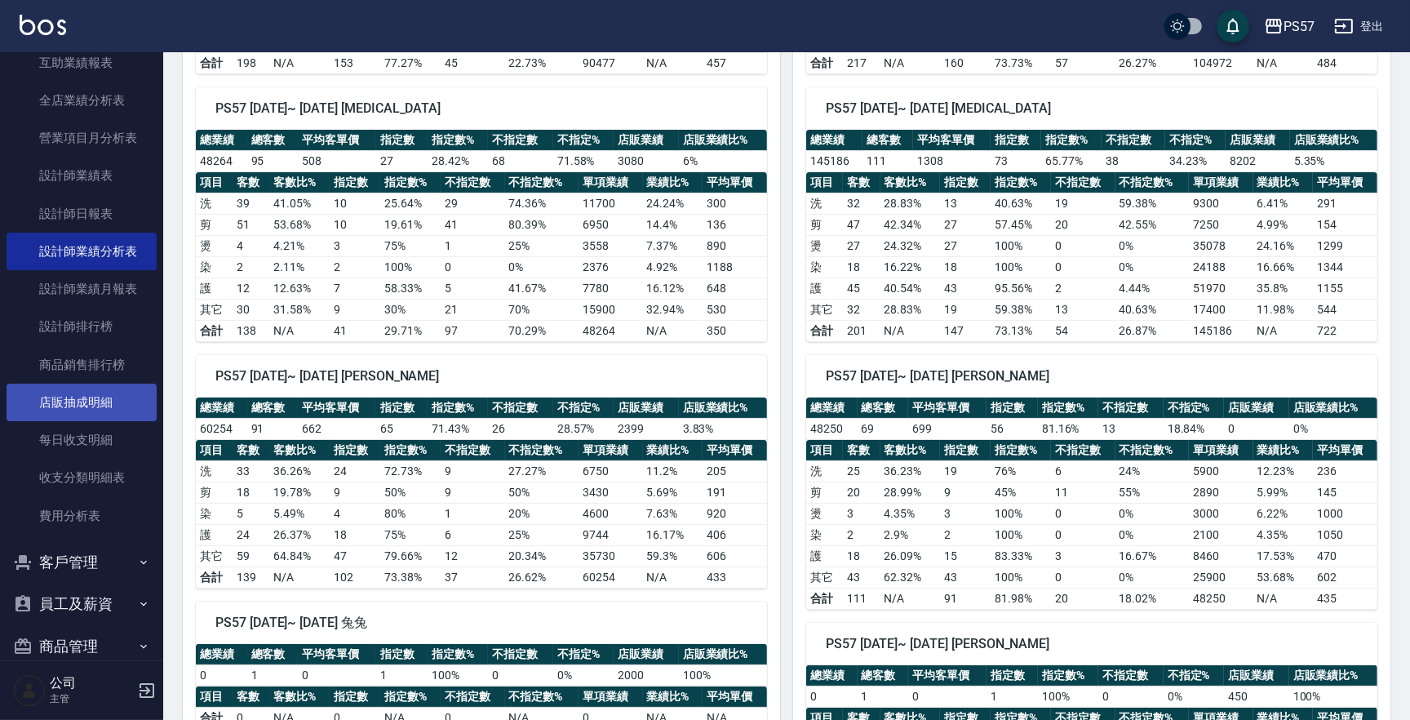
scroll to position [832, 0]
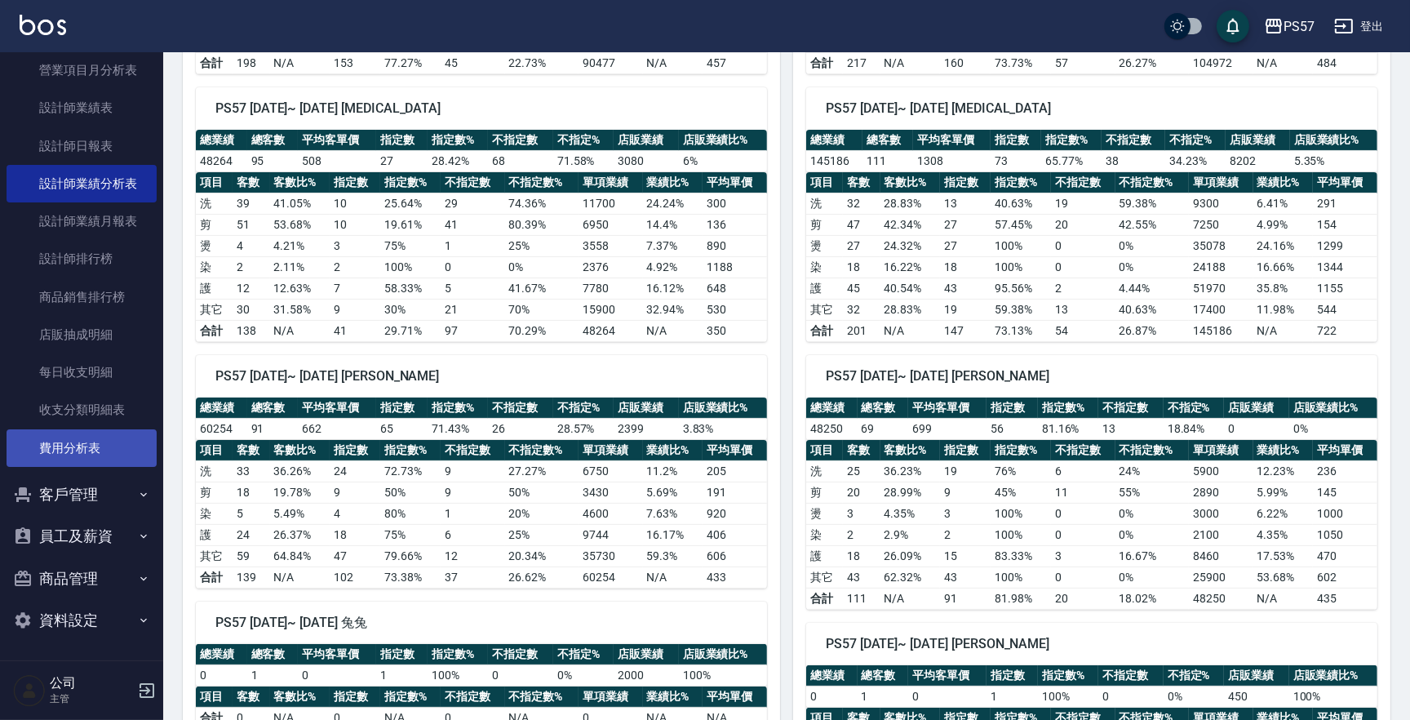
click at [91, 453] on link "費用分析表" at bounding box center [82, 448] width 150 height 38
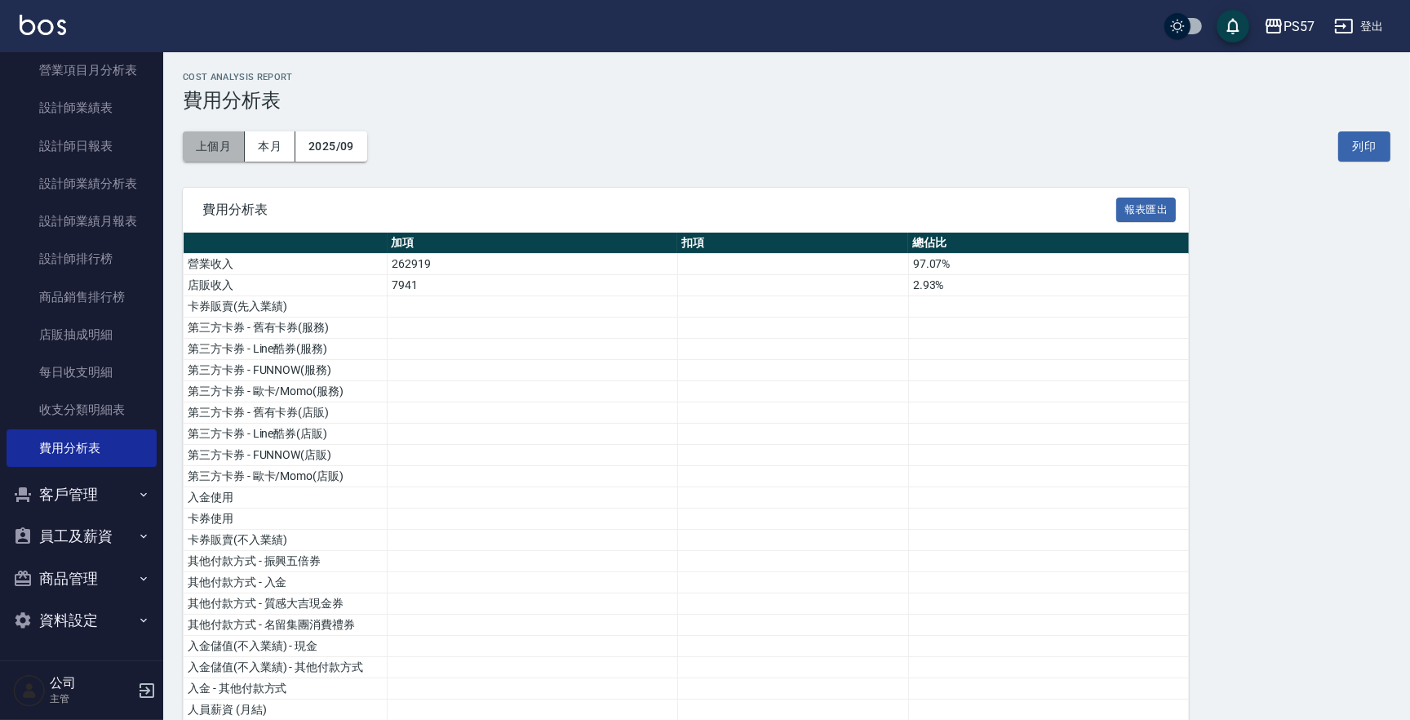
click at [228, 147] on button "上個月" at bounding box center [214, 146] width 62 height 30
click at [1159, 195] on div "費用分析表 報表匯出" at bounding box center [686, 210] width 1006 height 45
click at [1154, 204] on button "報表匯出" at bounding box center [1146, 209] width 60 height 25
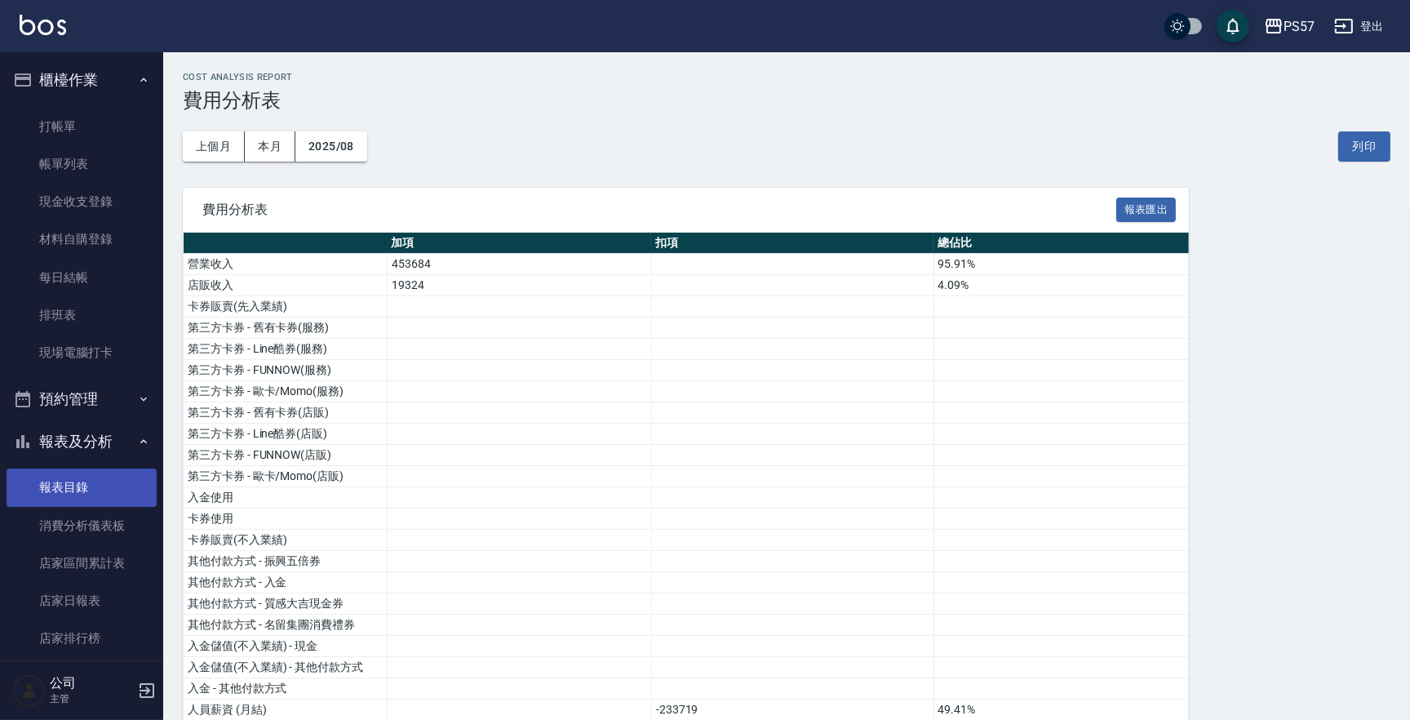
drag, startPoint x: 65, startPoint y: 495, endPoint x: 143, endPoint y: 432, distance: 99.8
click at [65, 494] on link "報表目錄" at bounding box center [82, 487] width 150 height 38
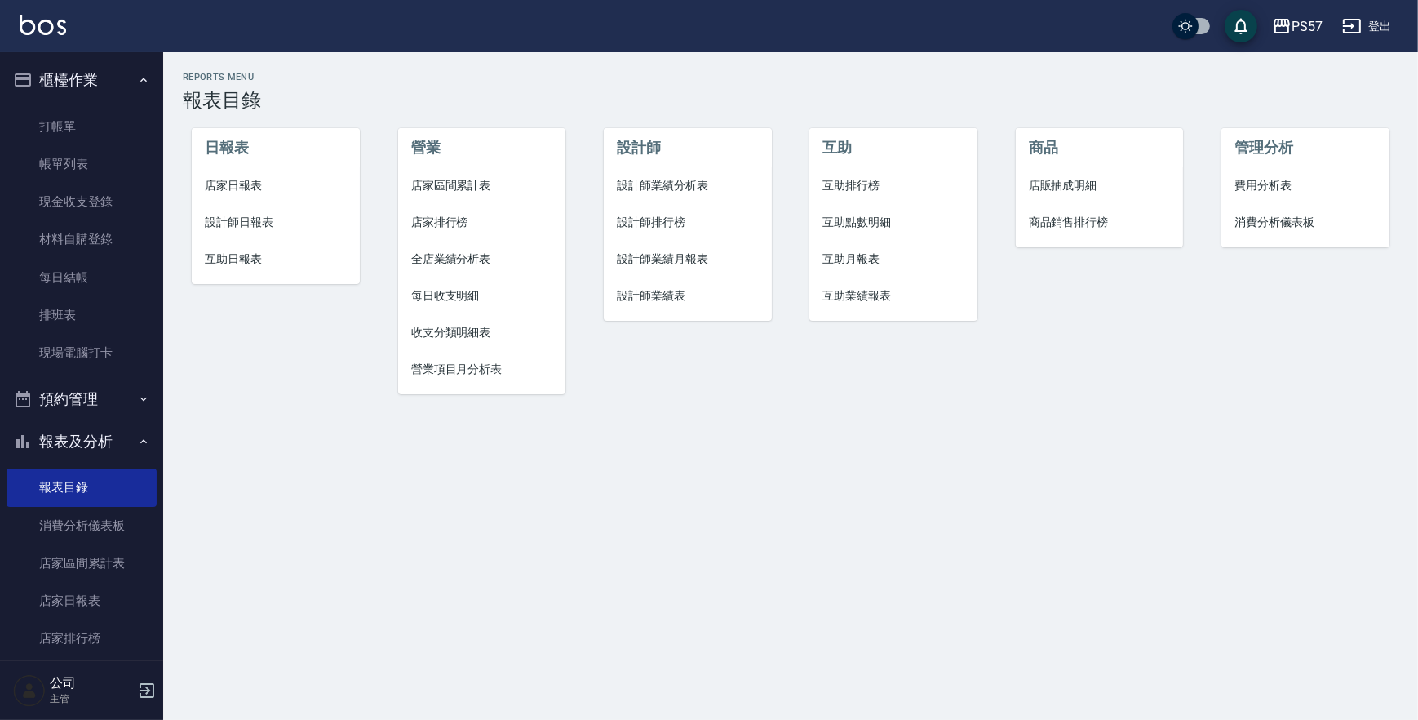
click at [232, 187] on span "店家日報表" at bounding box center [275, 185] width 141 height 17
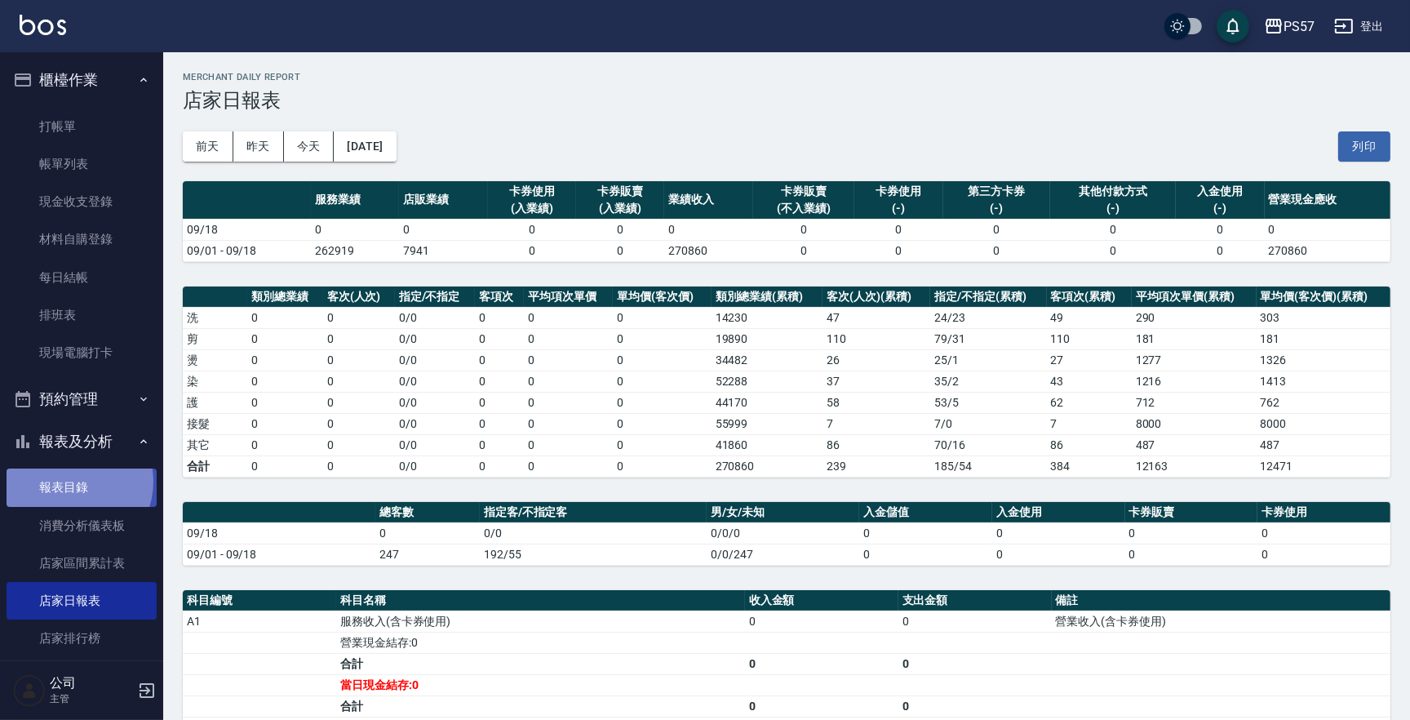
click at [71, 481] on link "報表目錄" at bounding box center [82, 487] width 150 height 38
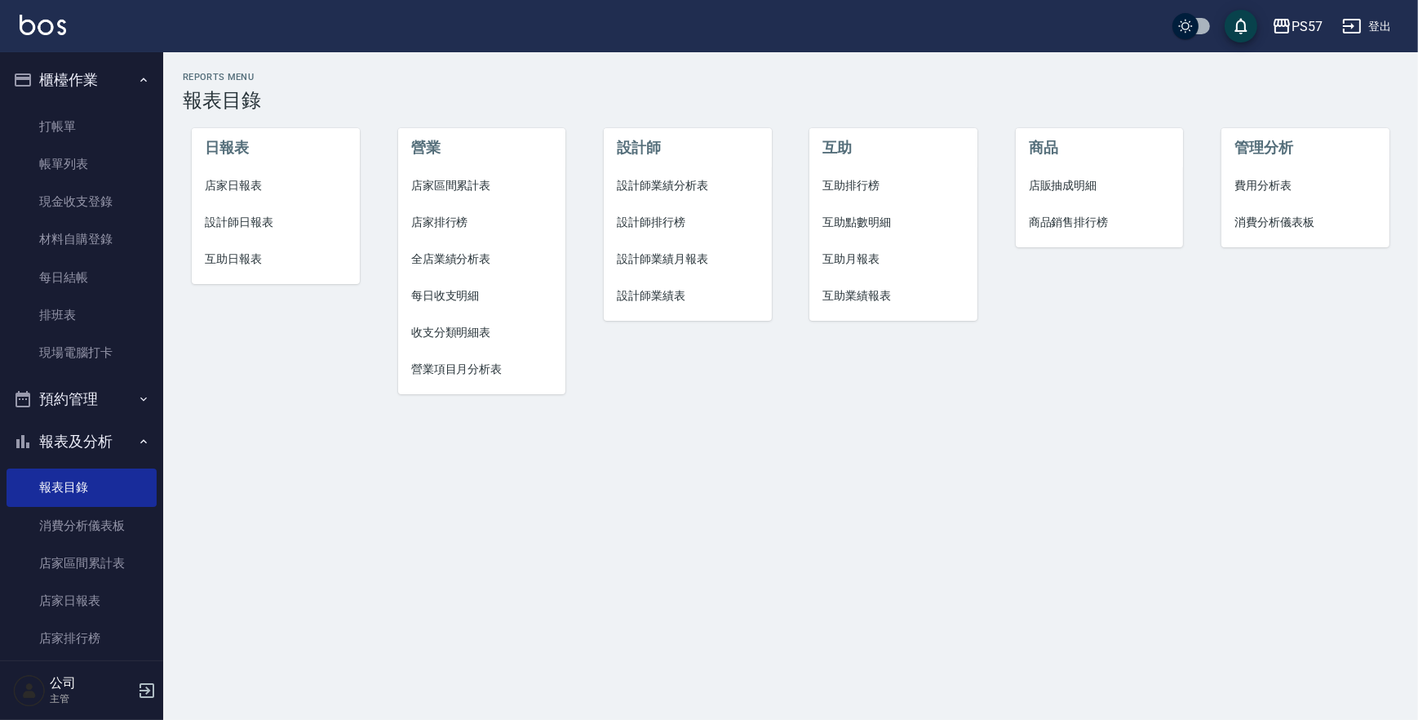
click at [250, 220] on span "設計師日報表" at bounding box center [275, 222] width 141 height 17
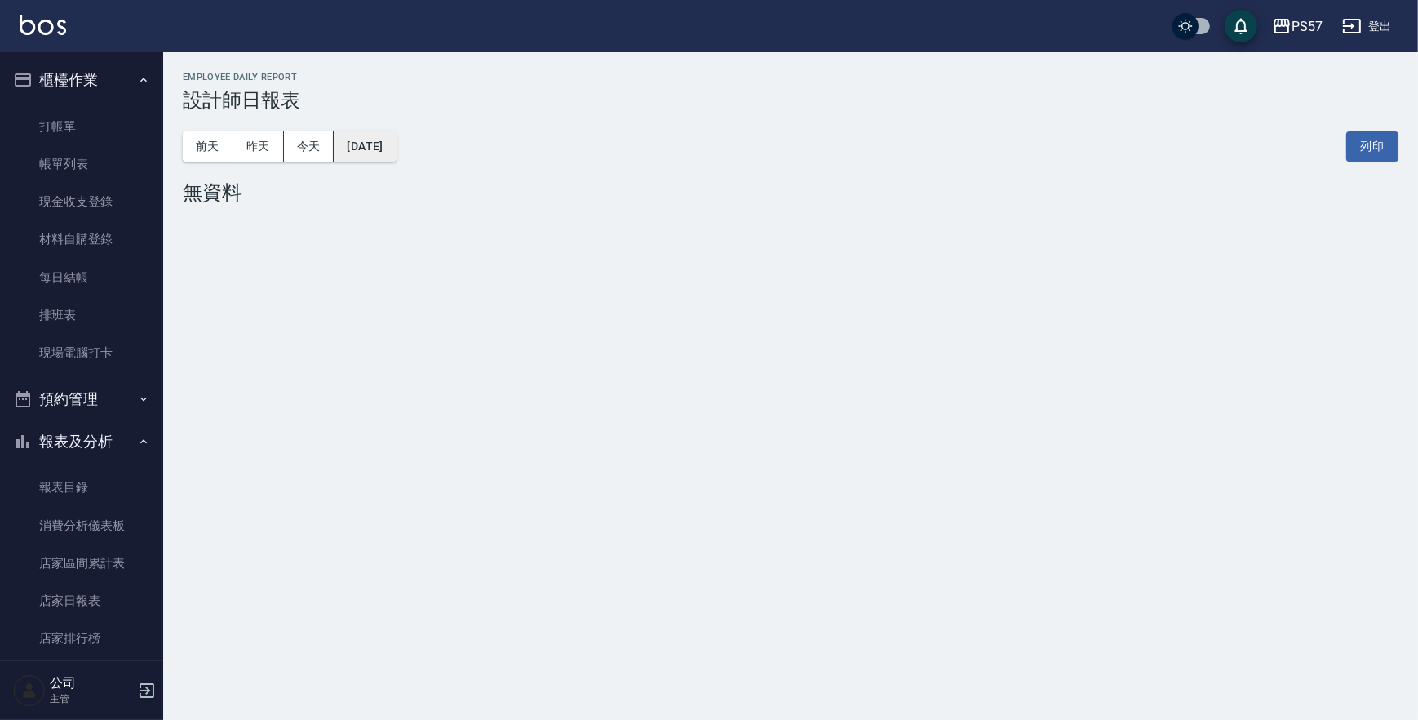
click at [396, 151] on button "[DATE]" at bounding box center [365, 146] width 62 height 30
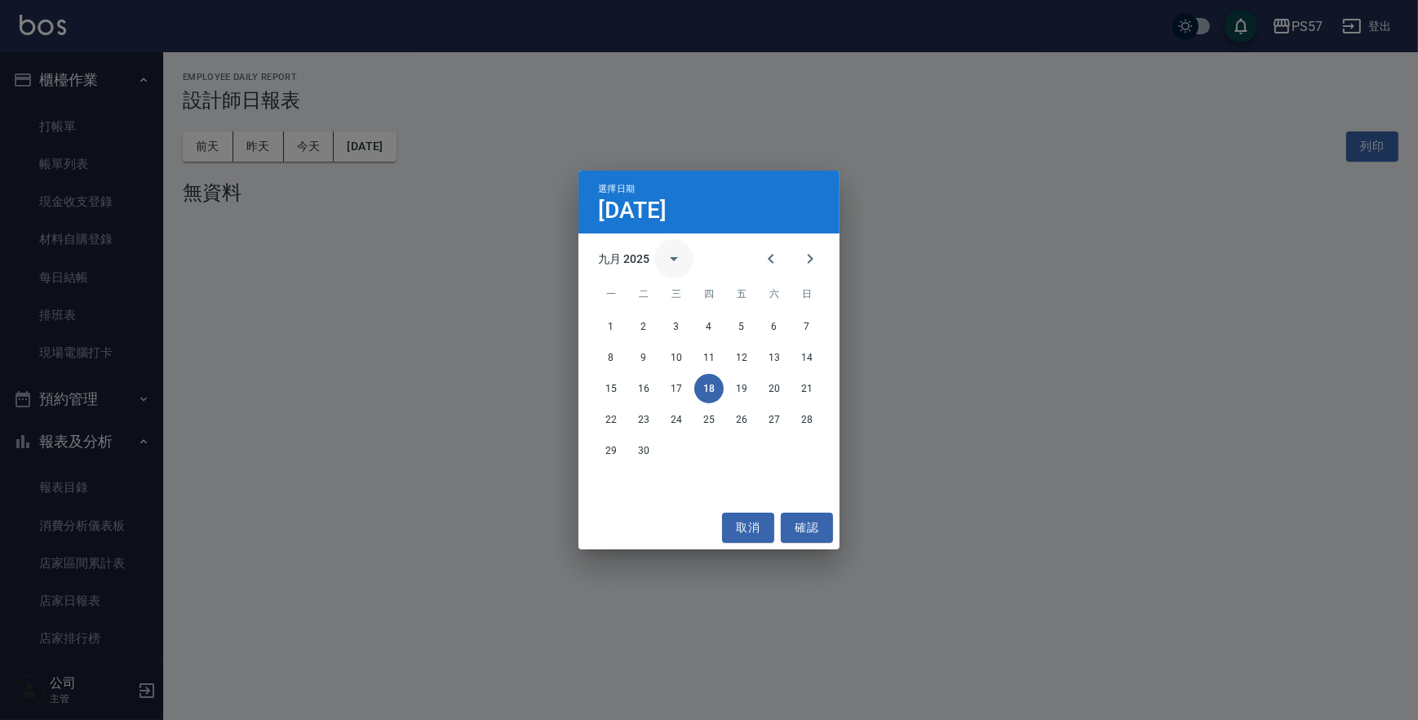
click at [668, 256] on icon "calendar view is open, switch to year view" at bounding box center [674, 259] width 20 height 20
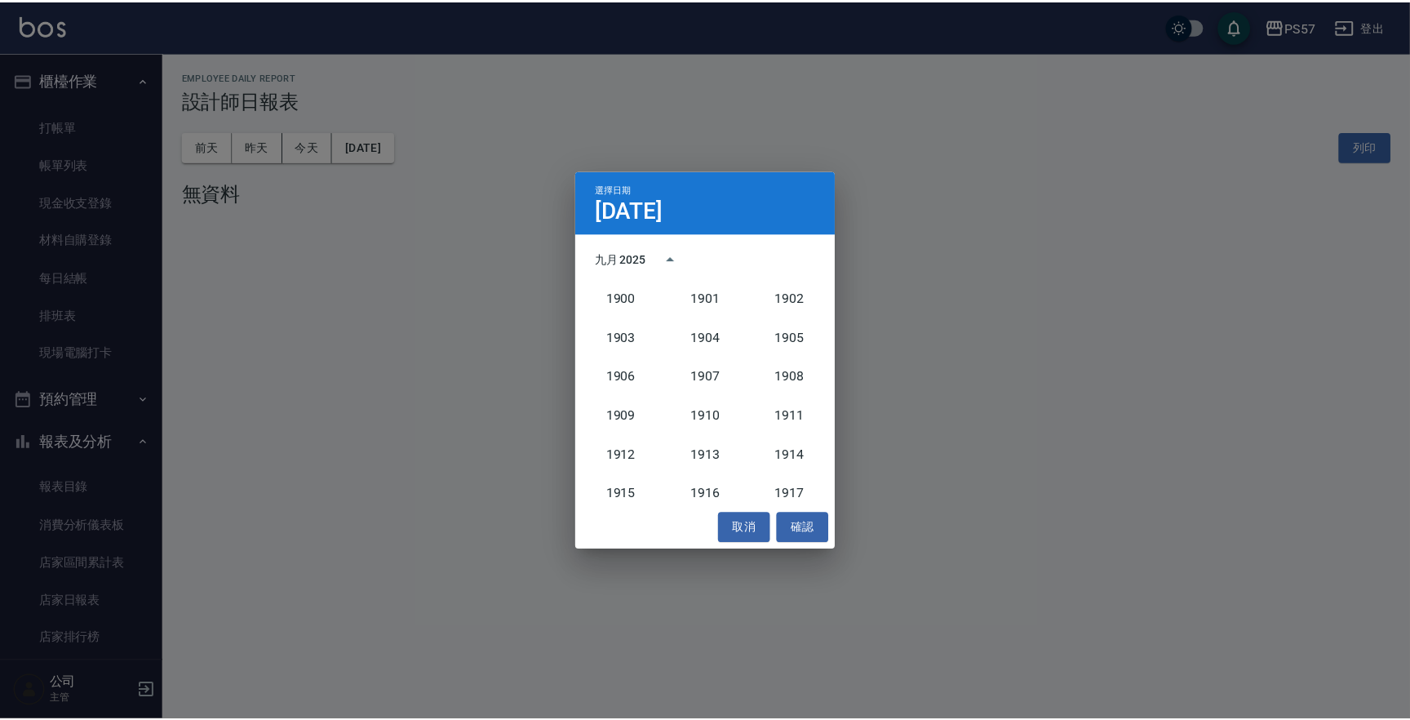
scroll to position [1509, 0]
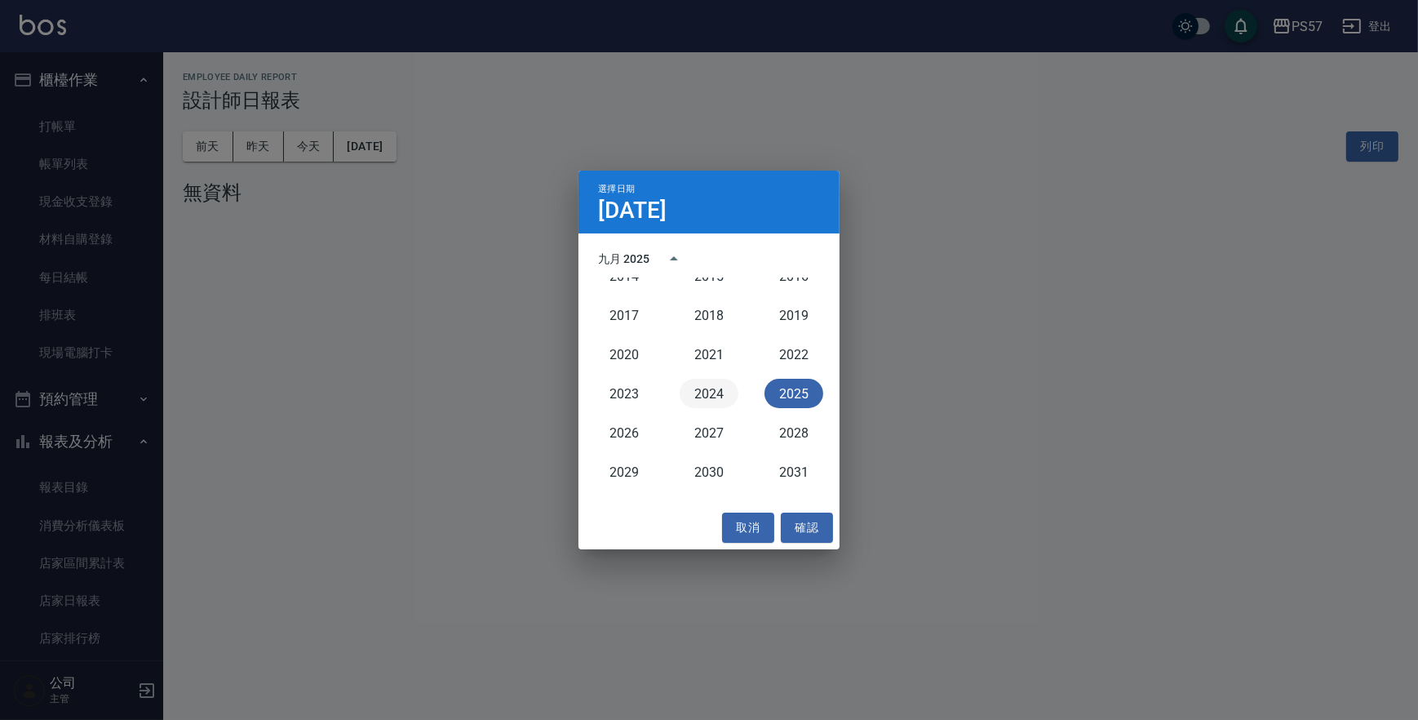
click at [702, 394] on button "2024" at bounding box center [709, 393] width 59 height 29
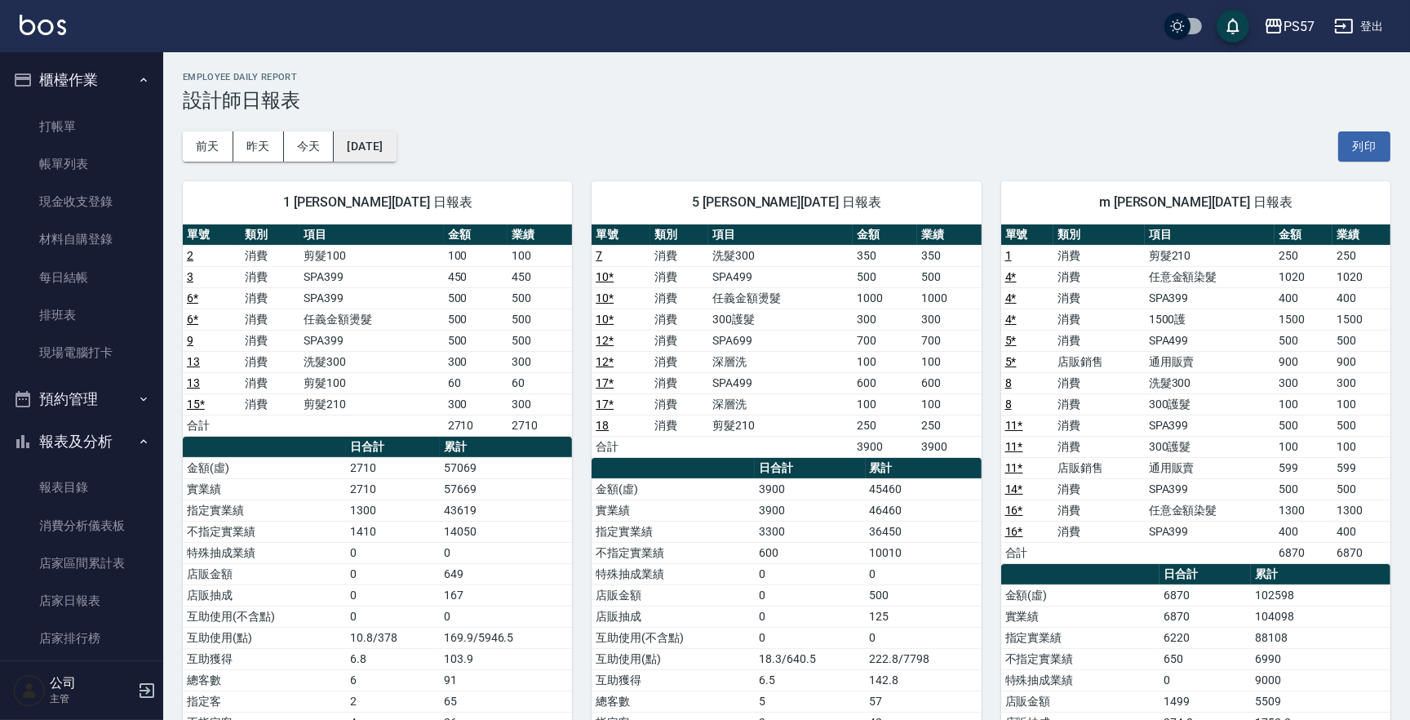
click at [396, 147] on button "[DATE]" at bounding box center [365, 146] width 62 height 30
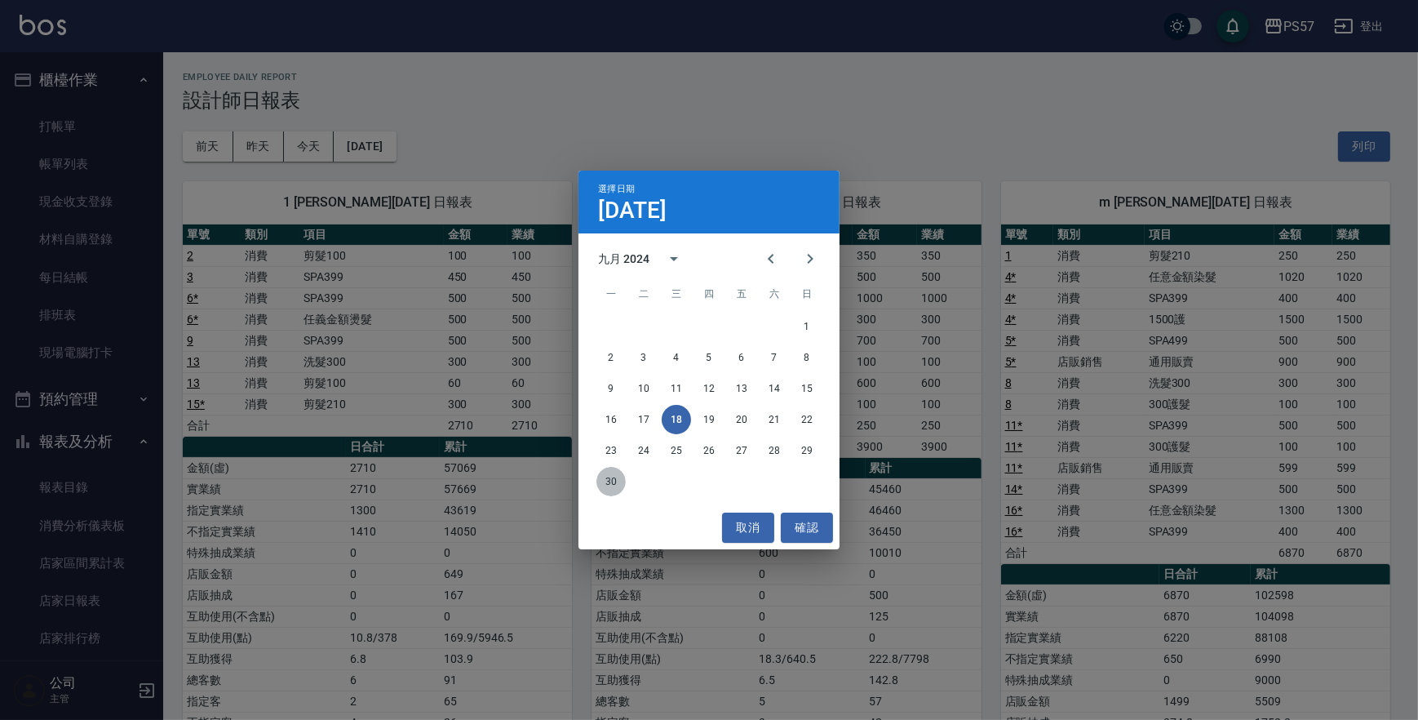
click at [604, 481] on button "30" at bounding box center [610, 481] width 29 height 29
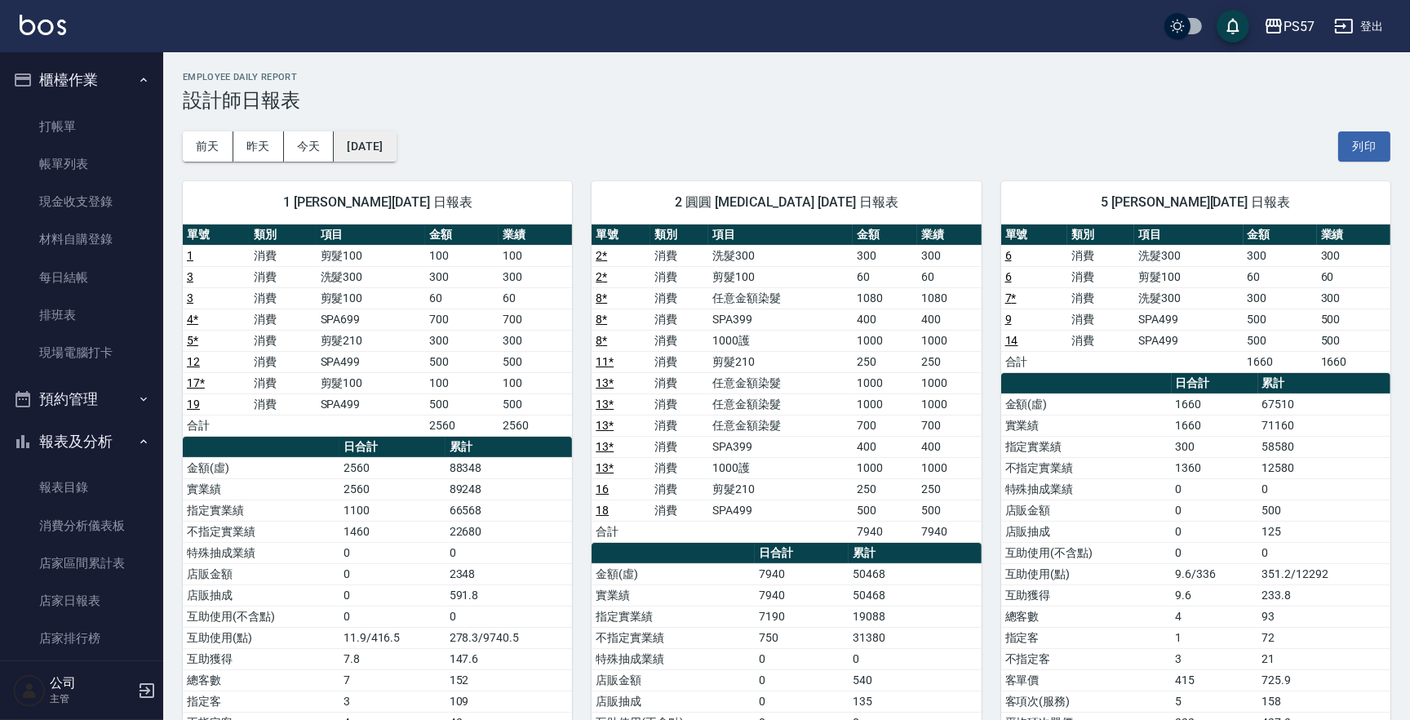
click at [375, 139] on button "[DATE]" at bounding box center [365, 146] width 62 height 30
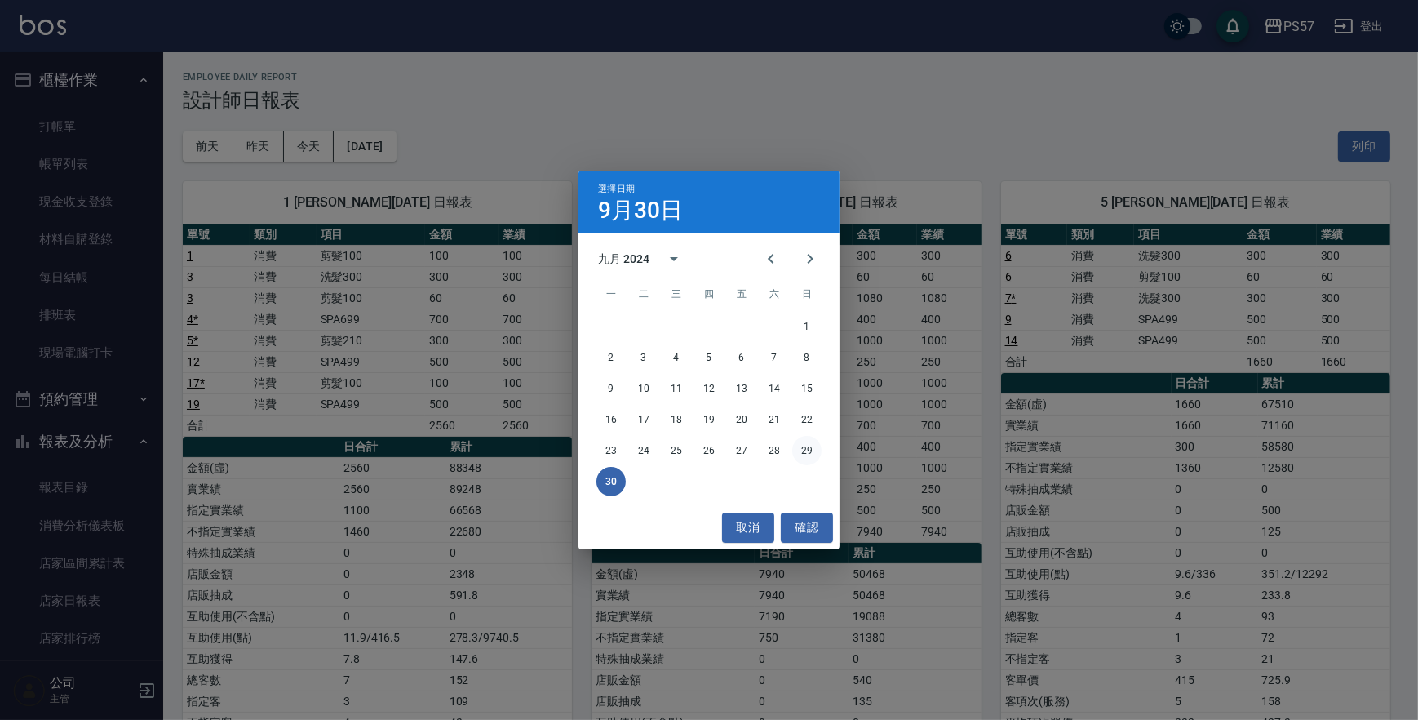
click at [815, 449] on button "29" at bounding box center [806, 450] width 29 height 29
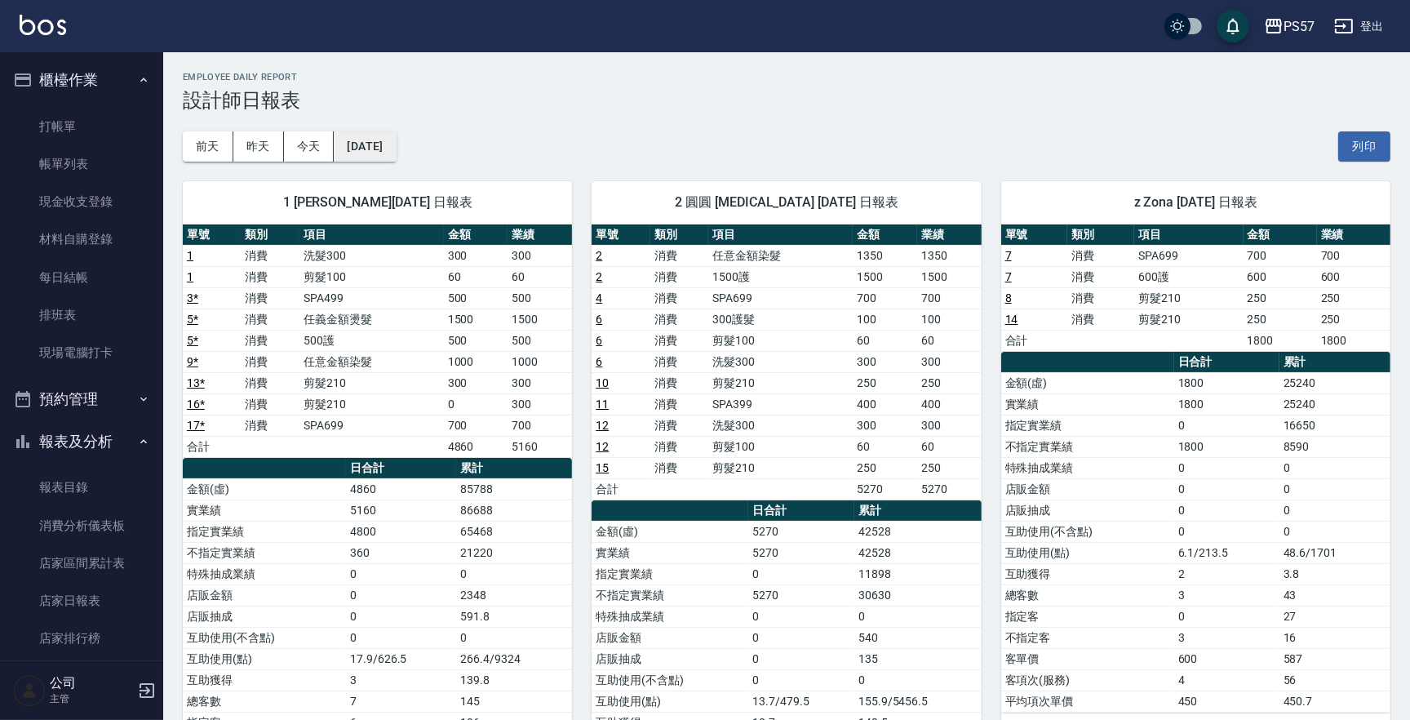
click at [396, 148] on button "[DATE]" at bounding box center [365, 146] width 62 height 30
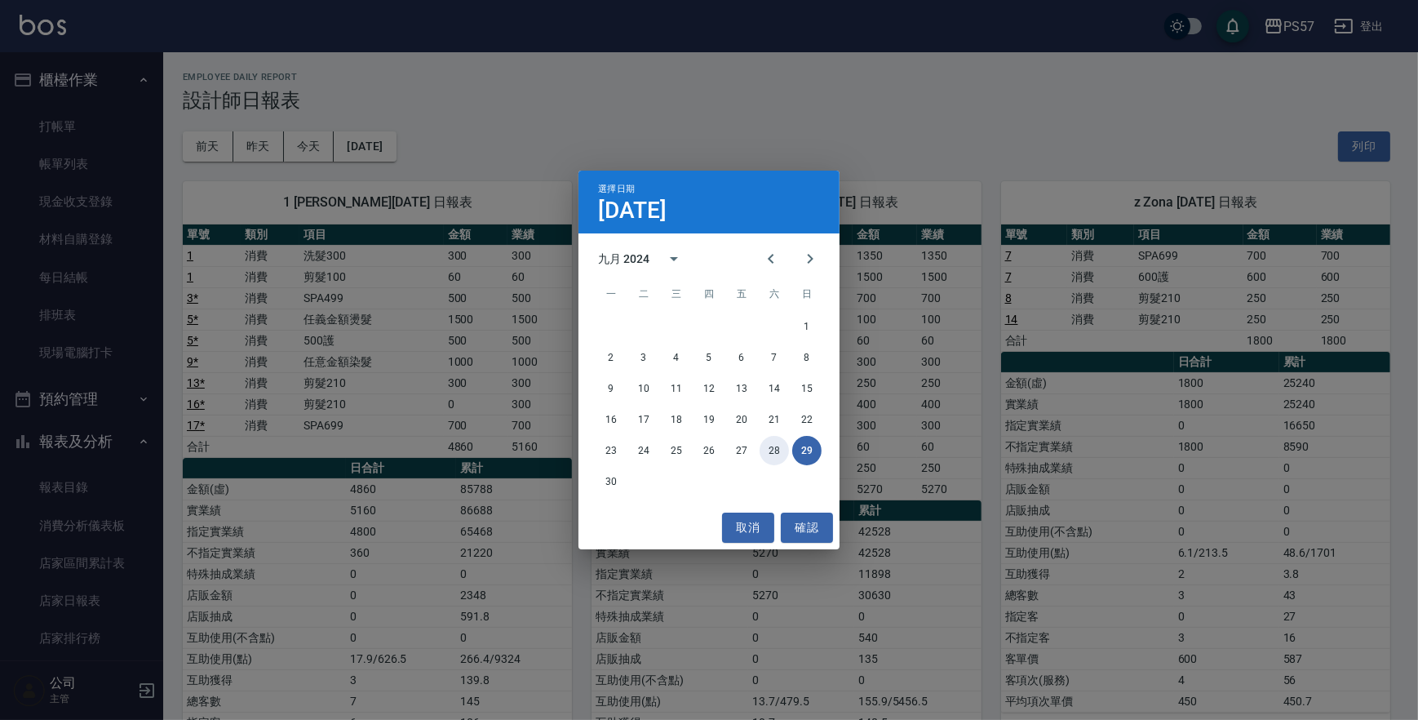
click at [771, 447] on button "28" at bounding box center [774, 450] width 29 height 29
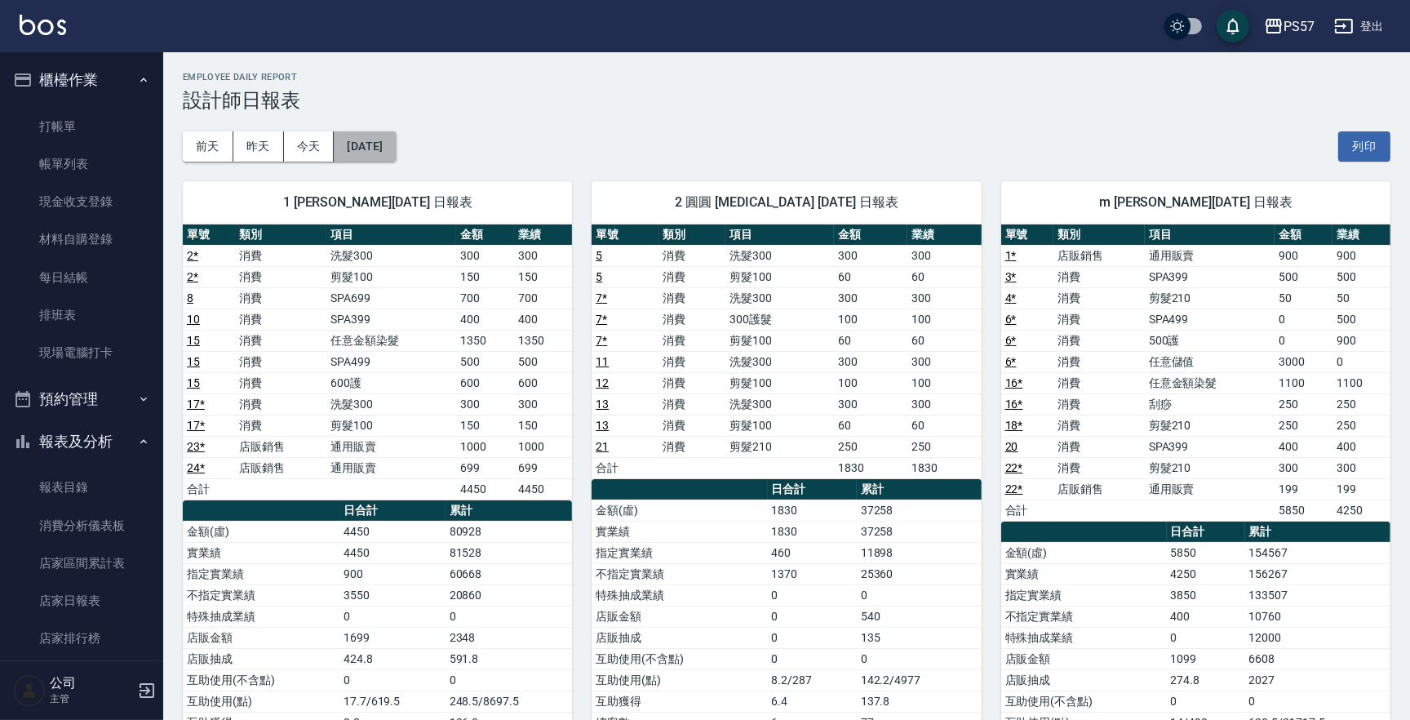
click at [382, 147] on button "[DATE]" at bounding box center [365, 146] width 62 height 30
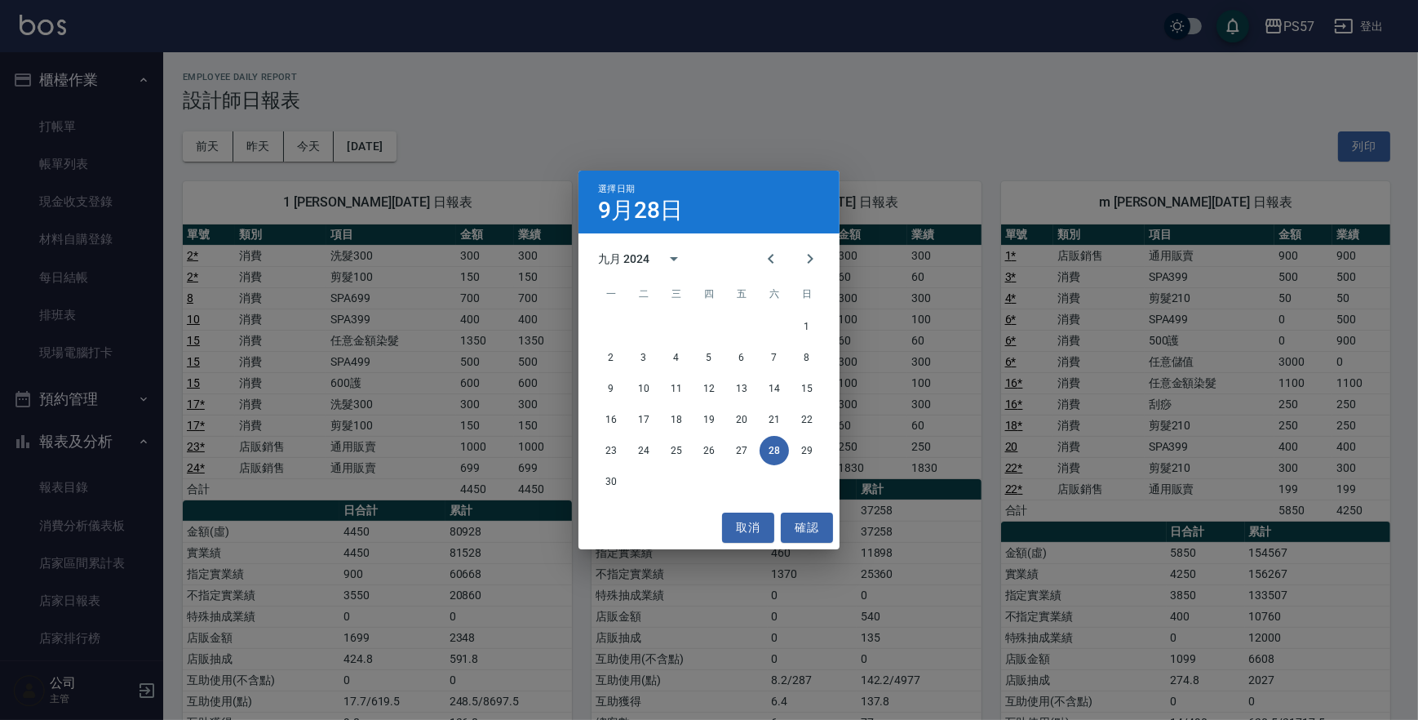
click at [296, 135] on div "選擇日期 [DATE] 九月 2024 一 二 三 四 五 六 日 1 2 3 4 5 6 7 8 9 10 11 12 13 14 15 16 17 18 …" at bounding box center [709, 360] width 1418 height 720
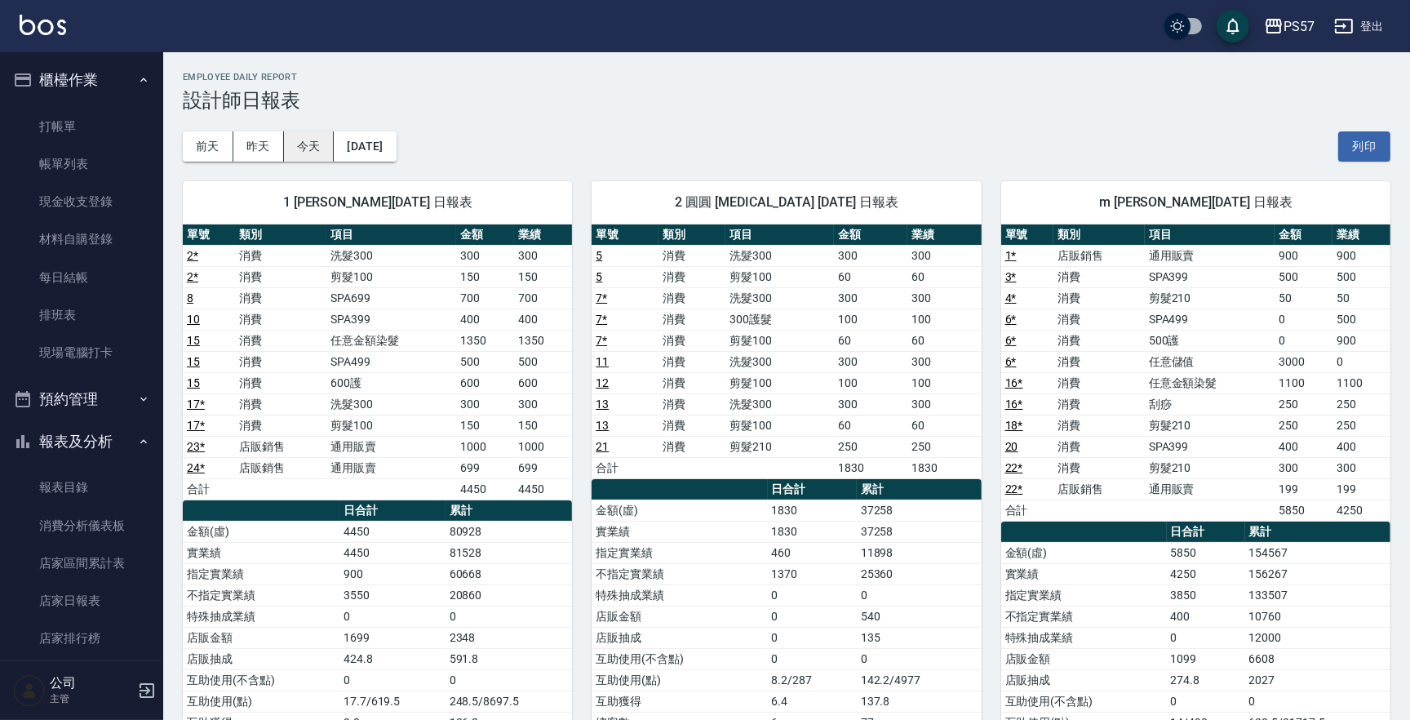
click at [317, 144] on button "今天" at bounding box center [309, 146] width 51 height 30
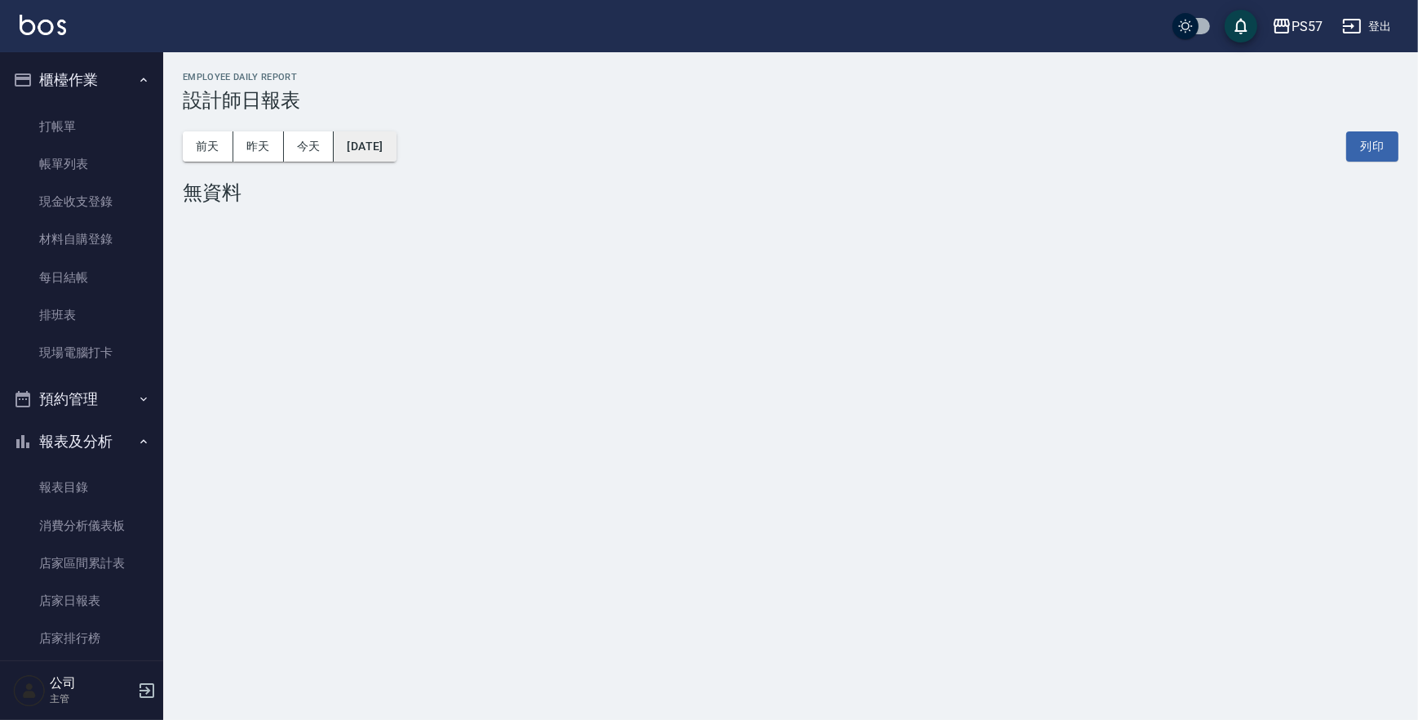
click at [396, 147] on button "[DATE]" at bounding box center [365, 146] width 62 height 30
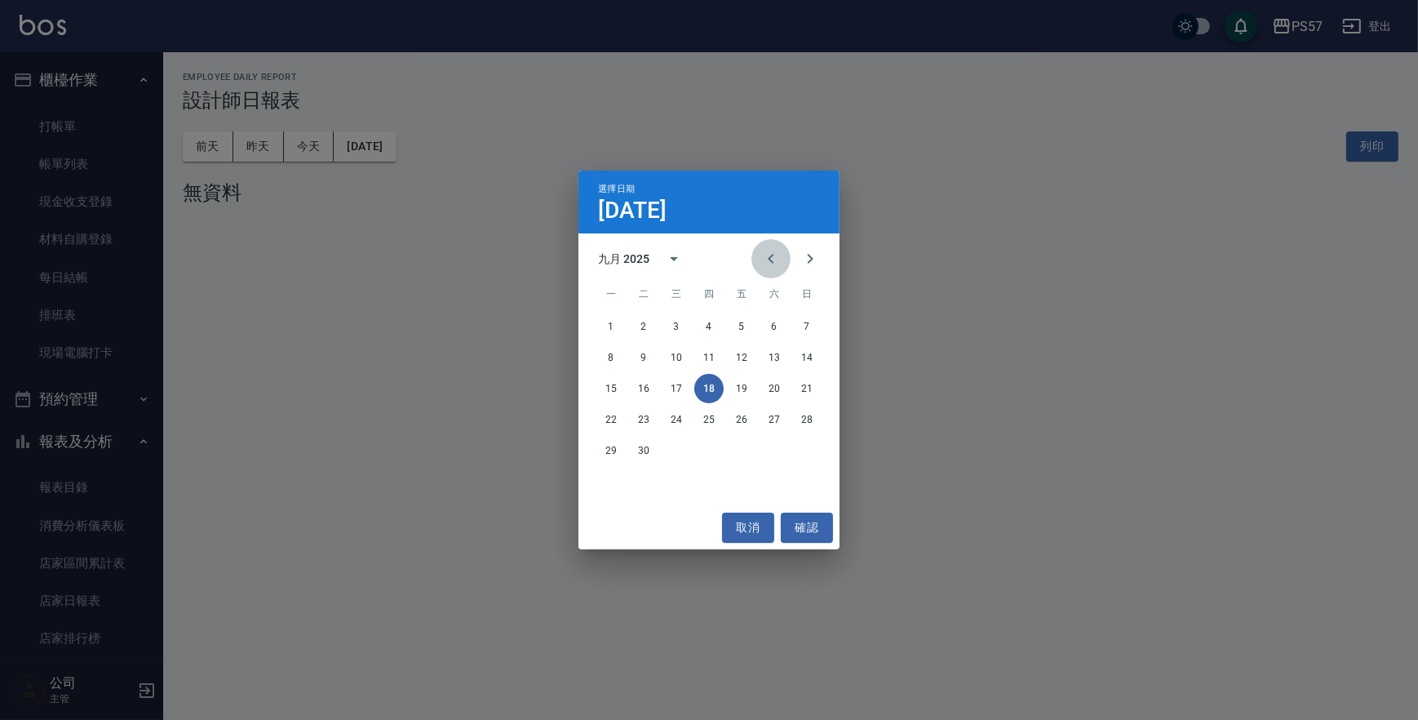
click at [774, 259] on icon "Previous month" at bounding box center [771, 259] width 20 height 20
click at [804, 450] on button "31" at bounding box center [806, 450] width 29 height 29
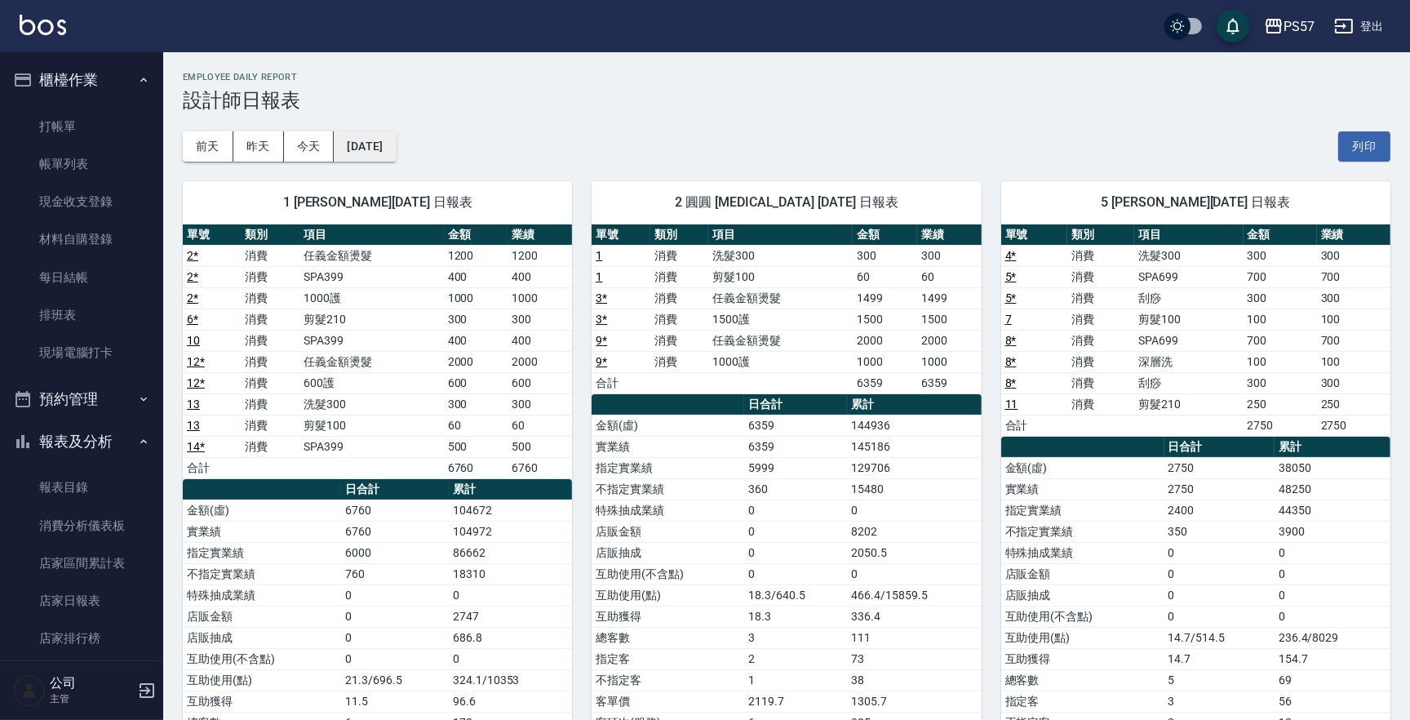
click at [379, 139] on button "[DATE]" at bounding box center [365, 146] width 62 height 30
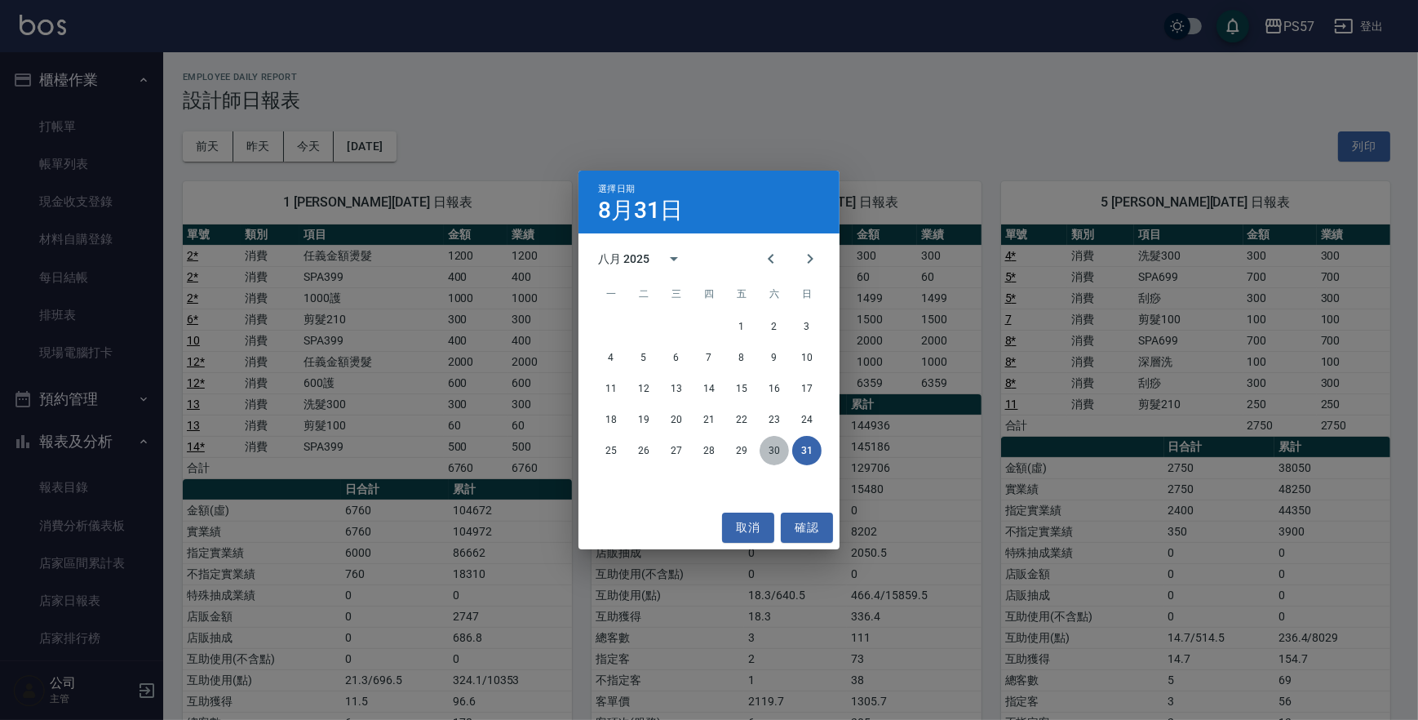
click at [778, 454] on button "30" at bounding box center [774, 450] width 29 height 29
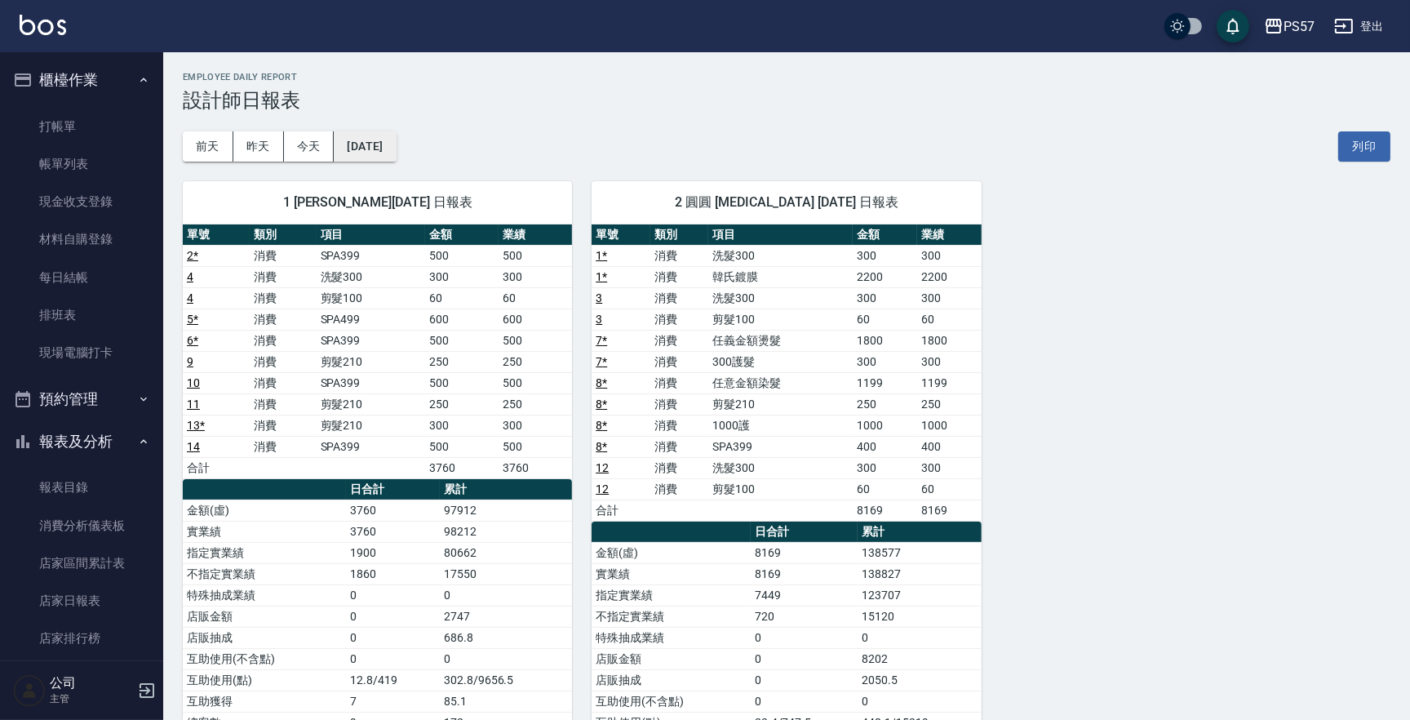
click at [356, 147] on button "[DATE]" at bounding box center [365, 146] width 62 height 30
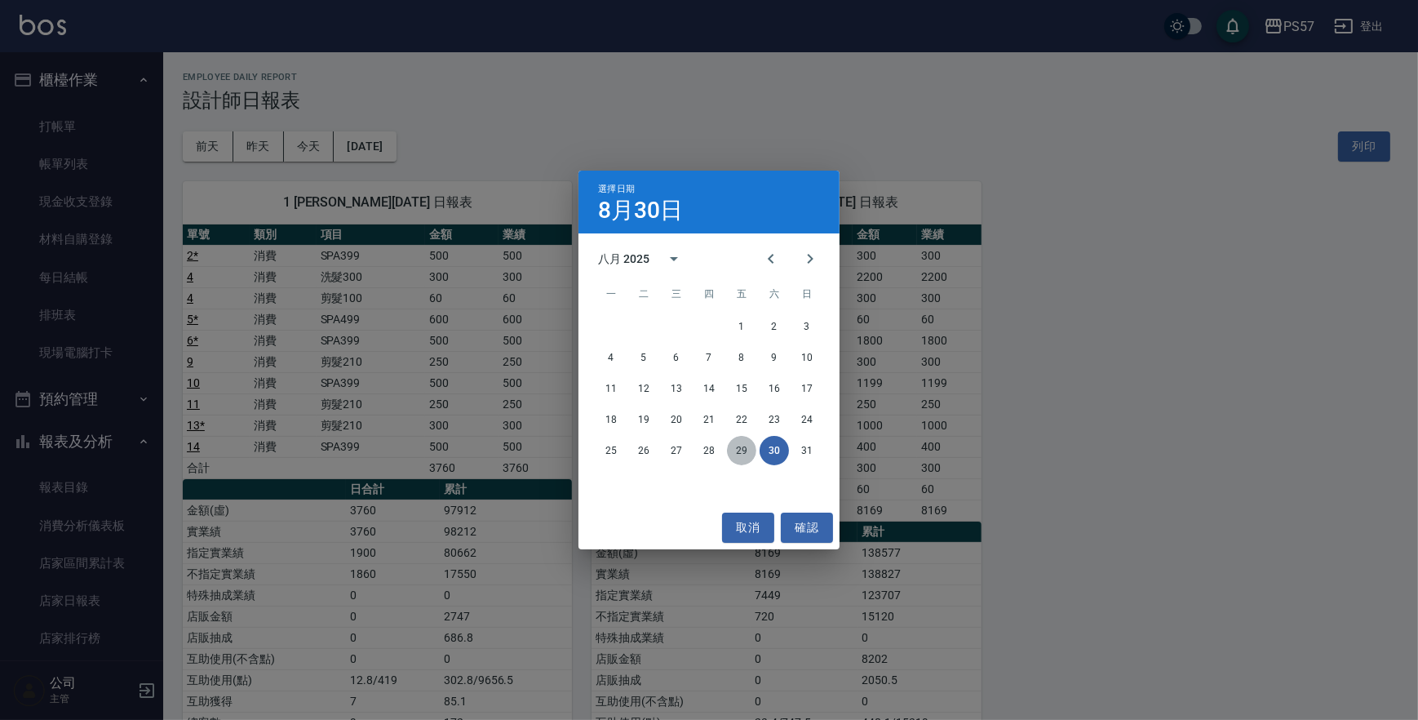
click at [747, 451] on button "29" at bounding box center [741, 450] width 29 height 29
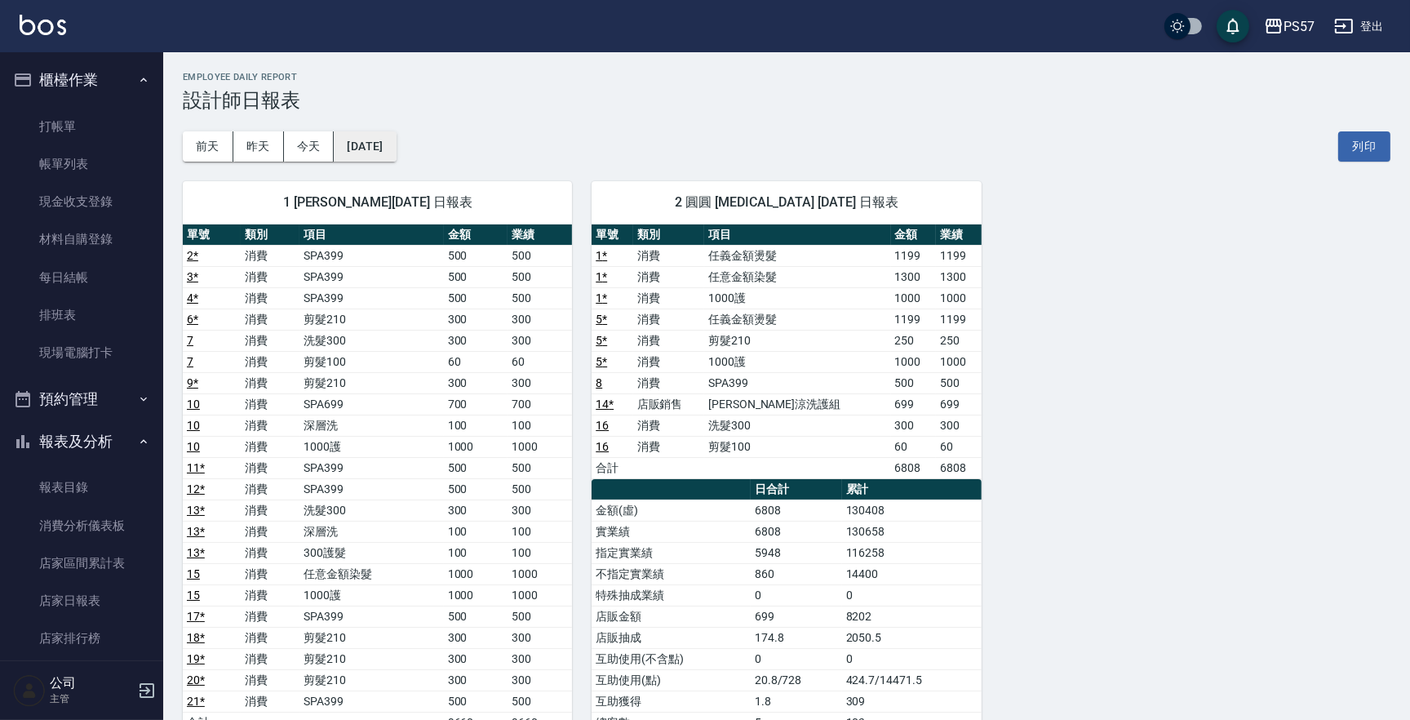
click at [386, 153] on button "[DATE]" at bounding box center [365, 146] width 62 height 30
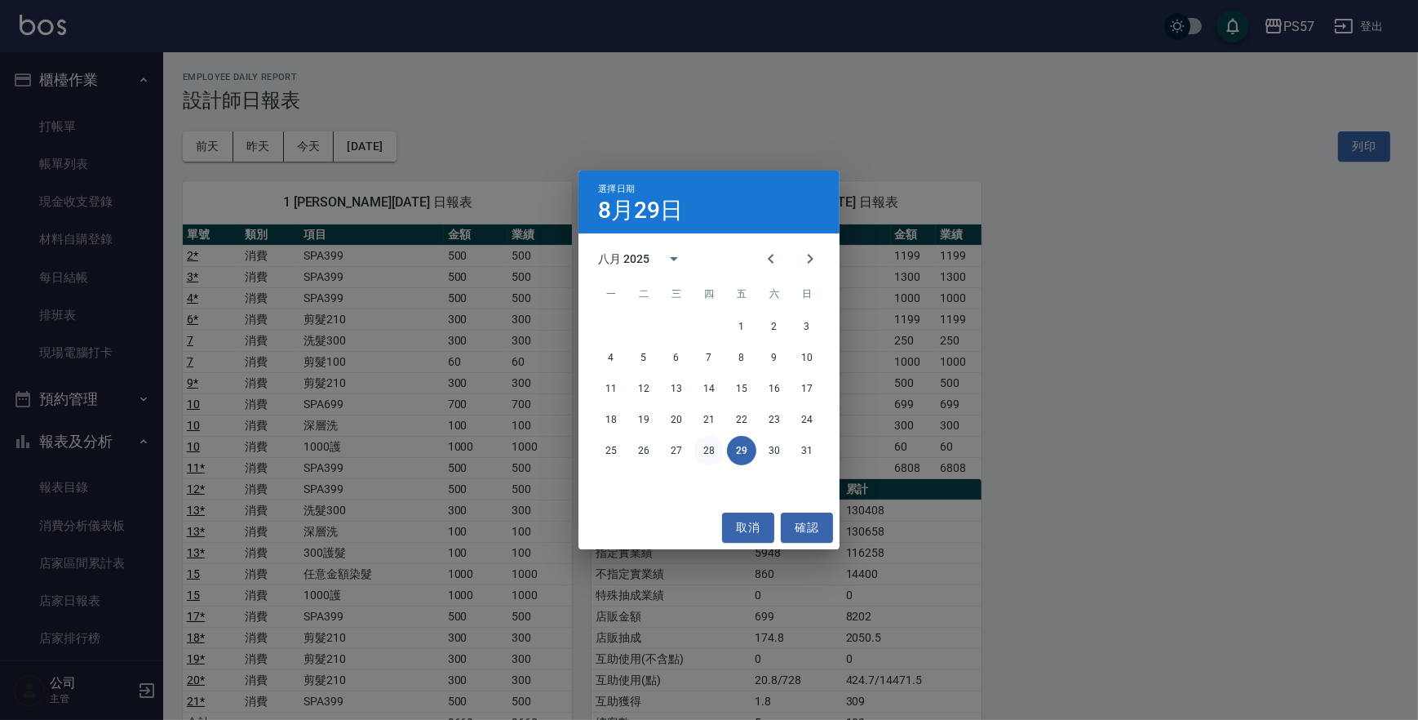
click at [712, 454] on button "28" at bounding box center [708, 450] width 29 height 29
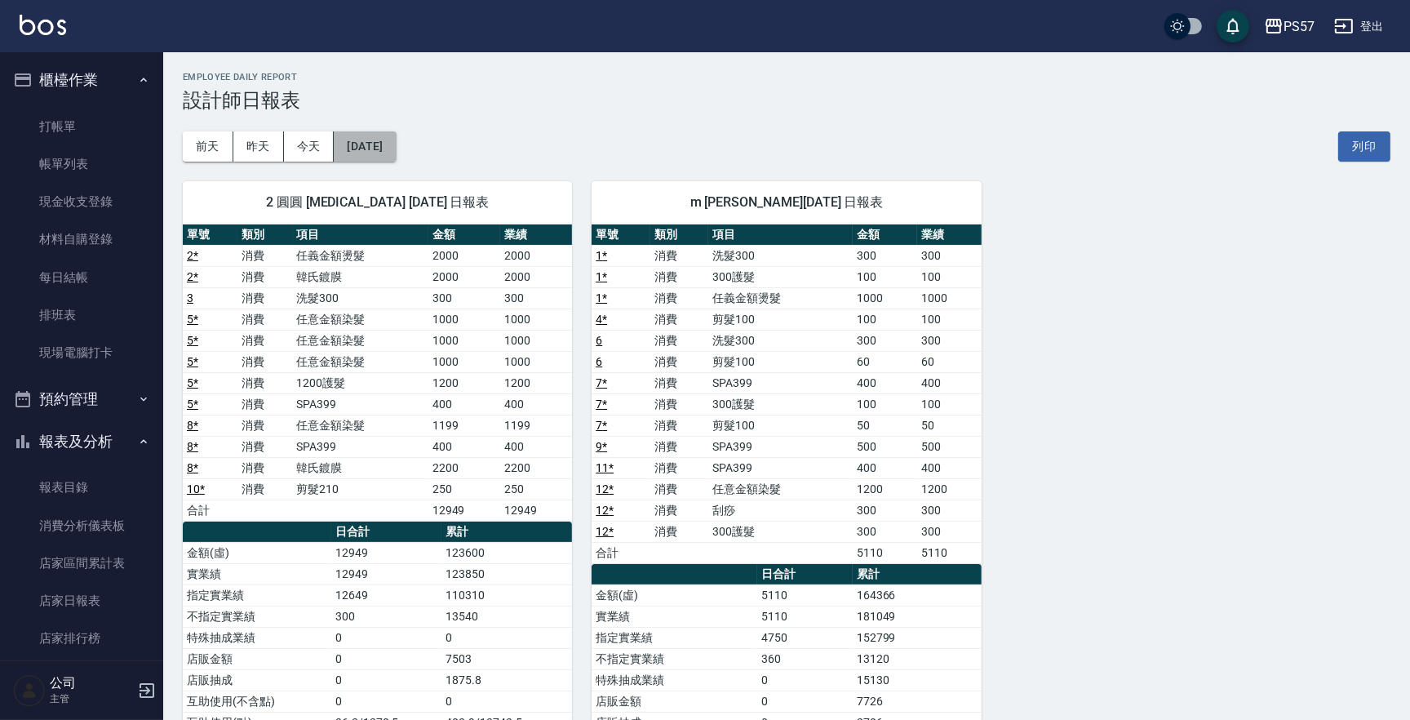
click at [396, 155] on button "[DATE]" at bounding box center [365, 146] width 62 height 30
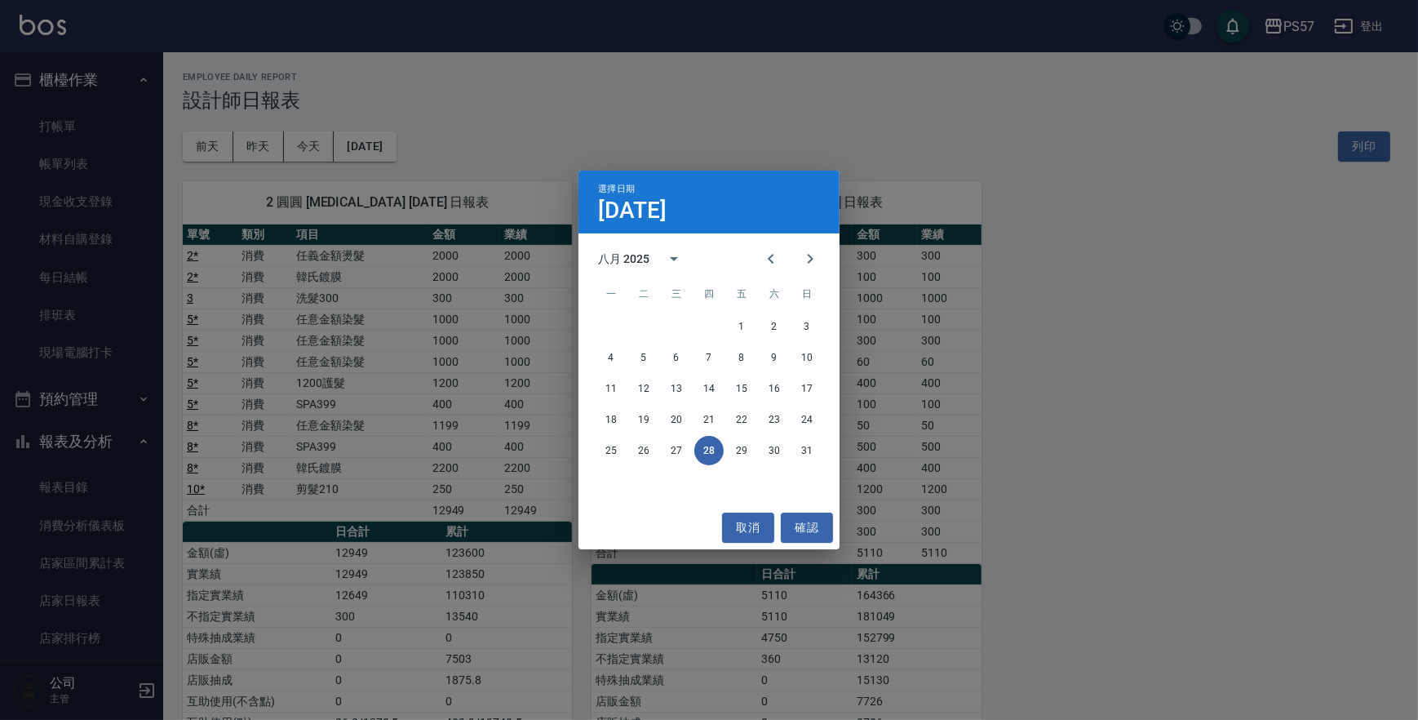
click at [639, 146] on div "選擇日期 [DATE] 八月 2025 一 二 三 四 五 六 日 1 2 3 4 5 6 7 8 9 10 11 12 13 14 15 16 17 18 …" at bounding box center [709, 360] width 1418 height 720
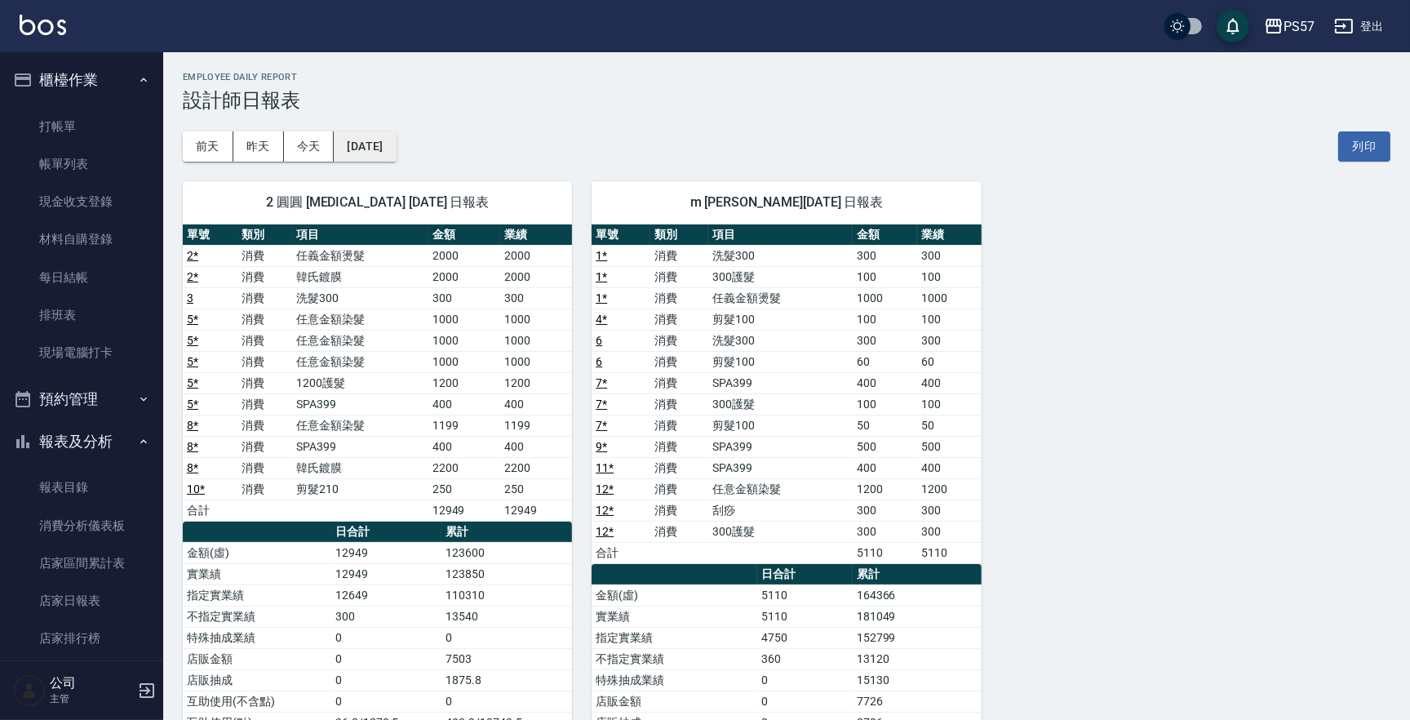
click at [396, 140] on button "[DATE]" at bounding box center [365, 146] width 62 height 30
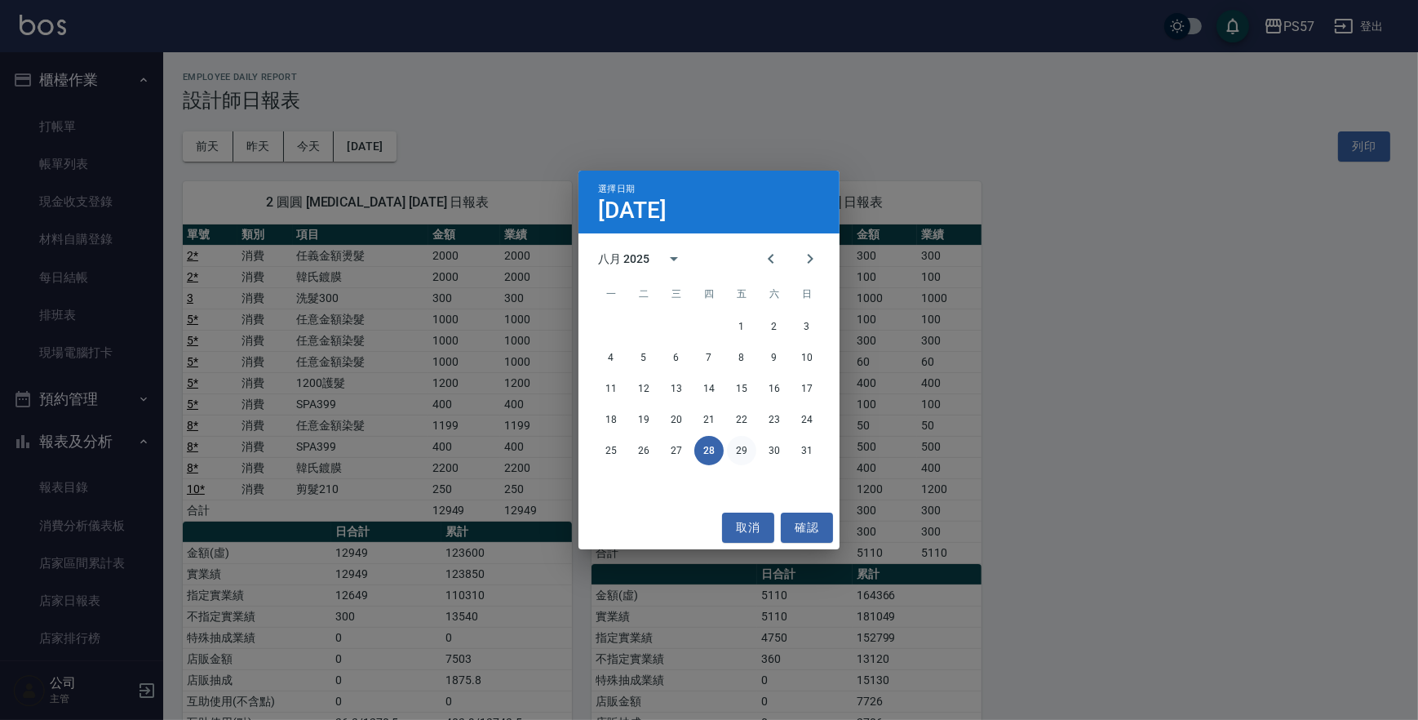
click at [742, 454] on button "29" at bounding box center [741, 450] width 29 height 29
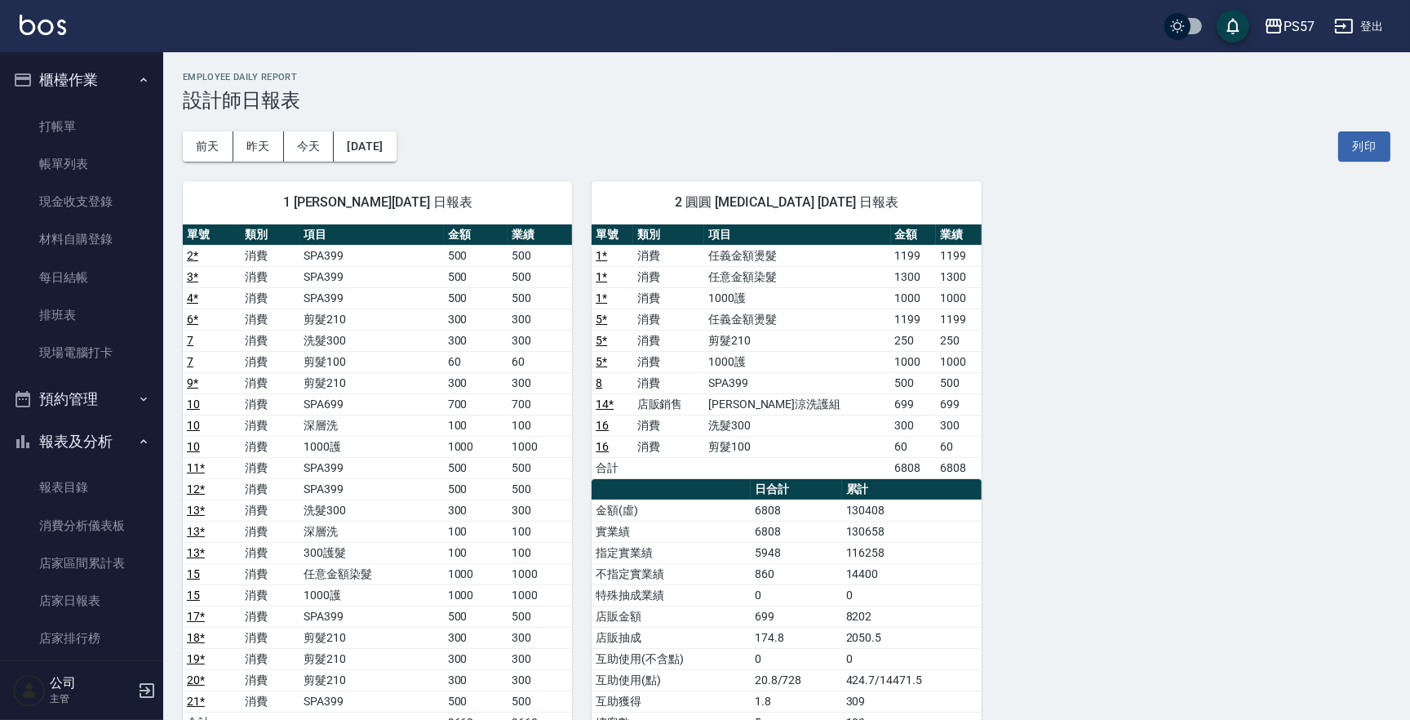
click at [424, 146] on div "[DATE] [DATE] [DATE] [DATE] 列印" at bounding box center [786, 146] width 1207 height 69
click at [396, 157] on button "[DATE]" at bounding box center [365, 146] width 62 height 30
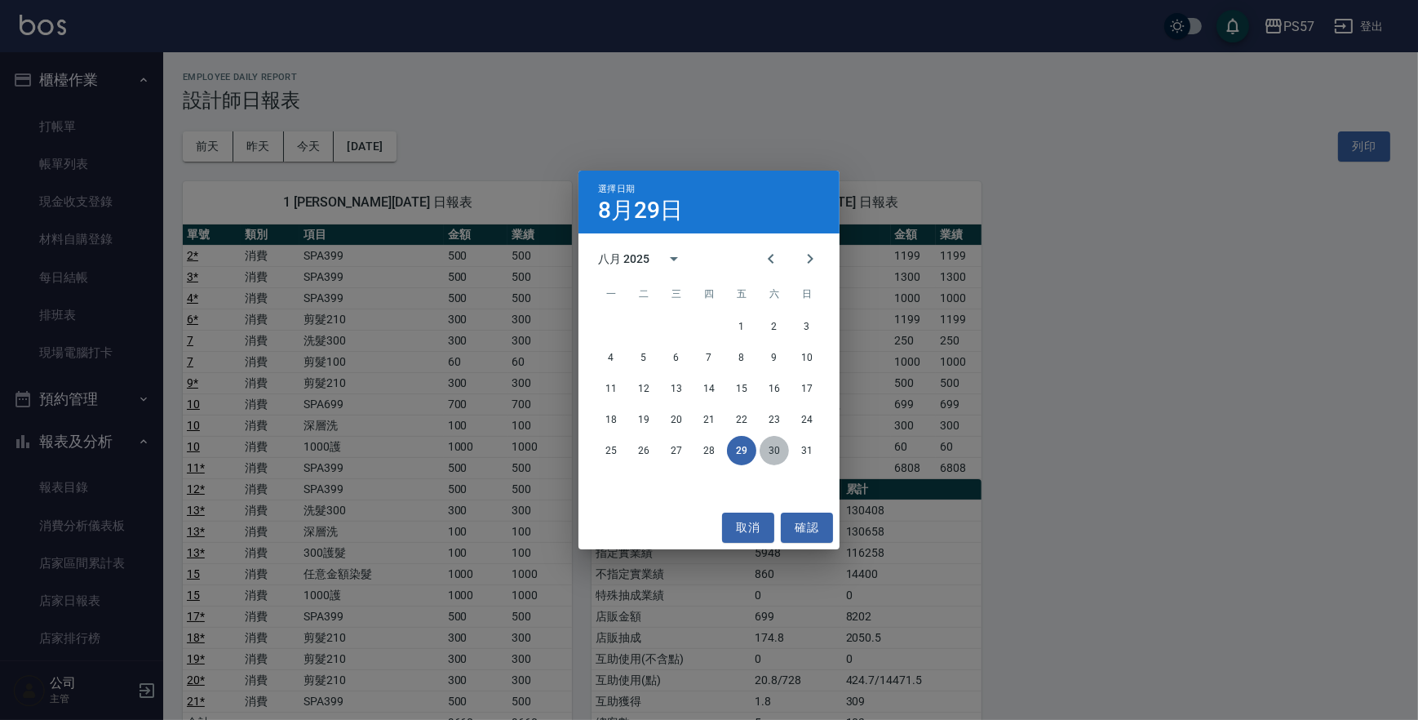
click at [774, 454] on button "30" at bounding box center [774, 450] width 29 height 29
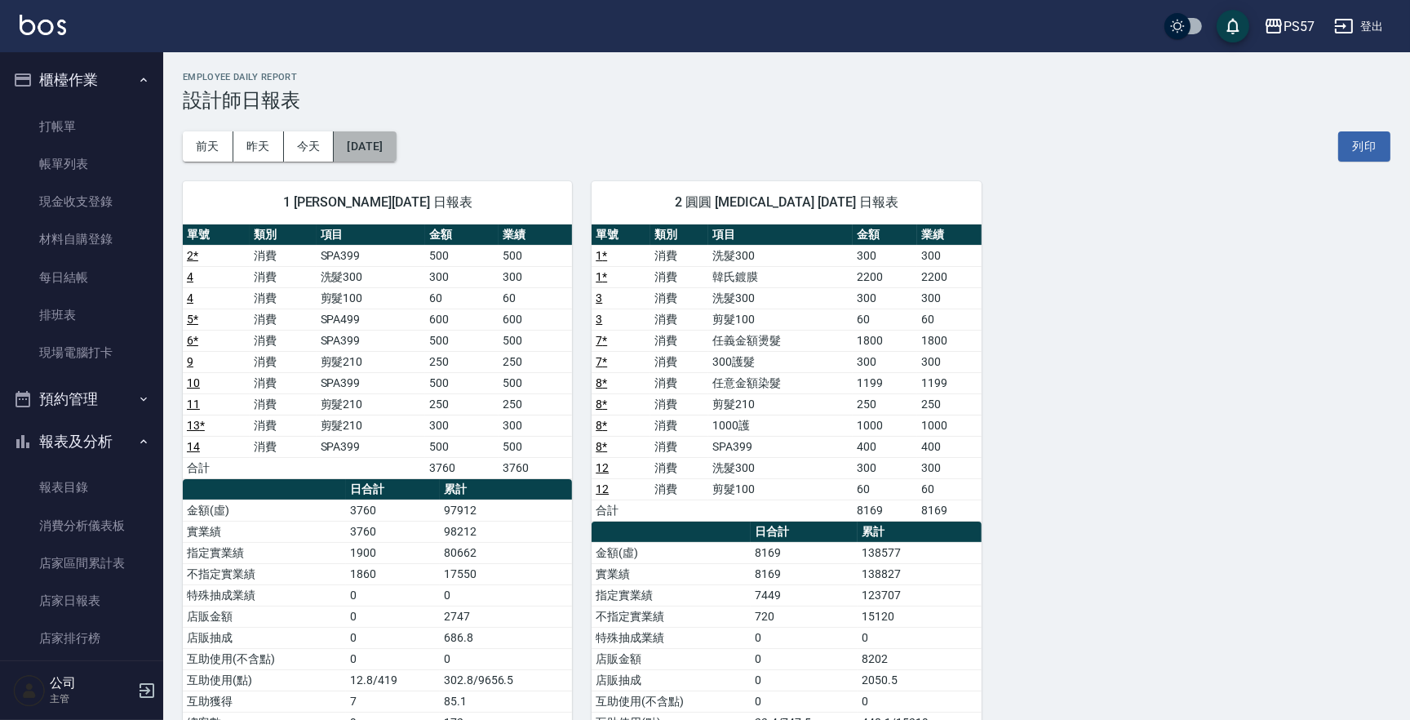
click at [390, 152] on button "[DATE]" at bounding box center [365, 146] width 62 height 30
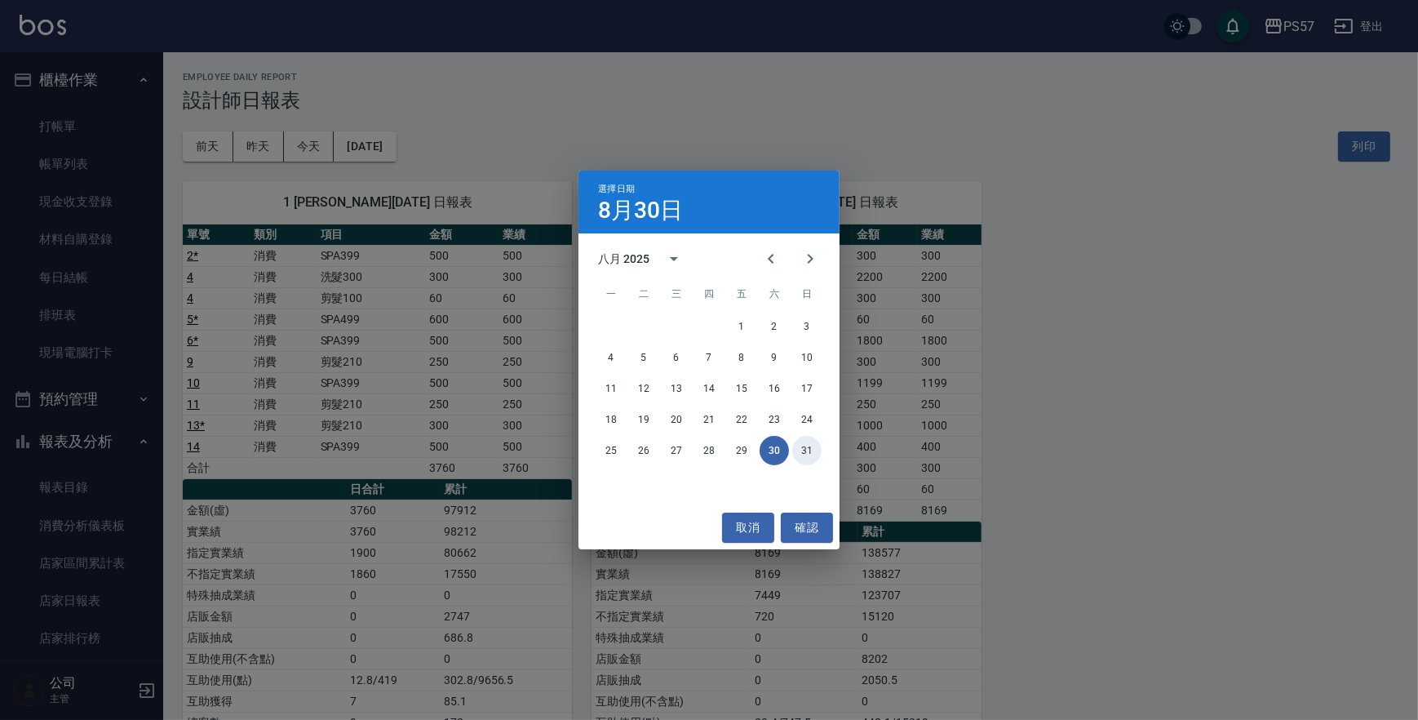
click at [813, 455] on button "31" at bounding box center [806, 450] width 29 height 29
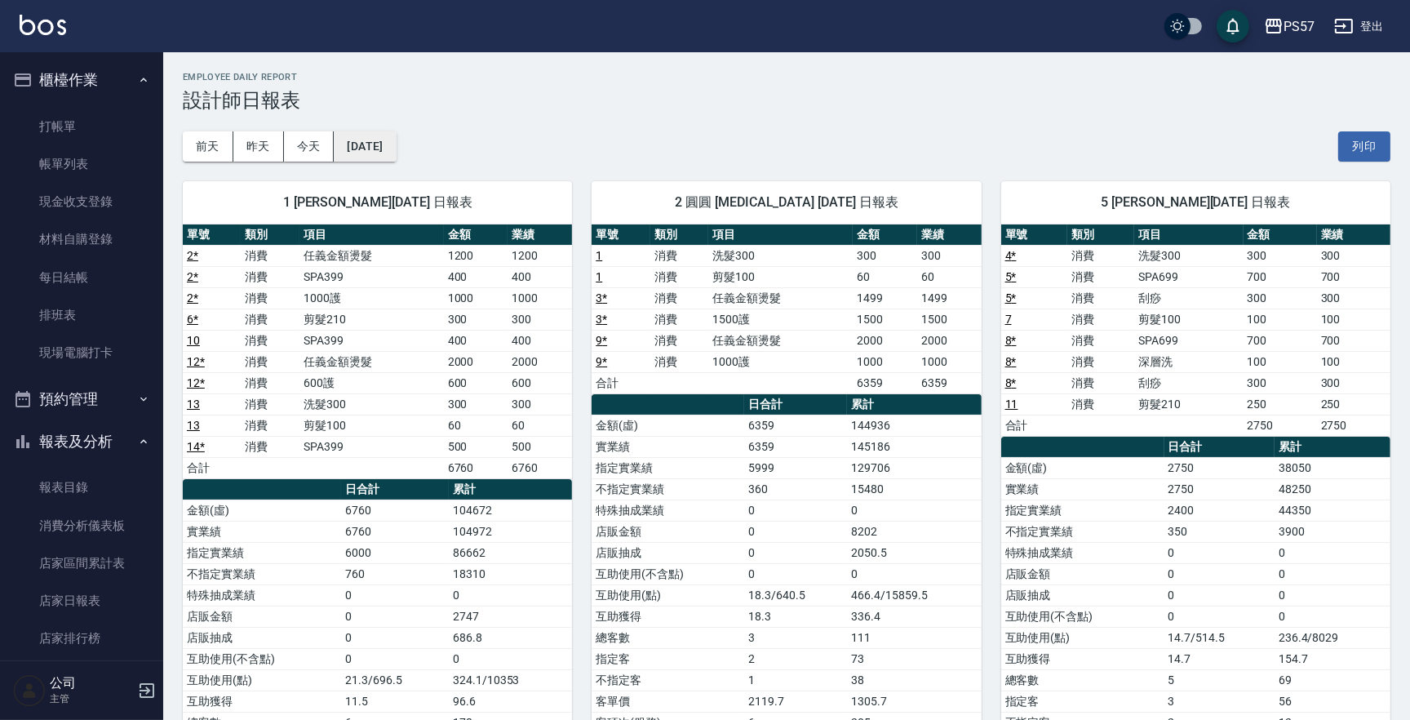
click at [382, 157] on button "[DATE]" at bounding box center [365, 146] width 62 height 30
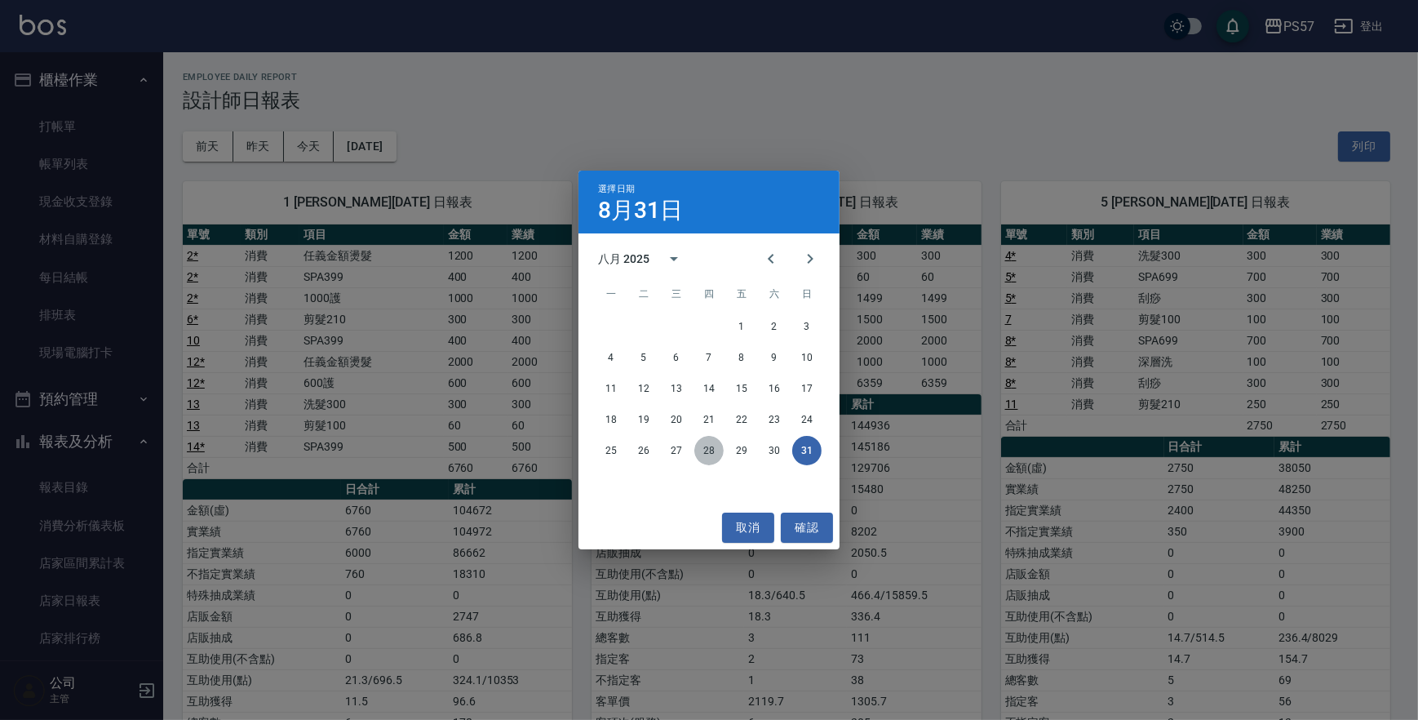
click at [711, 448] on button "28" at bounding box center [708, 450] width 29 height 29
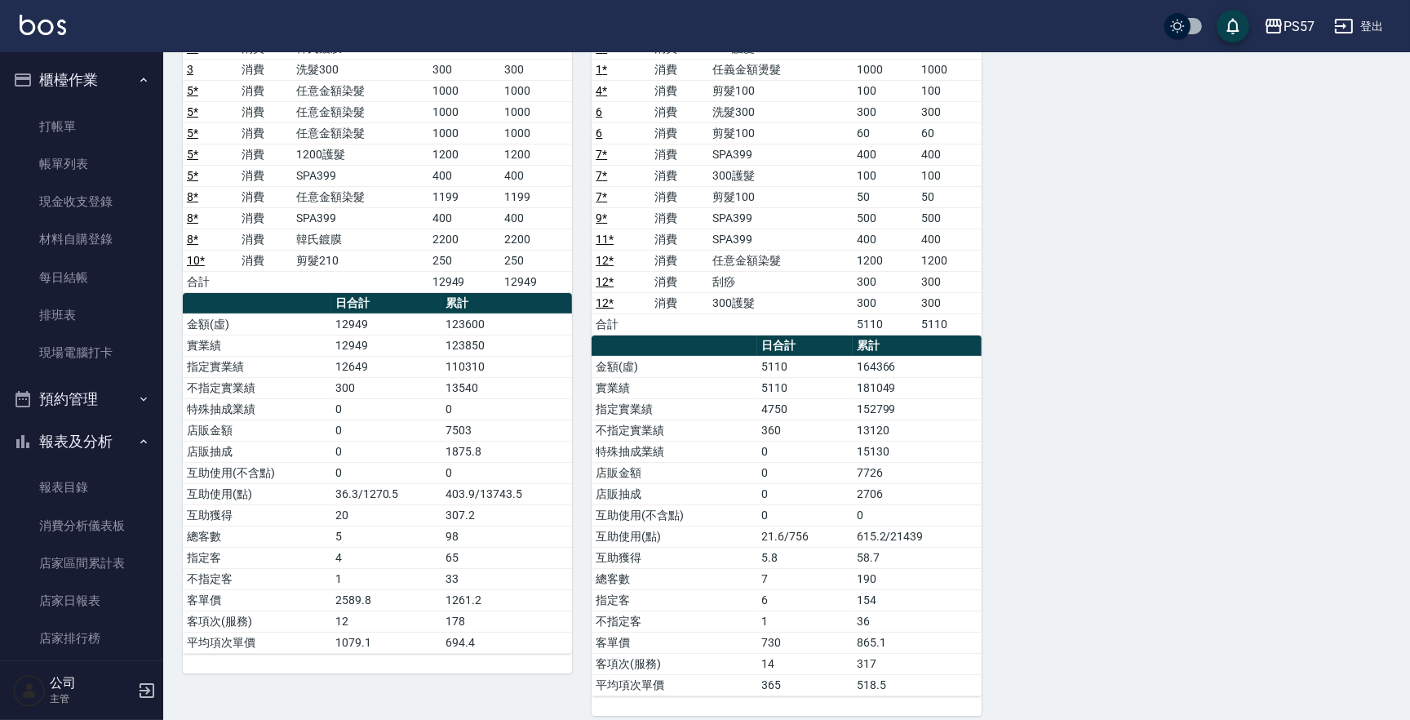
scroll to position [240, 0]
